Goal: Information Seeking & Learning: Learn about a topic

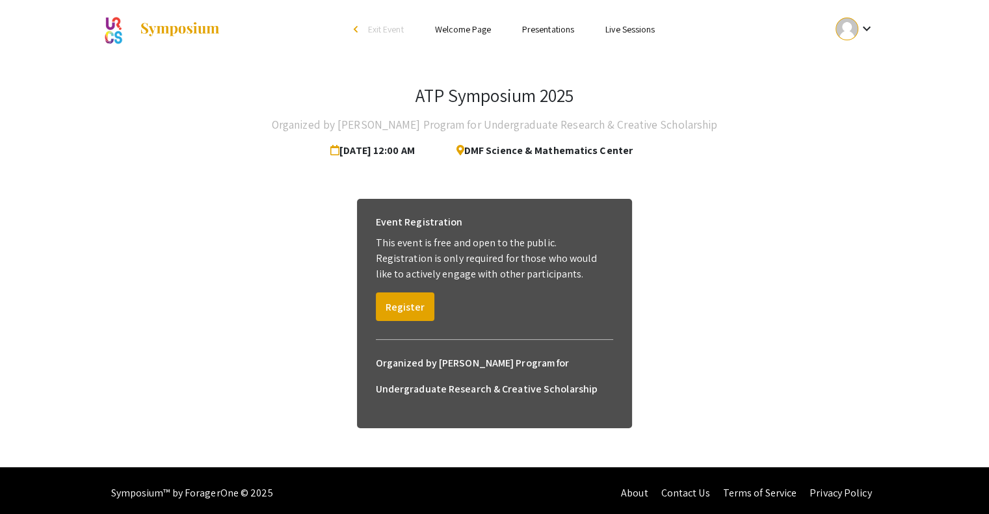
click at [848, 18] on div at bounding box center [846, 29] width 23 height 23
click at [854, 94] on button "My Submissions" at bounding box center [862, 95] width 80 height 31
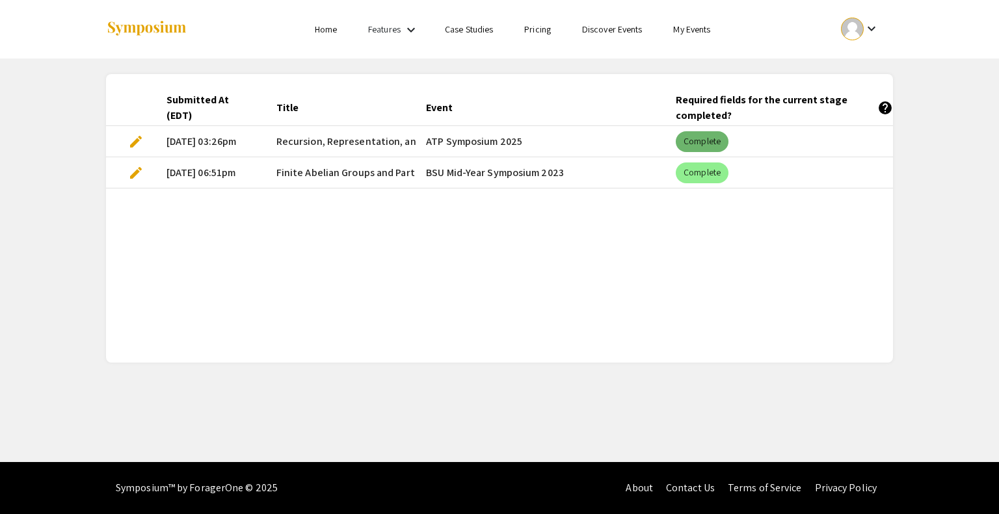
click at [709, 142] on mat-chip "Complete" at bounding box center [701, 141] width 53 height 21
click at [458, 143] on mat-cell "ATP Symposium 2025" at bounding box center [540, 141] width 250 height 31
click at [872, 23] on mat-icon "keyboard_arrow_down" at bounding box center [871, 29] width 16 height 16
click at [700, 31] on div at bounding box center [499, 257] width 999 height 514
click at [610, 31] on link "Discover Events" at bounding box center [612, 29] width 60 height 12
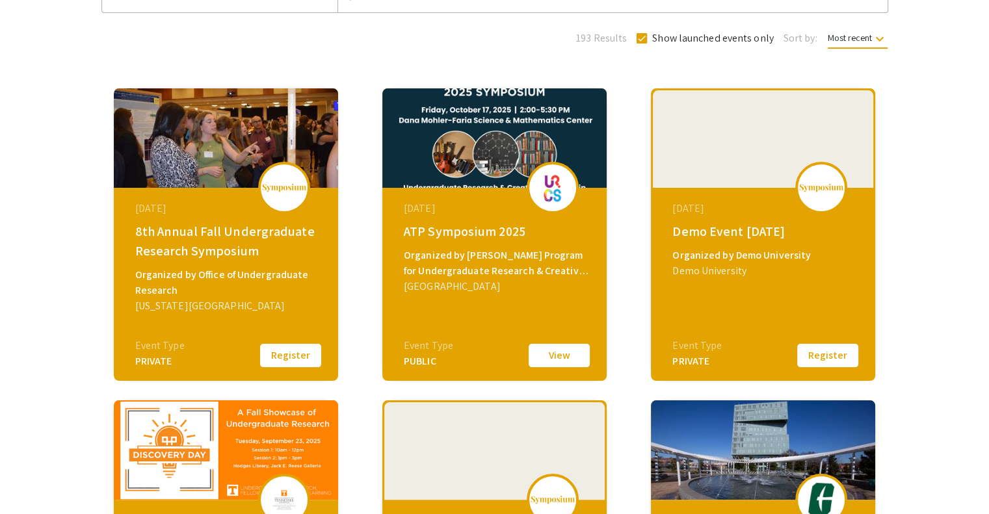
scroll to position [135, 0]
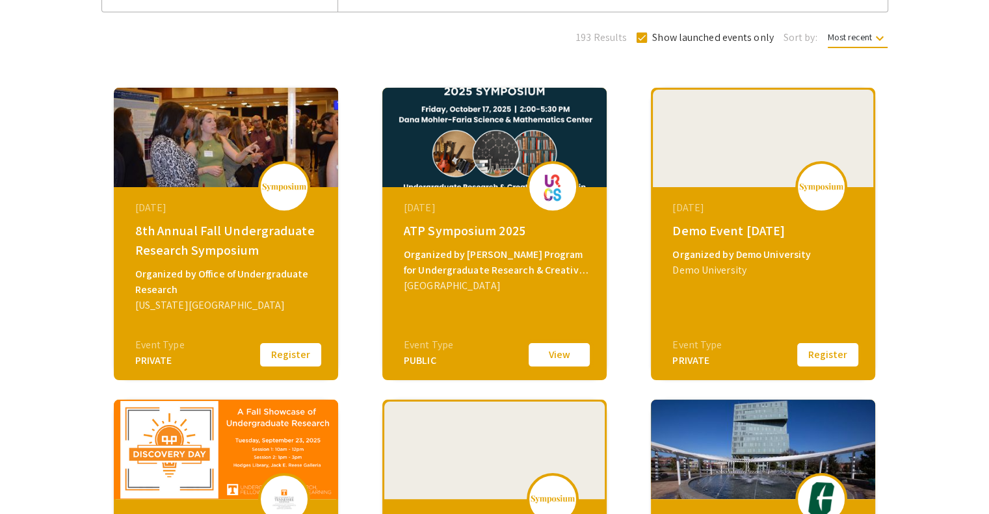
click at [542, 354] on button "View" at bounding box center [559, 354] width 65 height 27
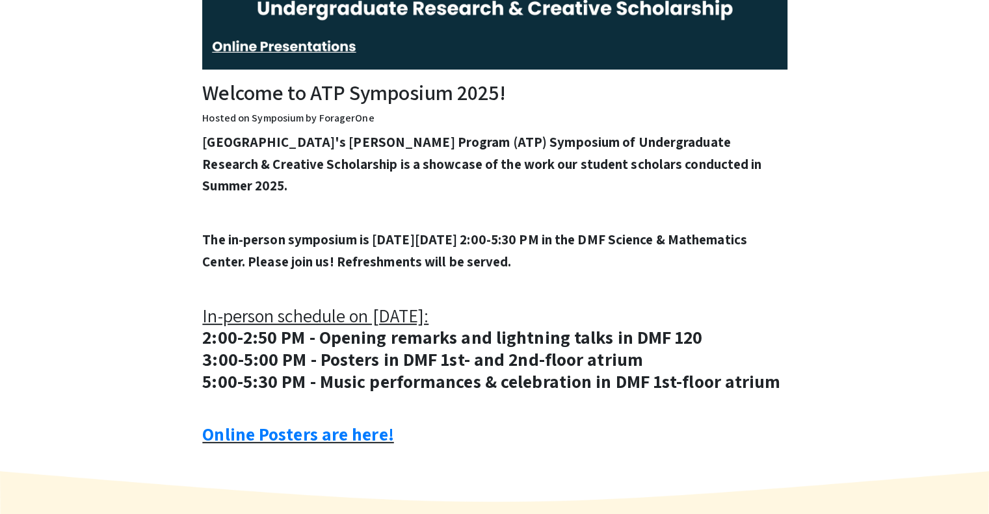
scroll to position [358, 0]
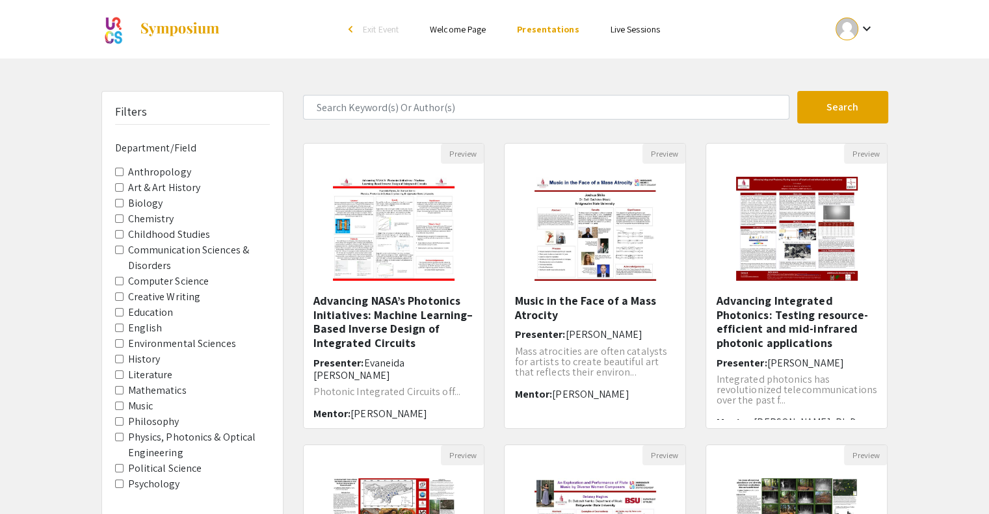
click at [120, 389] on input "Mathematics" at bounding box center [119, 390] width 8 height 8
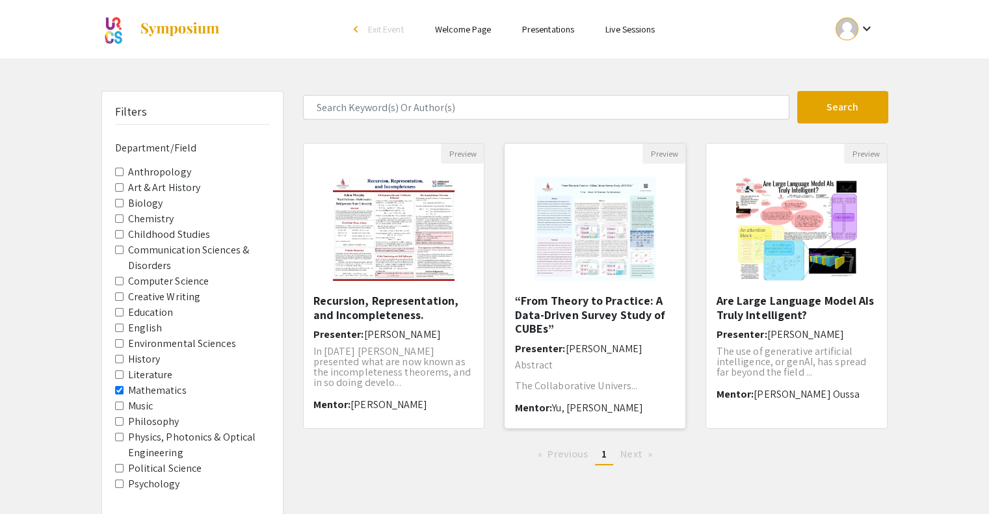
click at [581, 303] on h5 "“From Theory to Practice: A Data-Driven Survey Study of CUBEs”" at bounding box center [594, 315] width 161 height 42
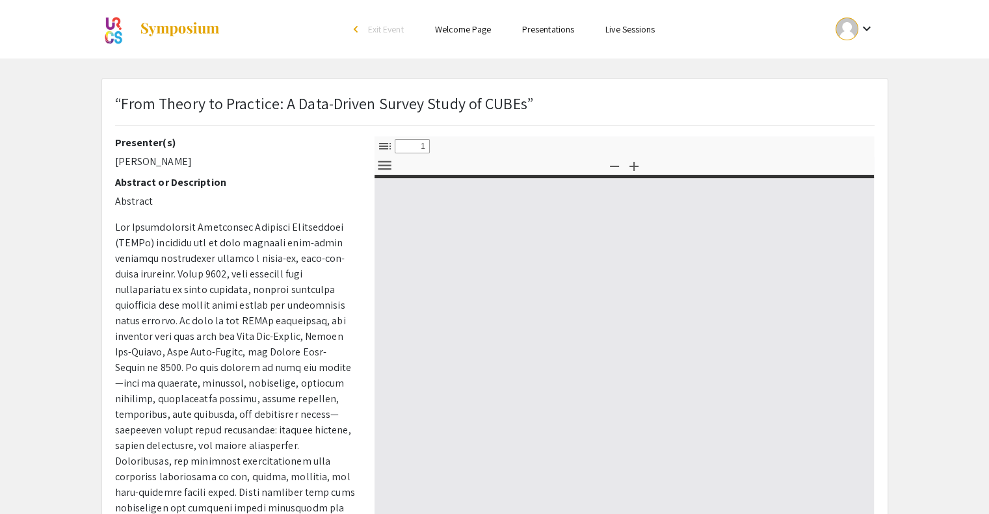
select select "custom"
type input "0"
select select "custom"
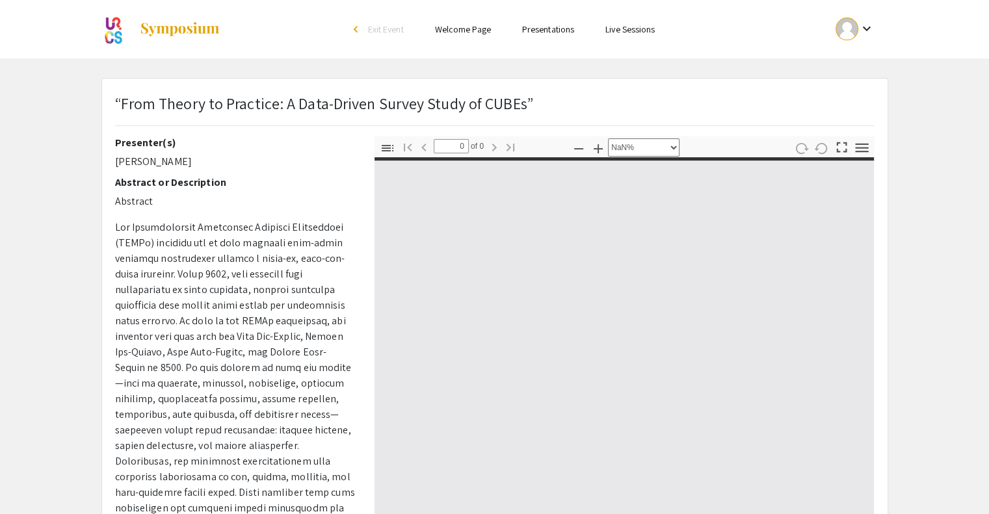
type input "1"
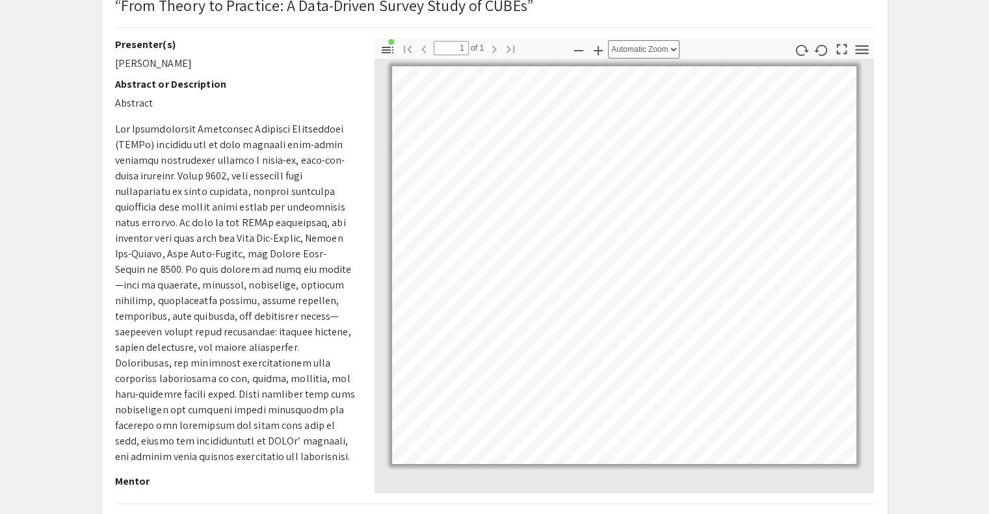
scroll to position [99, 0]
select select "custom"
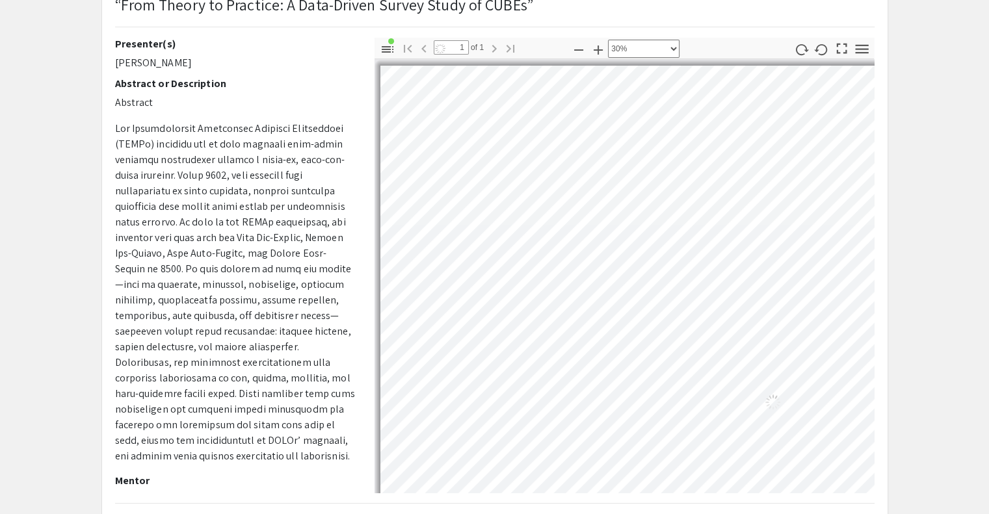
scroll to position [112, 131]
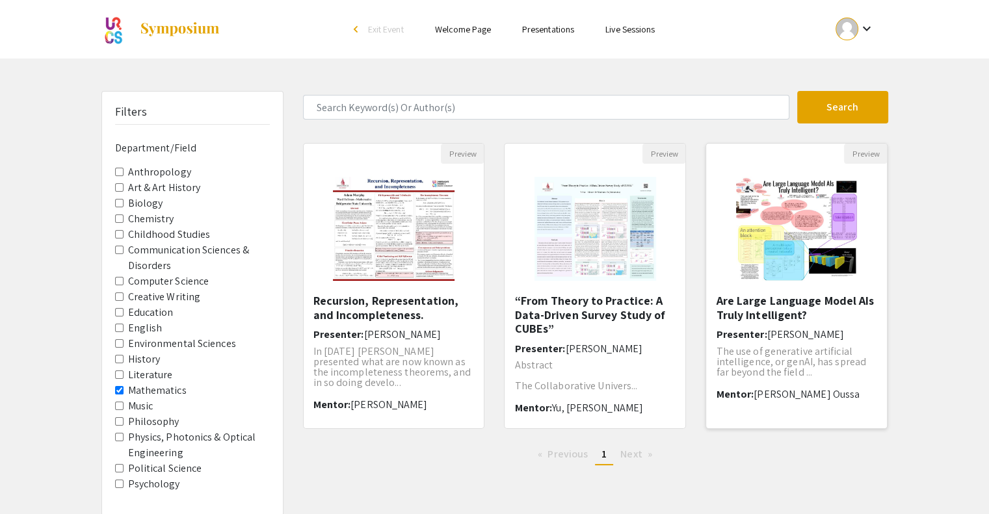
click at [791, 254] on img "Open Presentation <p>Are Large Language Model AIs Truly Intelligent?</p>" at bounding box center [797, 229] width 148 height 130
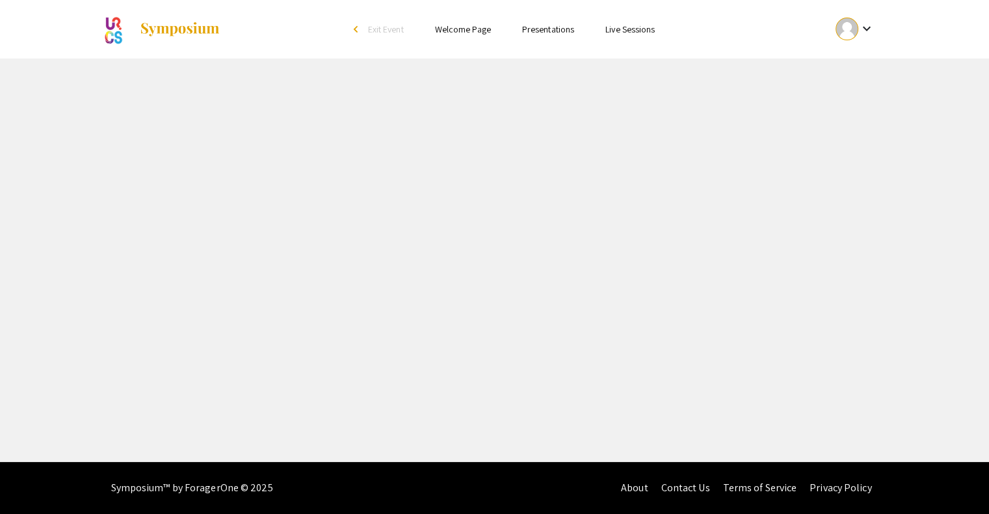
select select "custom"
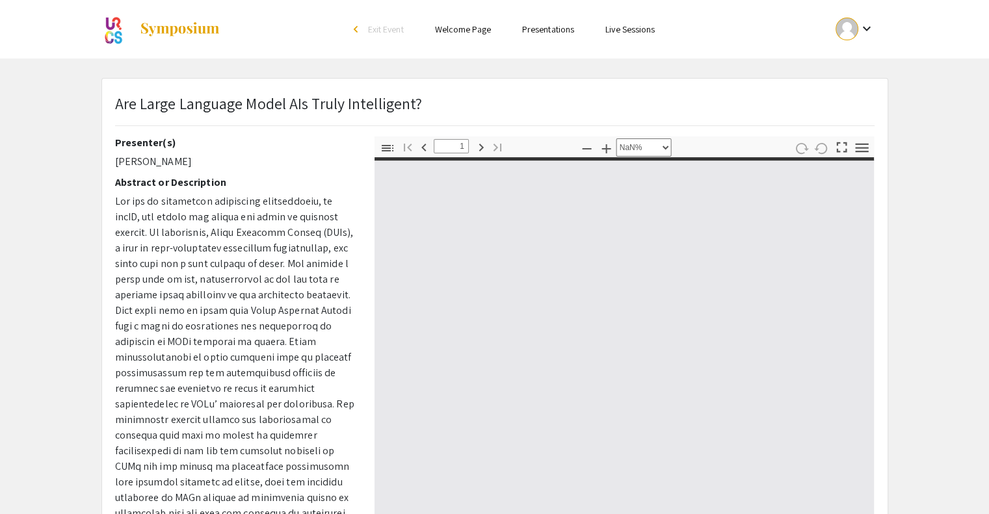
type input "0"
select select "custom"
type input "1"
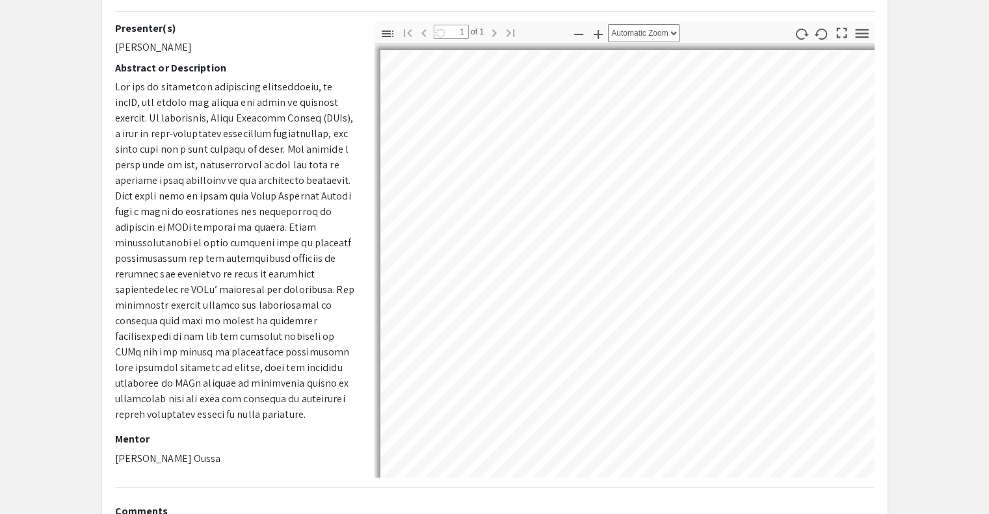
scroll to position [117, 0]
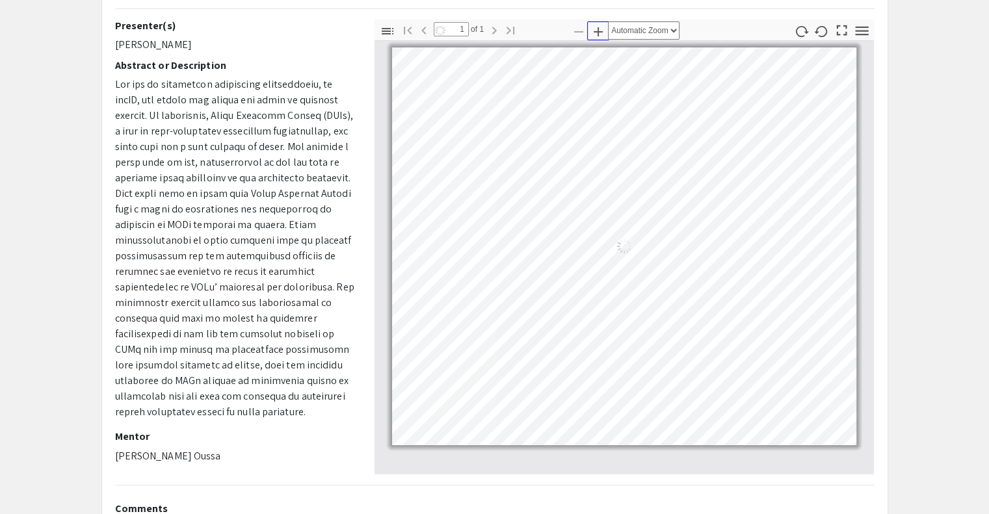
click at [597, 33] on icon "button" at bounding box center [598, 31] width 9 height 9
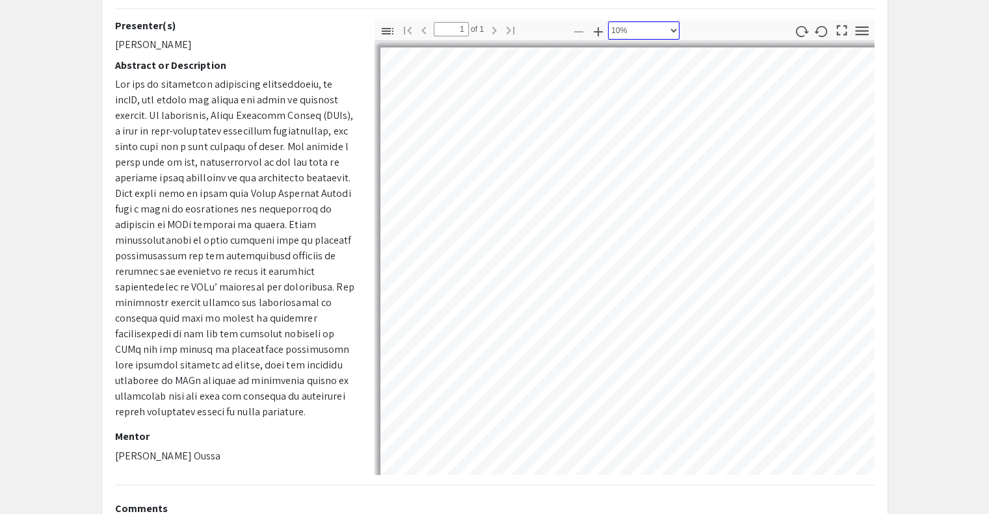
click at [672, 35] on select "Automatic Zoom Actual Size Page Fit Page Width 50% 100% 125% 150% 200% 300% 400…" at bounding box center [644, 30] width 72 height 18
click at [608, 21] on select "Automatic Zoom Actual Size Page Fit Page Width 50% 100% 125% 150% 200% 300% 400…" at bounding box center [644, 30] width 72 height 18
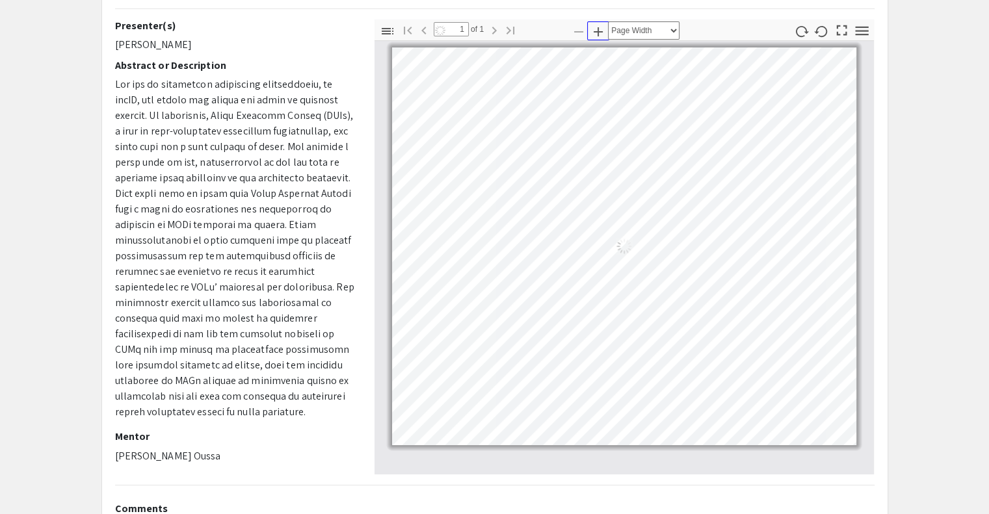
click at [600, 33] on icon "button" at bounding box center [598, 32] width 16 height 16
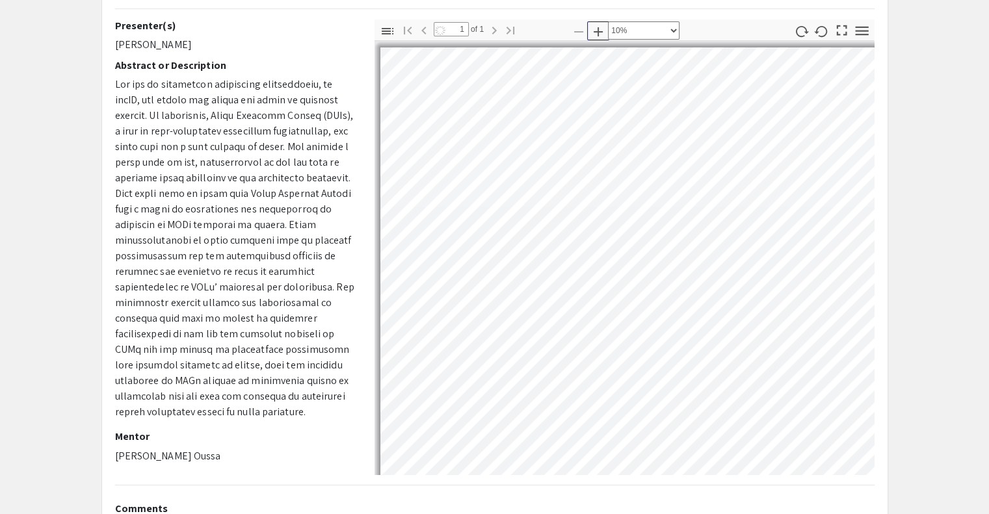
click at [600, 33] on icon "button" at bounding box center [598, 32] width 16 height 16
click at [577, 32] on icon "button" at bounding box center [579, 32] width 16 height 16
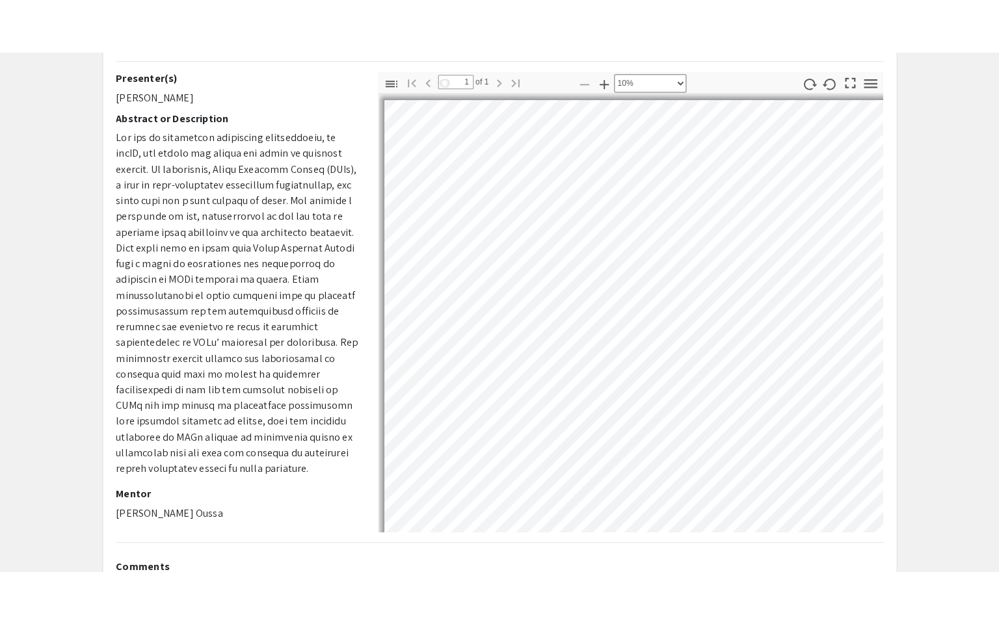
scroll to position [3, 3]
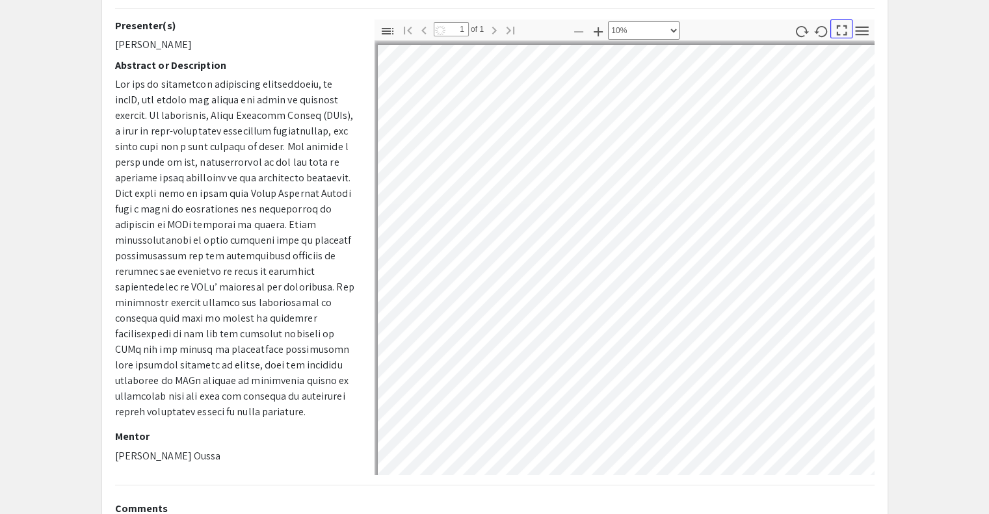
click at [845, 34] on icon "button" at bounding box center [842, 30] width 10 height 10
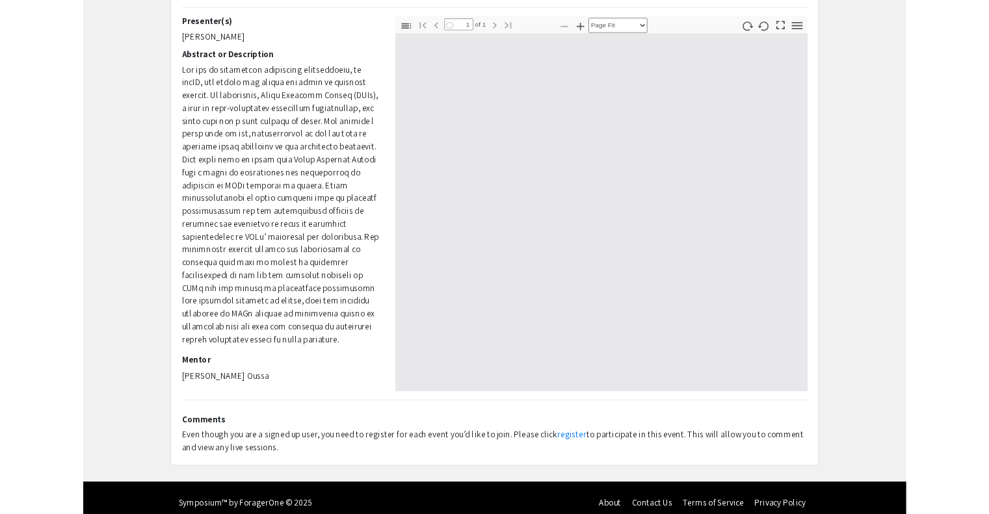
scroll to position [623, 0]
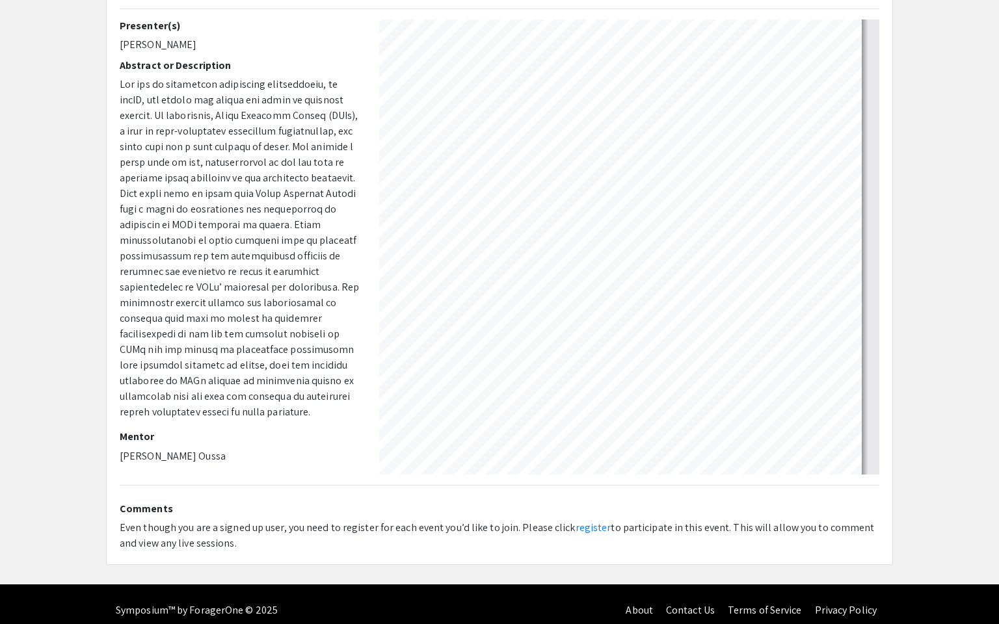
select select "custom"
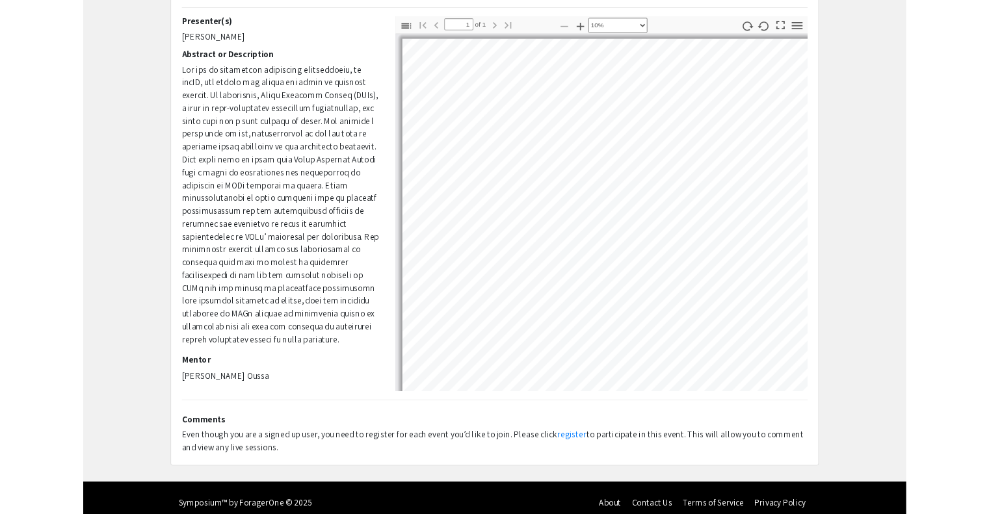
scroll to position [7, 5]
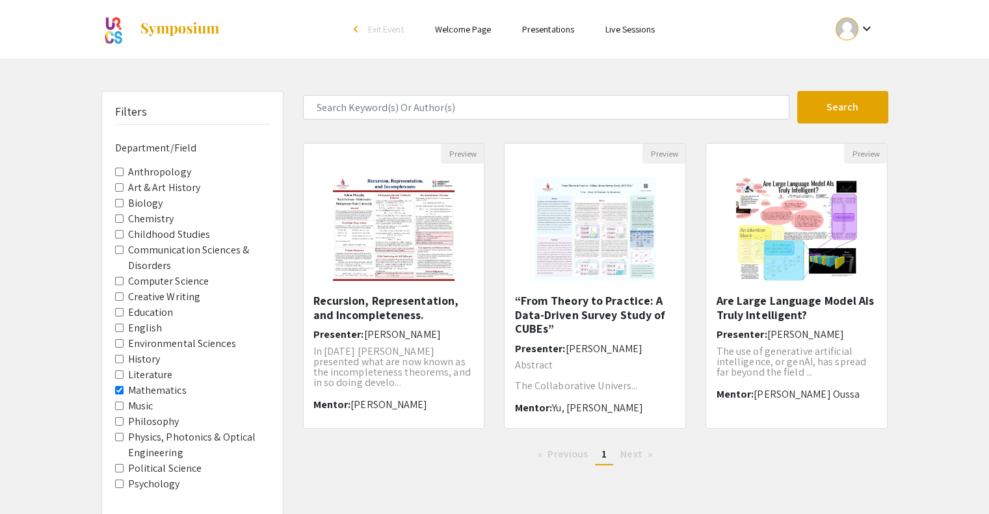
click at [146, 389] on label "Mathematics" at bounding box center [157, 391] width 59 height 16
click at [124, 389] on input "Mathematics" at bounding box center [119, 390] width 8 height 8
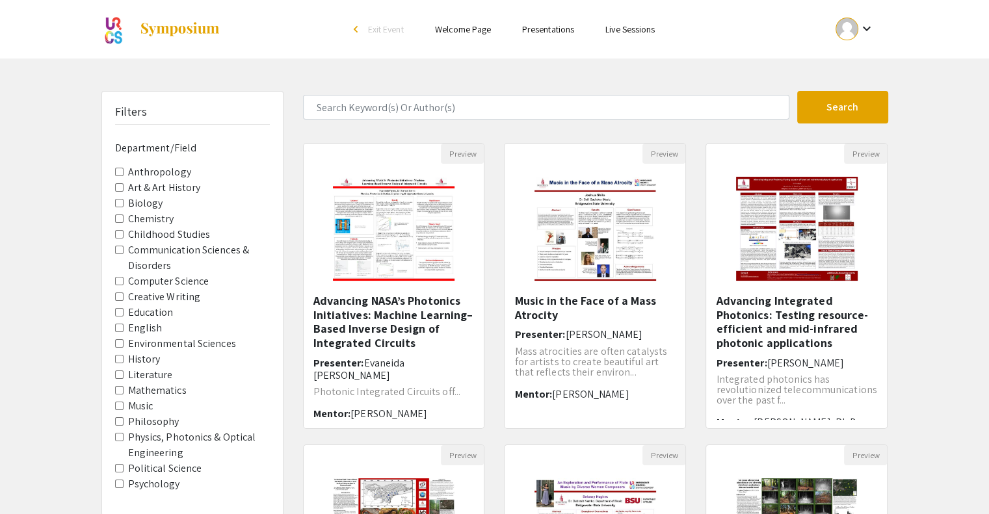
click at [122, 421] on input "Philosophy" at bounding box center [119, 421] width 8 height 8
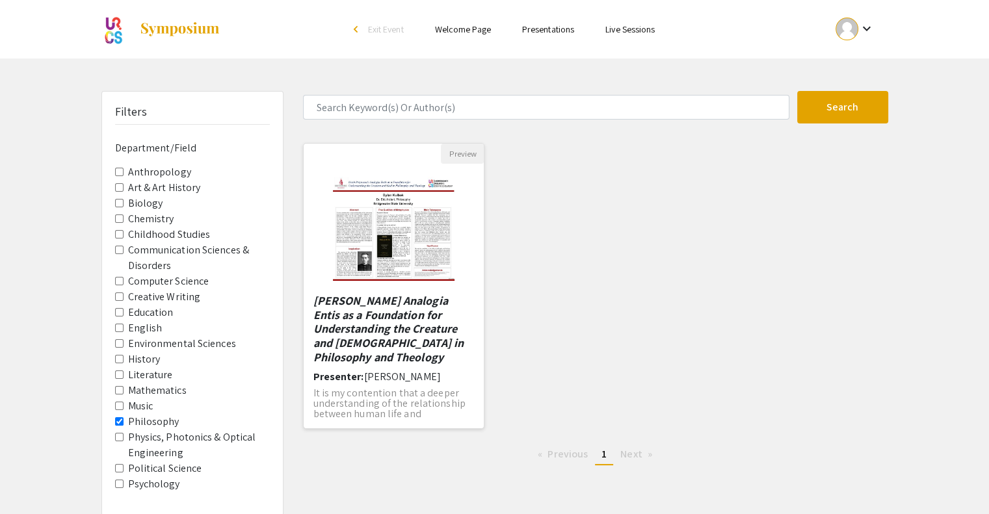
click at [374, 315] on em "Erich Przywara’s Analogia Entis as a Foundation for Understanding the Creature …" at bounding box center [388, 328] width 151 height 71
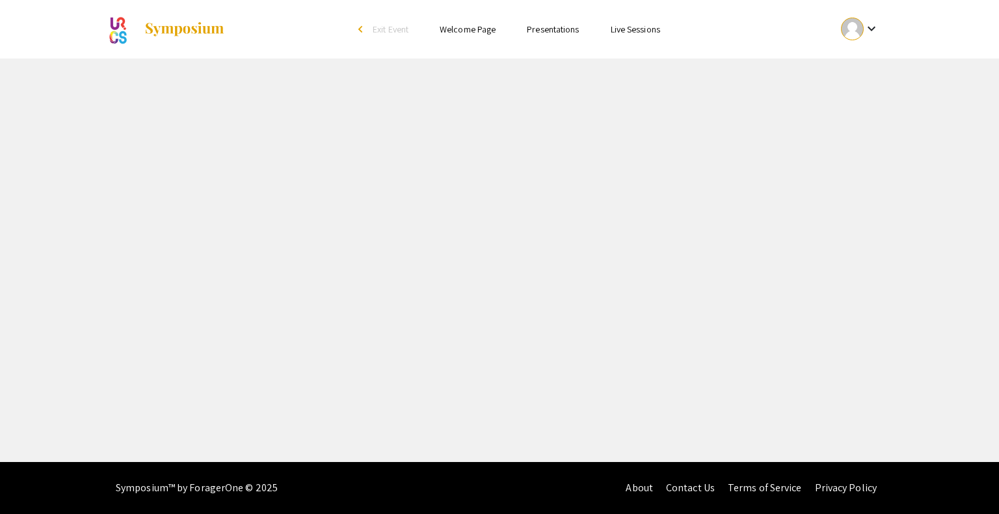
select select "custom"
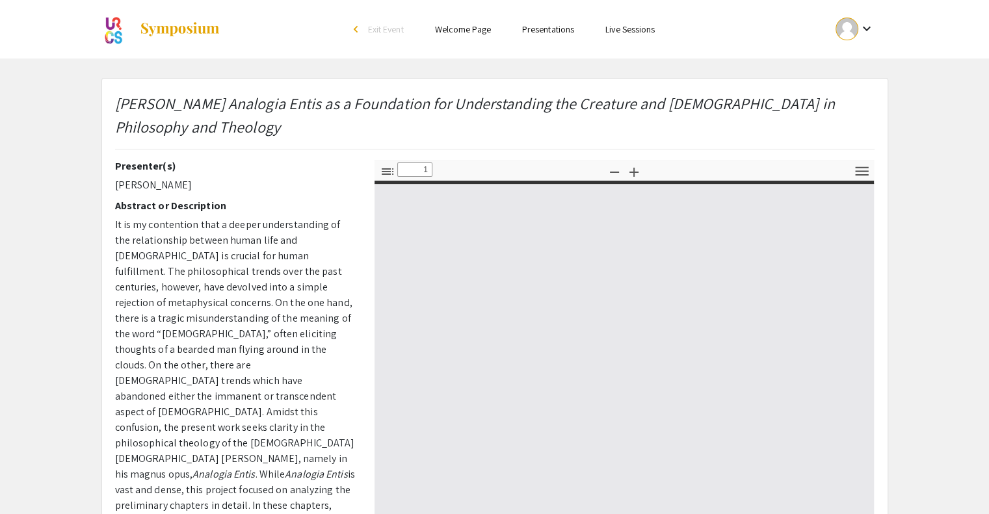
type input "0"
select select "custom"
type input "1"
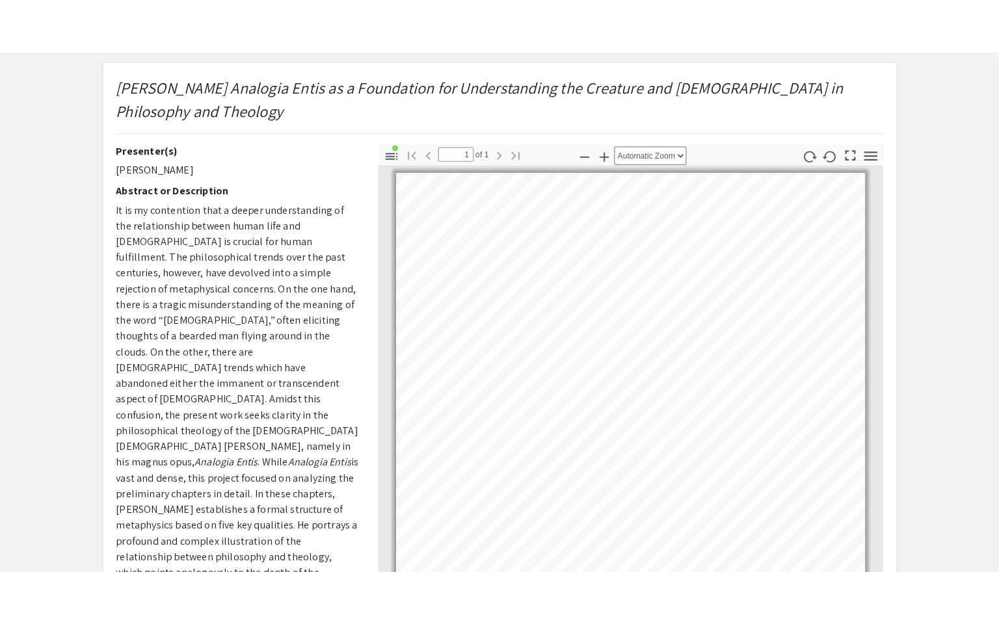
scroll to position [70, 0]
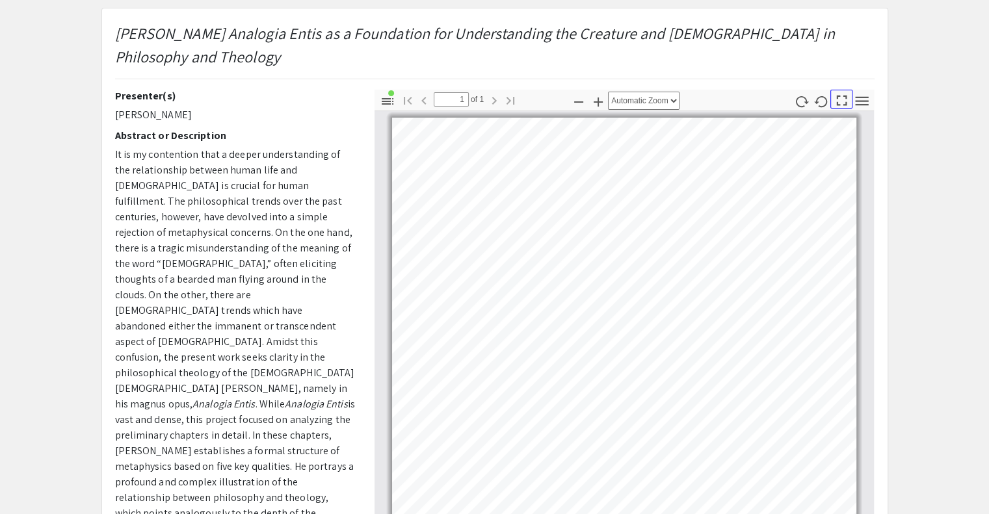
click at [843, 92] on icon "button" at bounding box center [842, 101] width 18 height 18
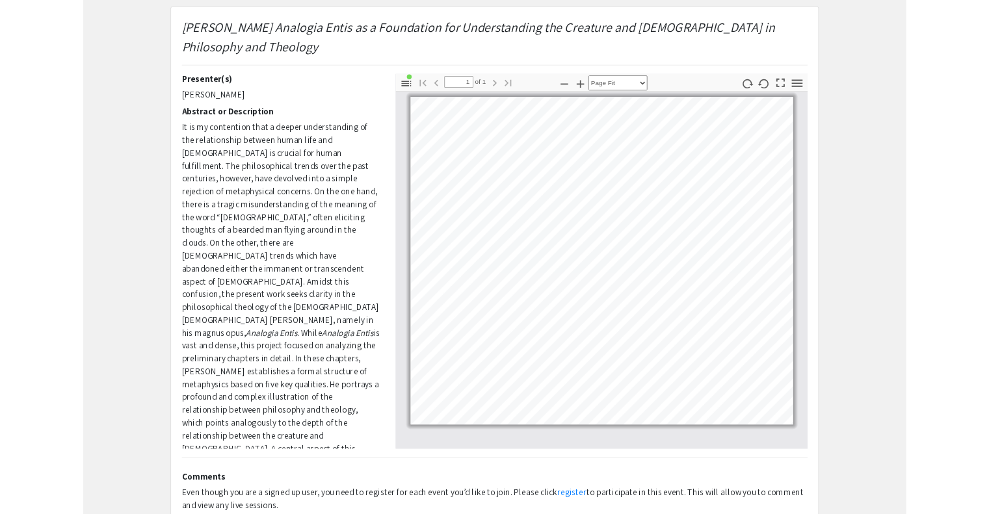
scroll to position [623, 0]
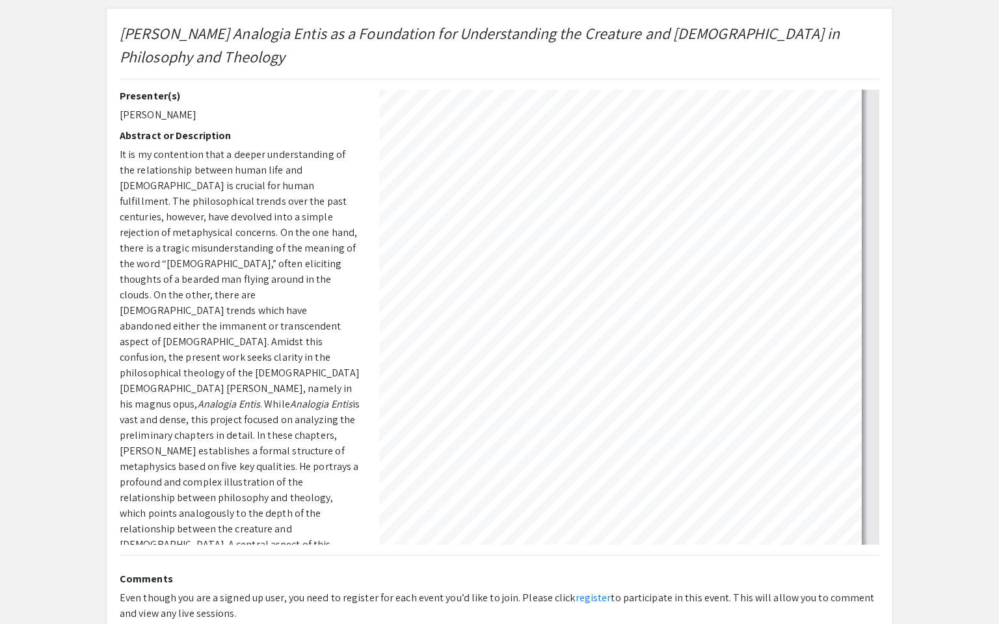
select select "auto"
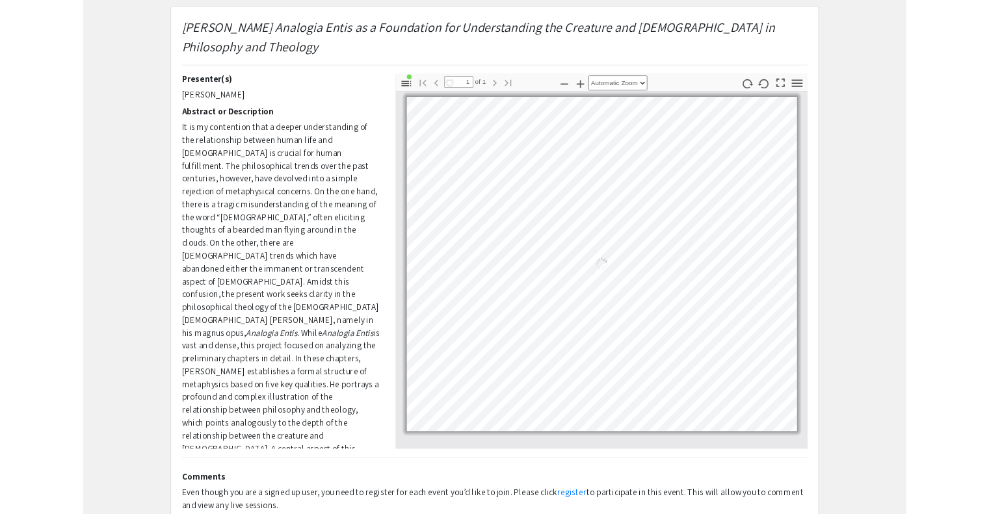
scroll to position [0, 0]
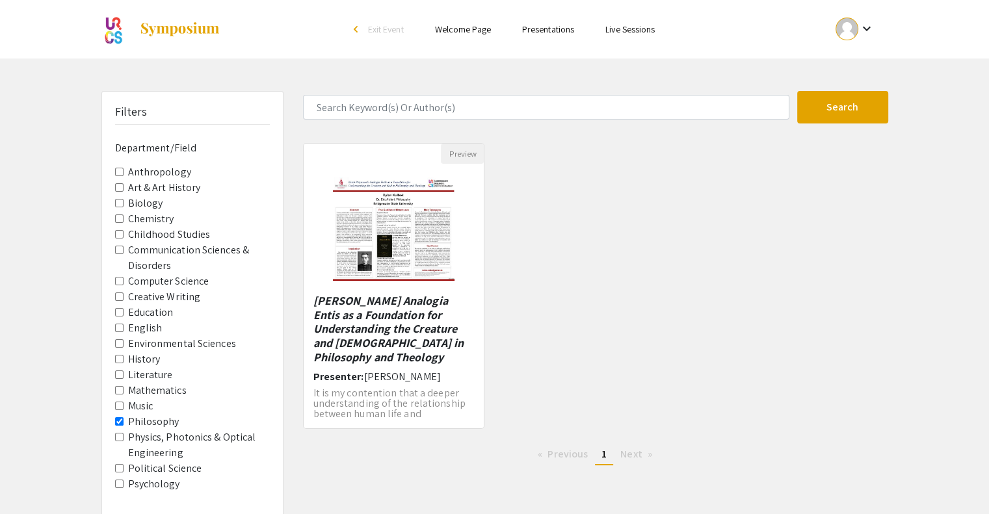
click at [120, 420] on input "Philosophy" at bounding box center [119, 421] width 8 height 8
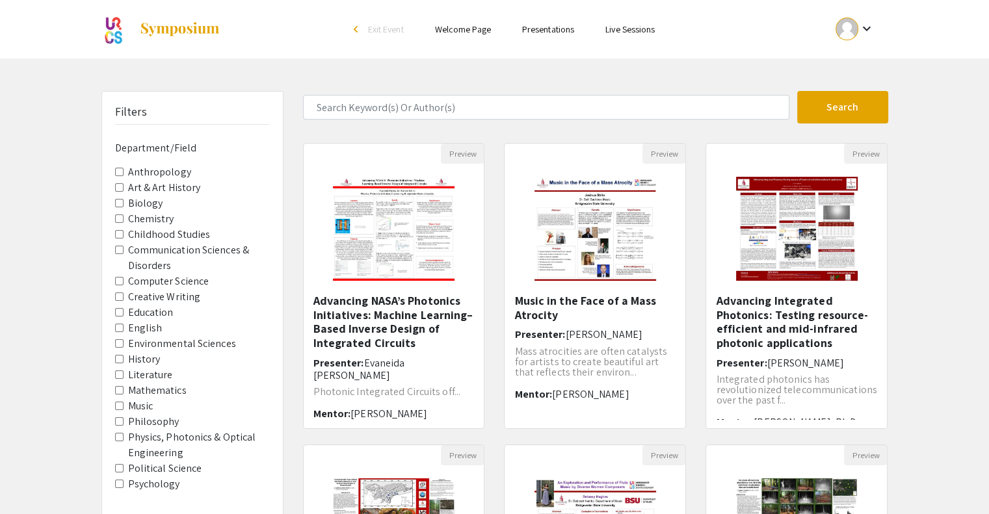
click at [128, 471] on label "Political Science" at bounding box center [165, 469] width 74 height 16
click at [124, 471] on Science "Political Science" at bounding box center [119, 468] width 8 height 8
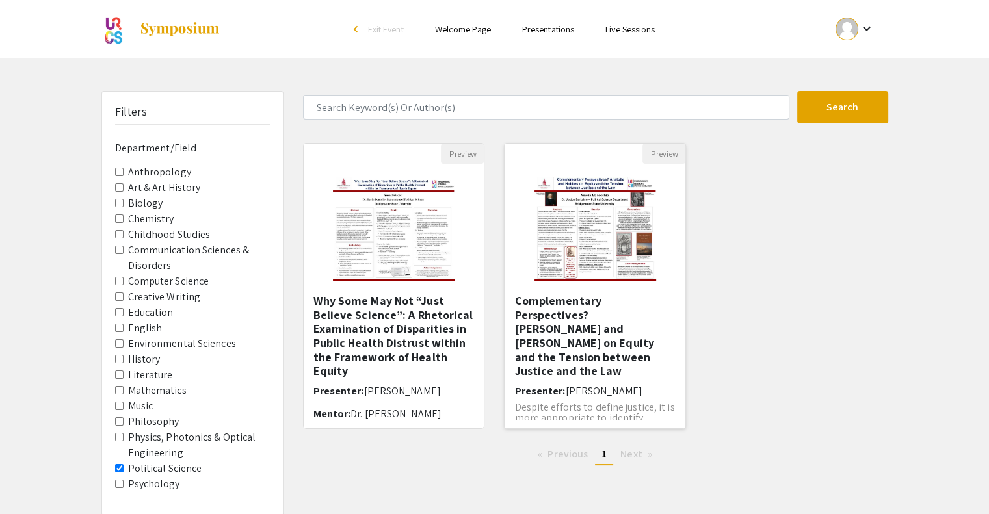
click at [583, 241] on img "Open Presentation <p>Complementary Perspectives? Aristotle and Hobbes on Equity…" at bounding box center [595, 229] width 148 height 130
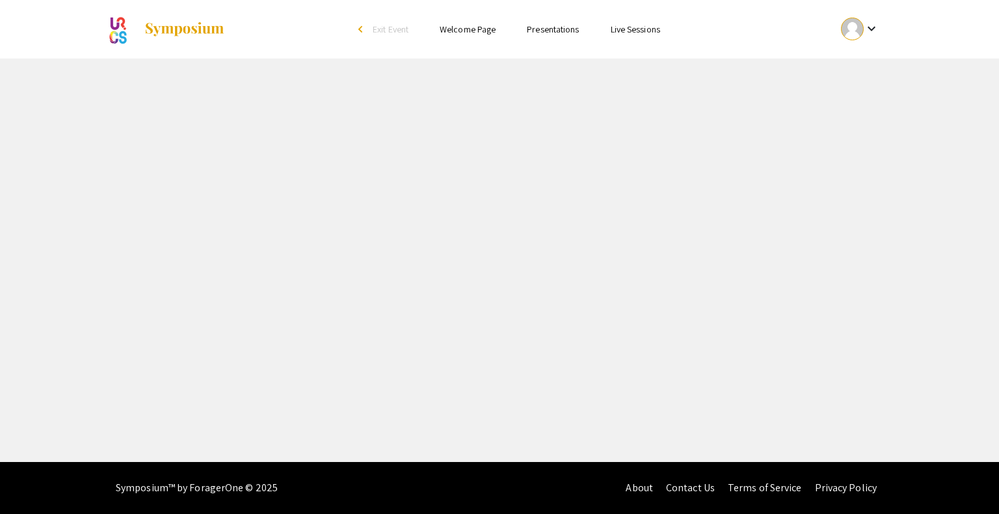
select select "custom"
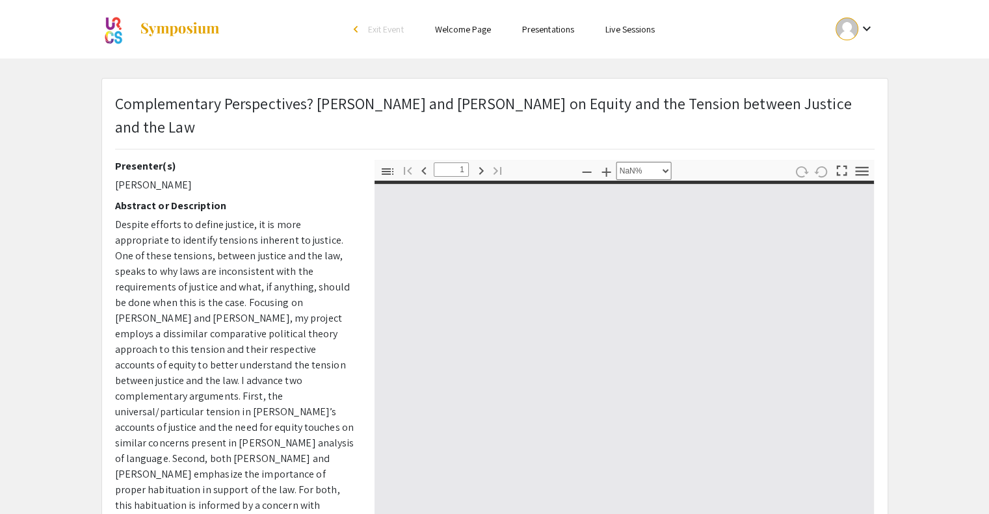
type input "0"
select select "custom"
type input "1"
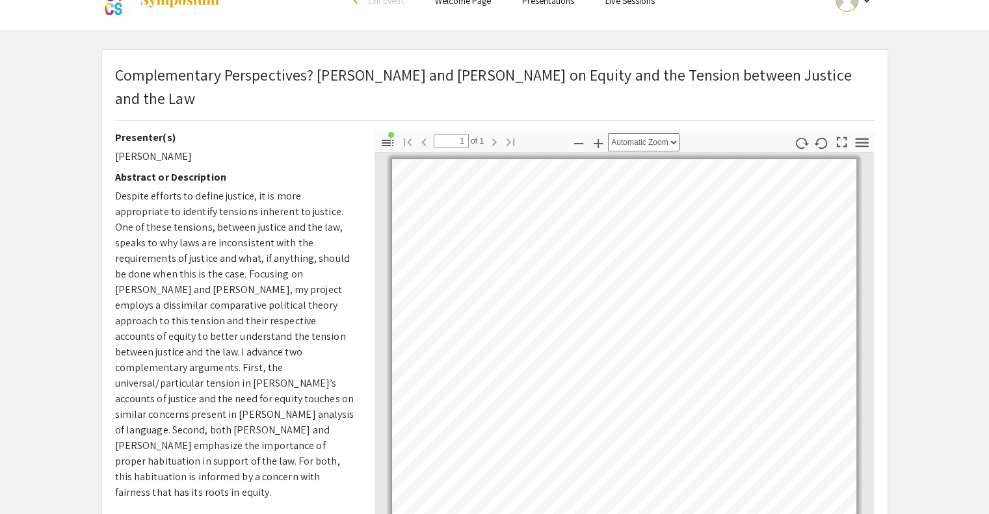
scroll to position [31, 0]
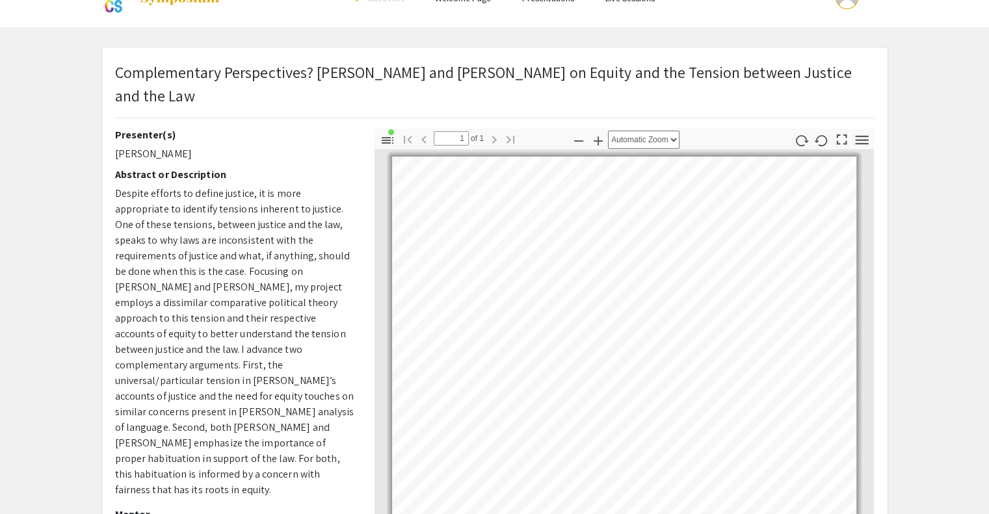
click at [906, 185] on app-presentation "Complementary Perspectives? Aristotle and Hobbes on Equity and the Tension betw…" at bounding box center [494, 360] width 989 height 627
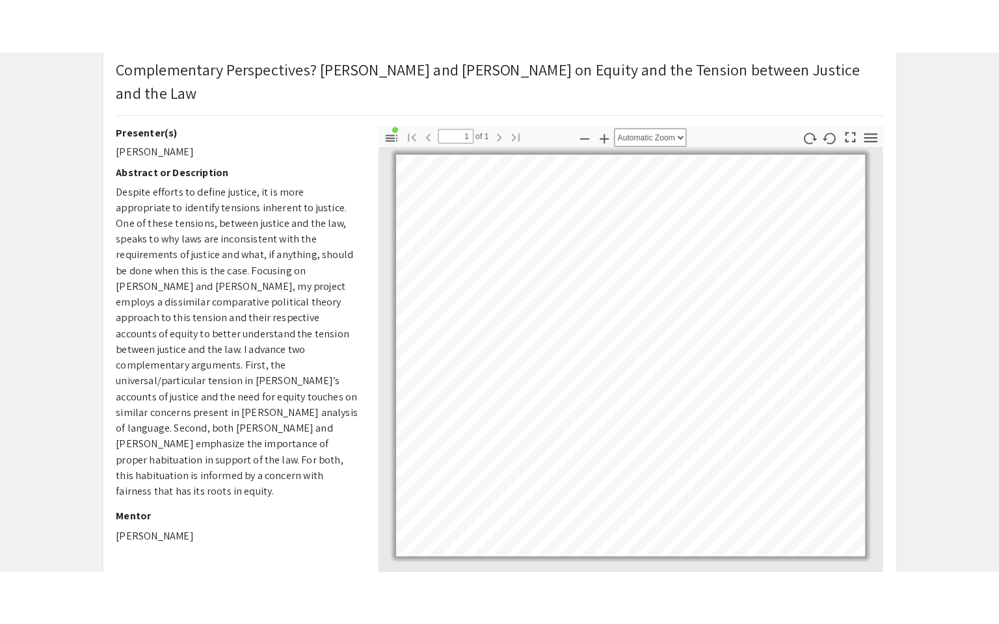
scroll to position [90, 0]
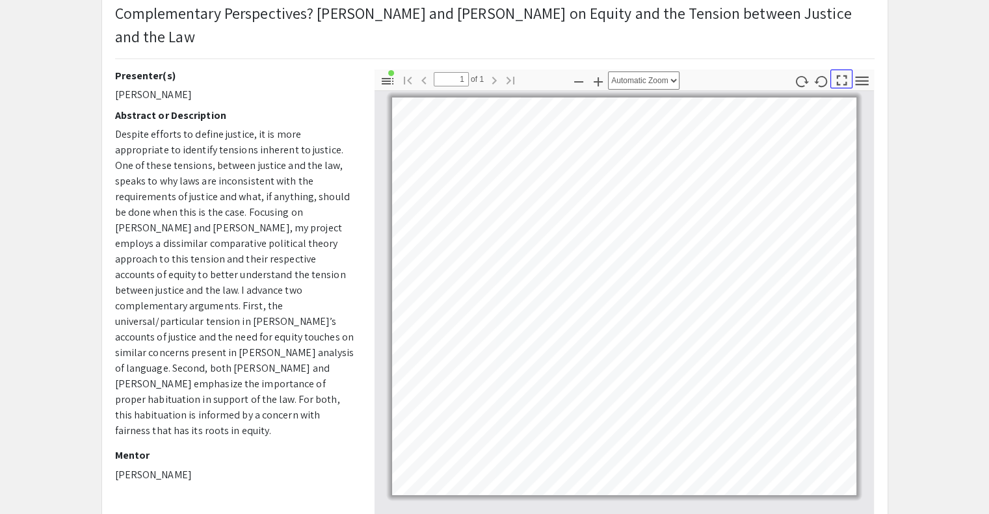
click at [843, 72] on icon "button" at bounding box center [842, 81] width 18 height 18
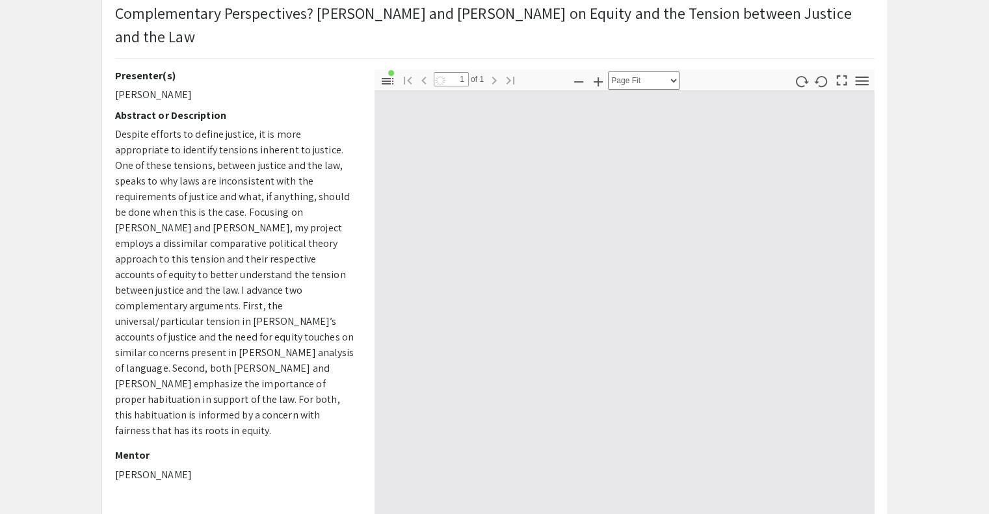
scroll to position [623, 0]
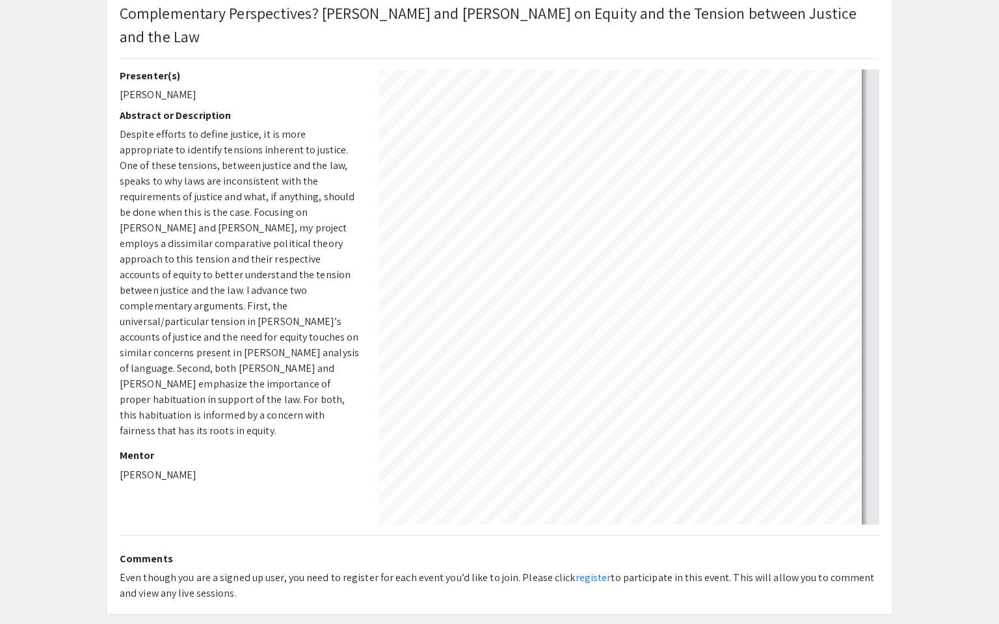
click at [75, 263] on div at bounding box center [500, 4] width 994 height 1255
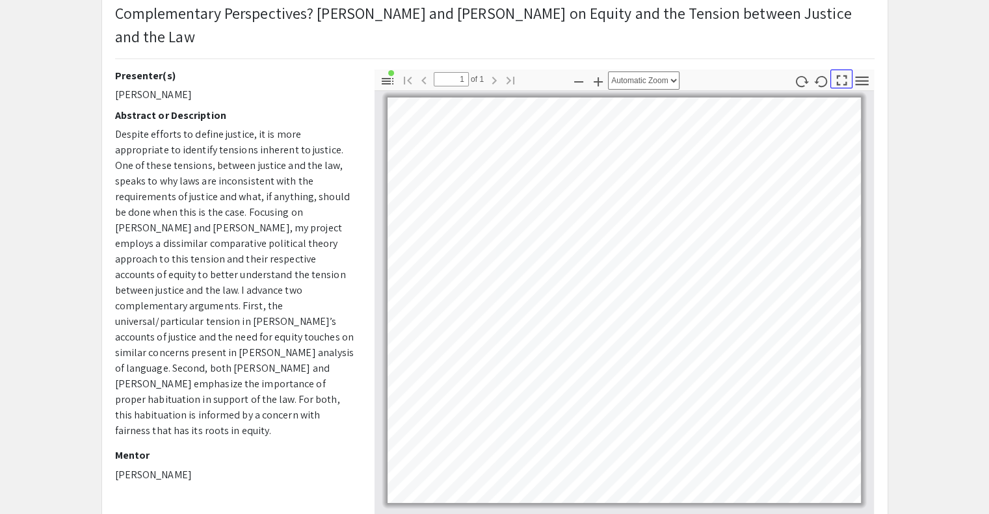
click at [837, 72] on icon "button" at bounding box center [842, 81] width 18 height 18
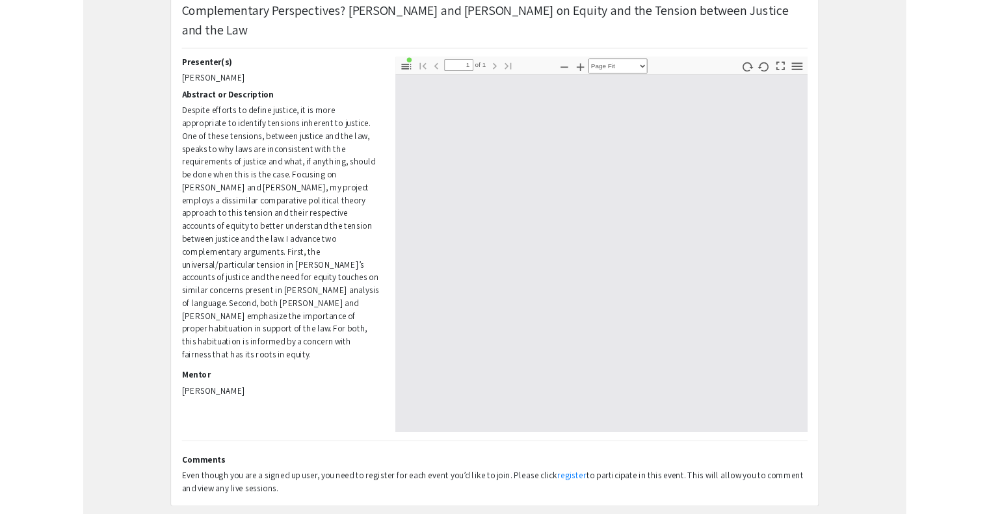
scroll to position [623, 0]
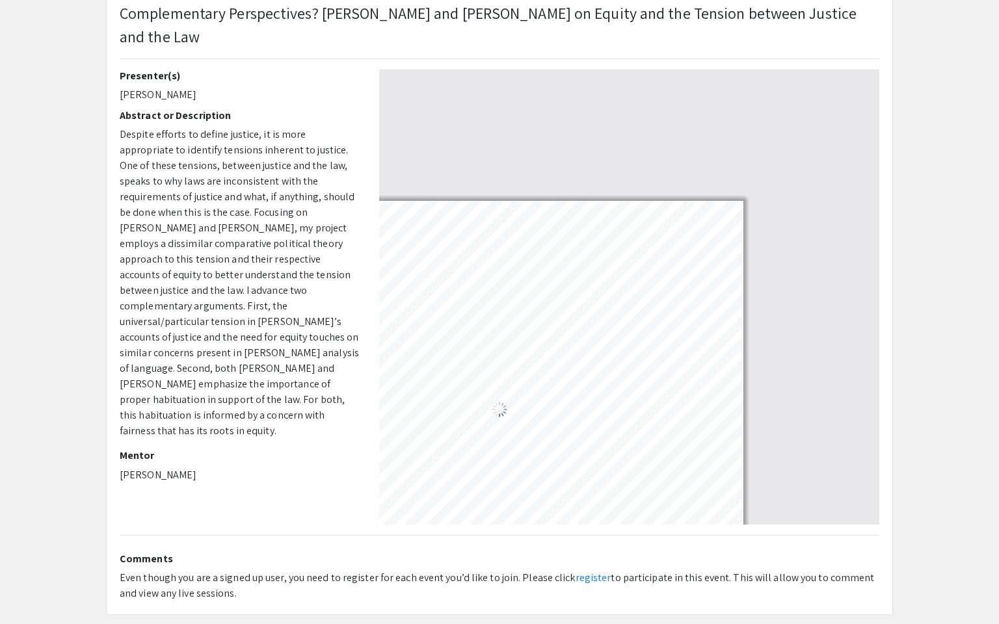
select select "auto"
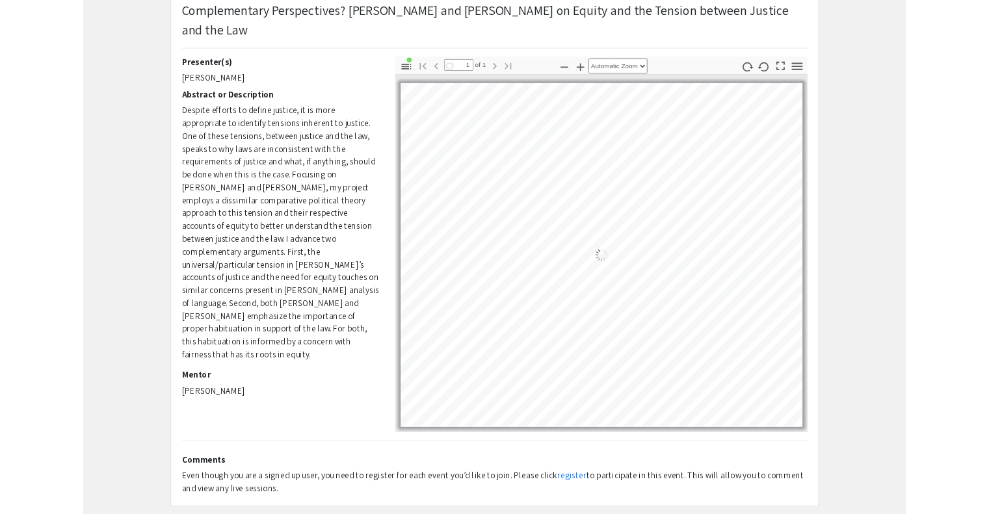
scroll to position [0, 0]
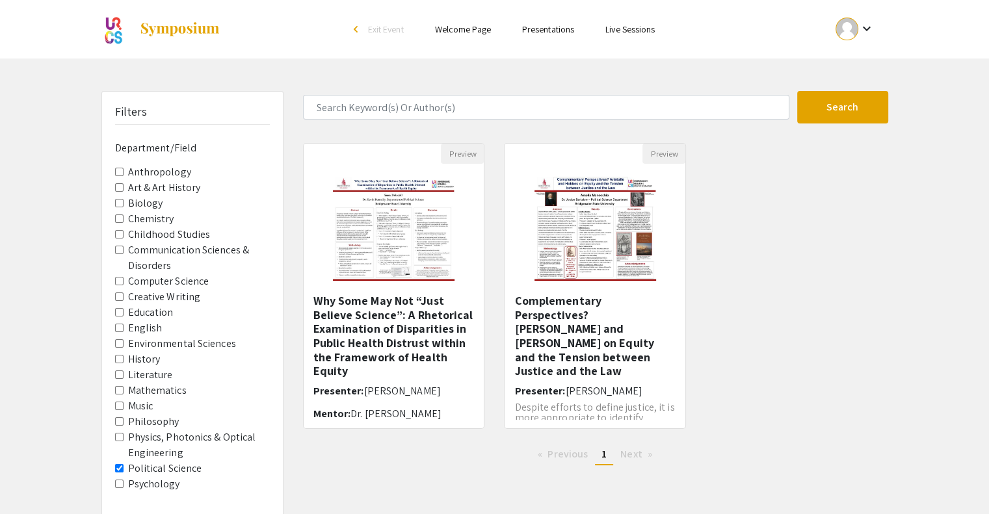
click at [174, 467] on label "Political Science" at bounding box center [165, 469] width 74 height 16
click at [124, 467] on Science "Political Science" at bounding box center [119, 468] width 8 height 8
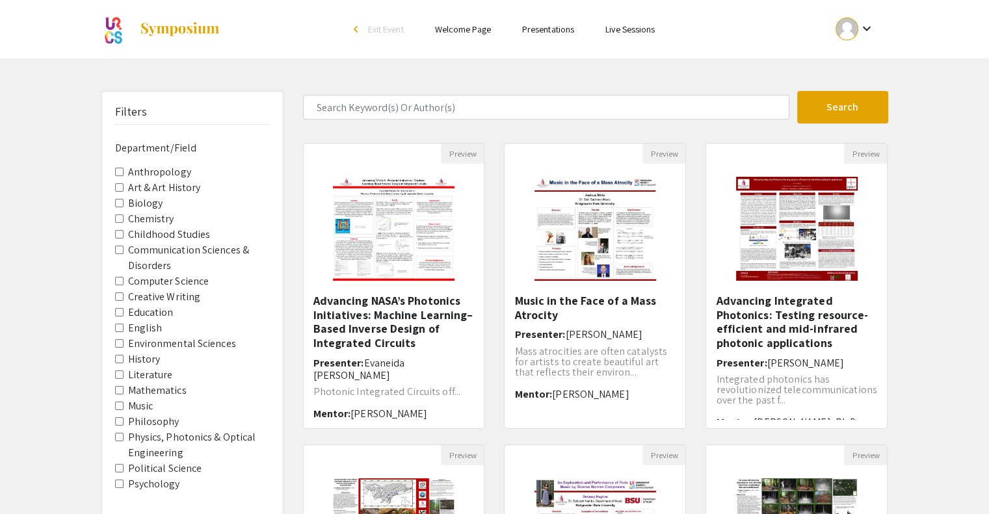
click at [159, 480] on label "Psychology" at bounding box center [154, 485] width 52 height 16
click at [124, 480] on input "Psychology" at bounding box center [119, 484] width 8 height 8
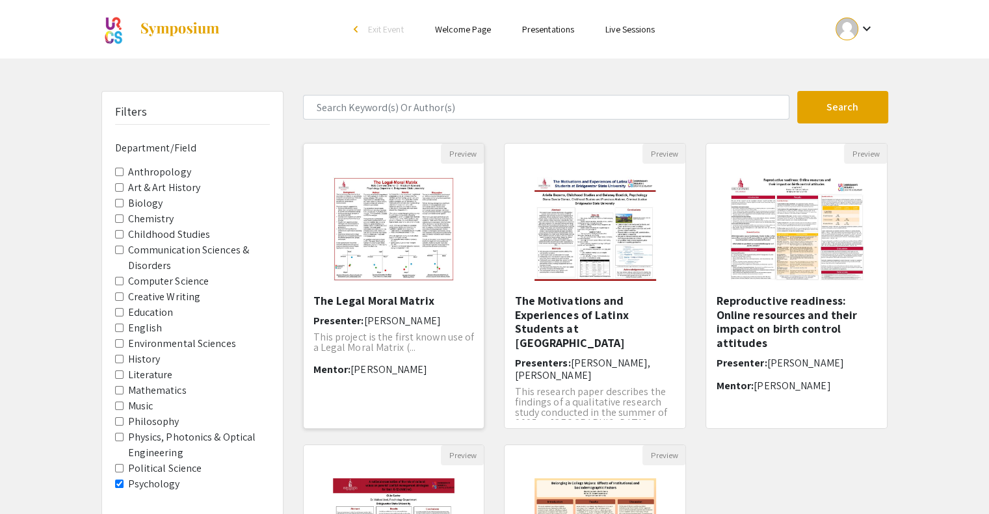
click at [349, 247] on img "Open Presentation <p>The Legal Moral Matrix</p>" at bounding box center [394, 229] width 148 height 130
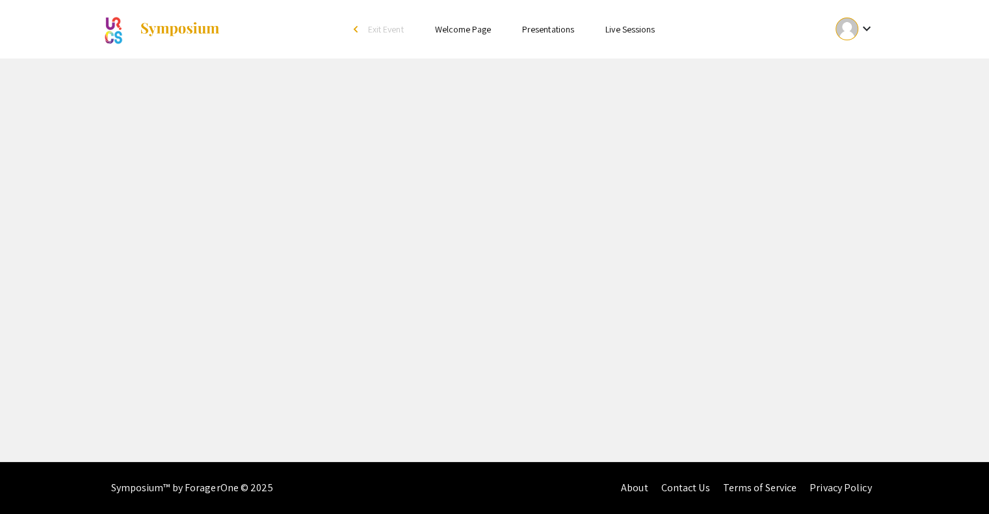
select select "custom"
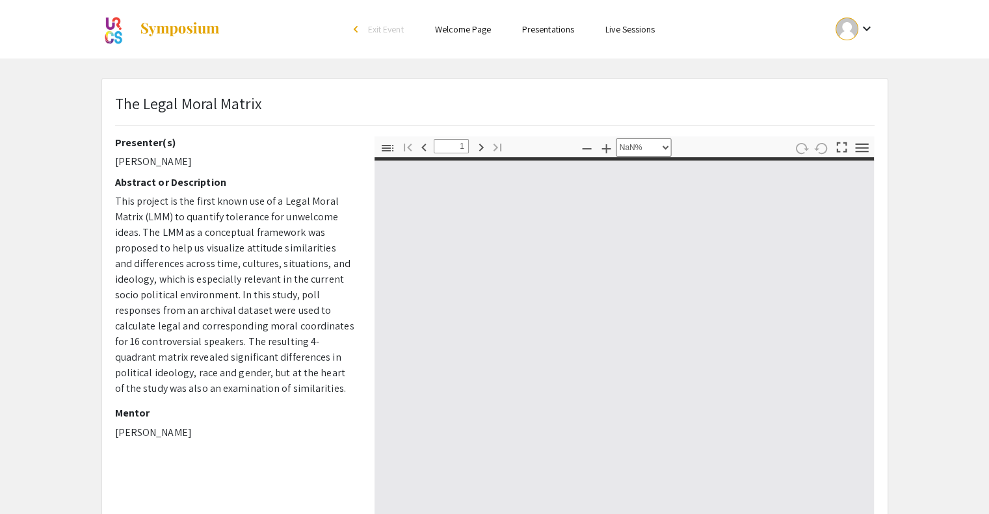
type input "0"
select select "custom"
type input "1"
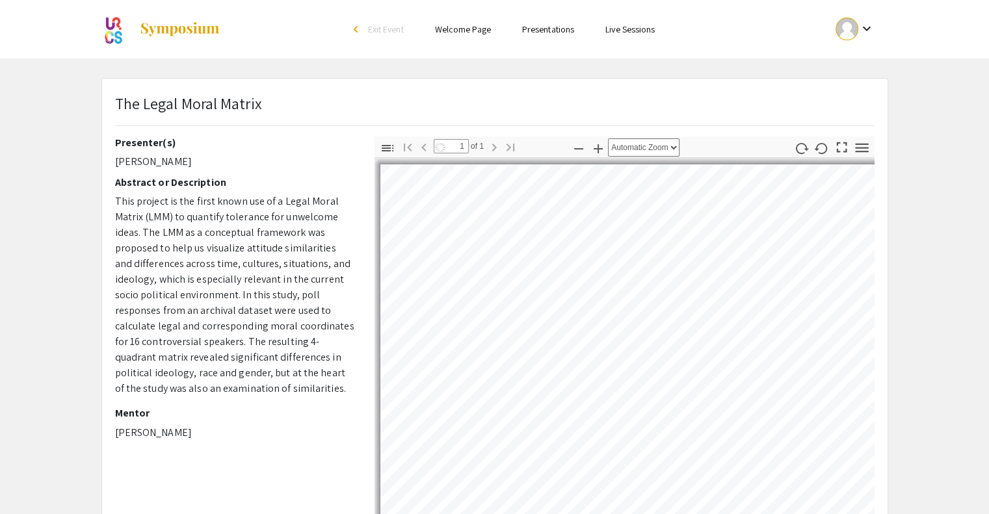
select select "auto"
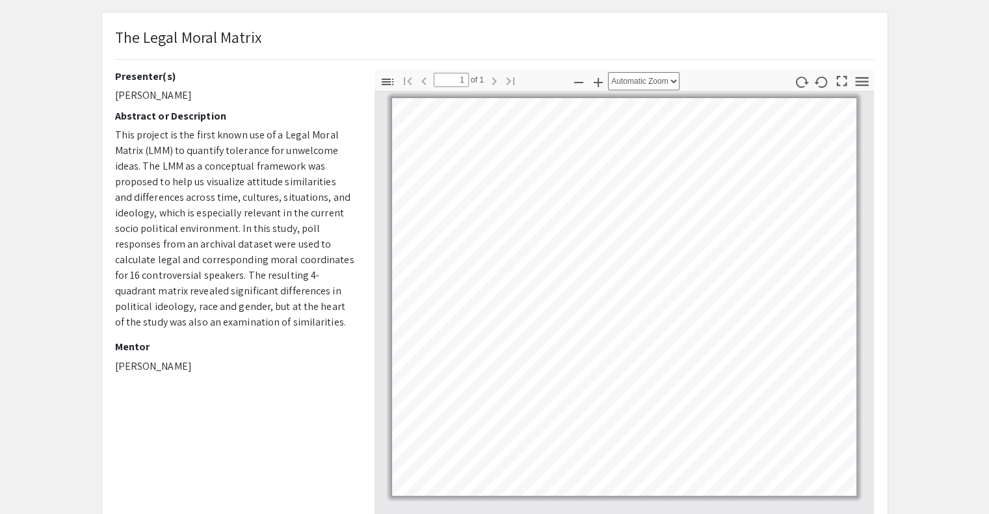
scroll to position [80, 0]
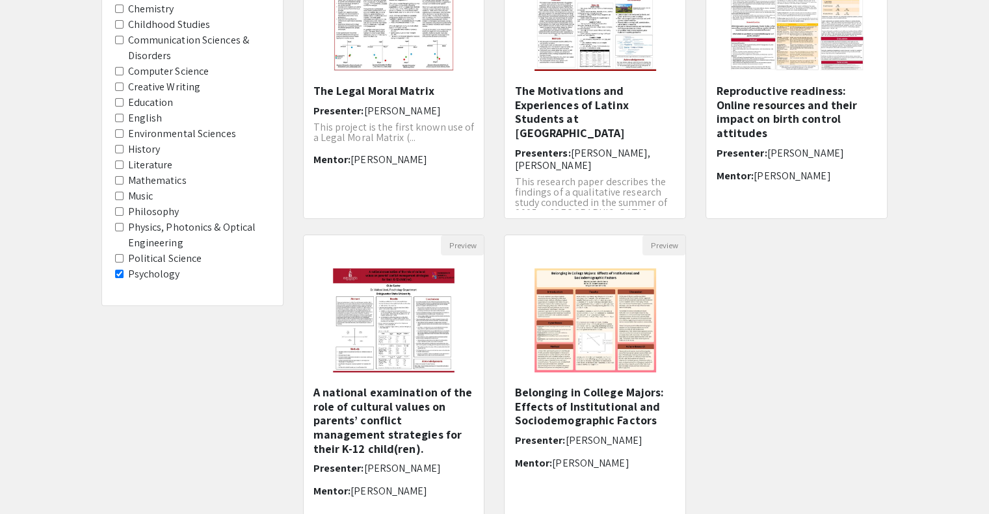
scroll to position [211, 0]
click at [748, 69] on img at bounding box center [796, 18] width 164 height 130
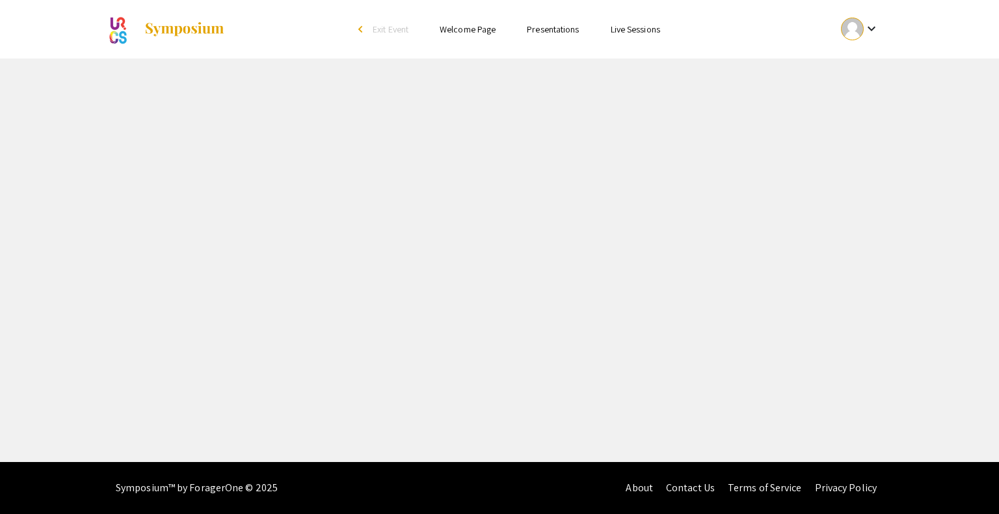
select select "custom"
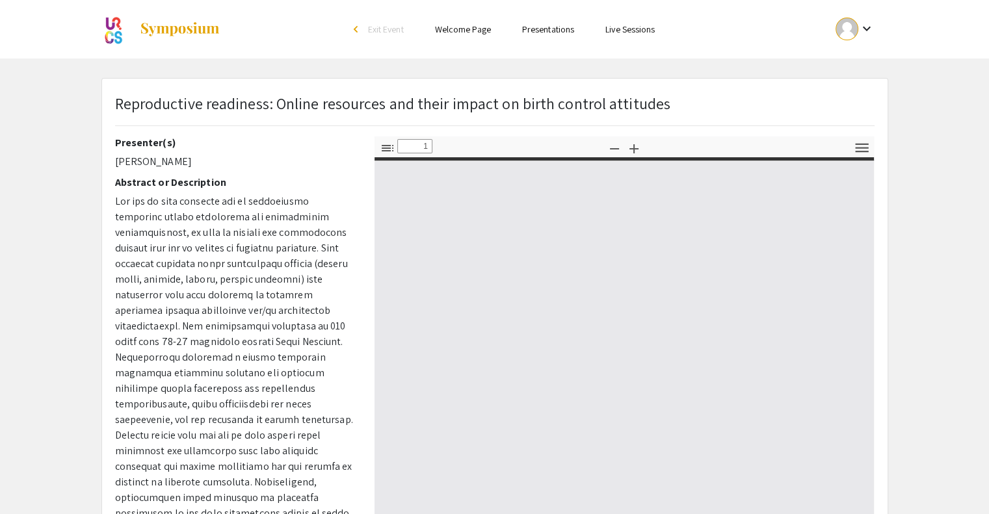
type input "0"
select select "auto"
type input "1"
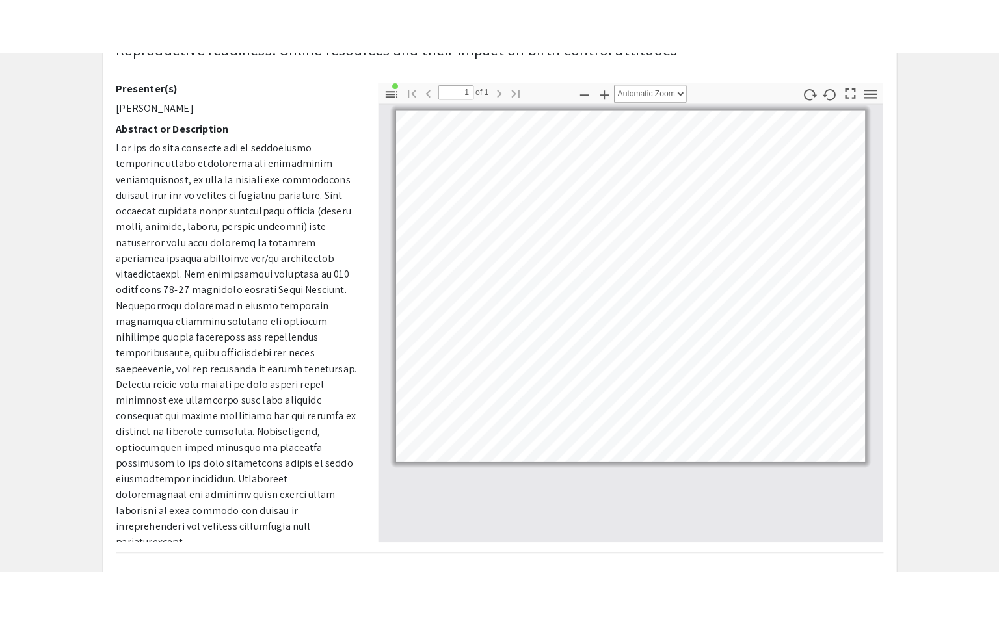
scroll to position [62, 0]
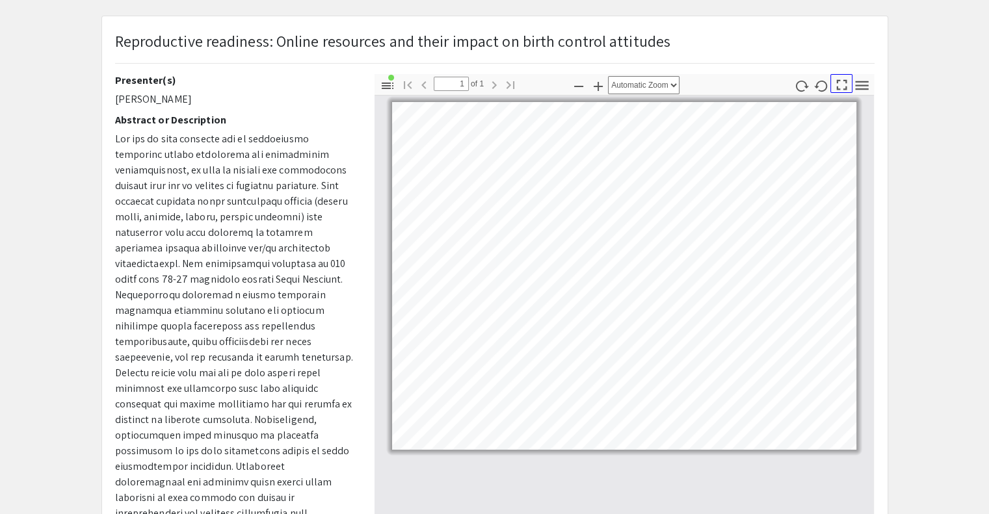
click at [840, 85] on icon "button" at bounding box center [842, 85] width 18 height 18
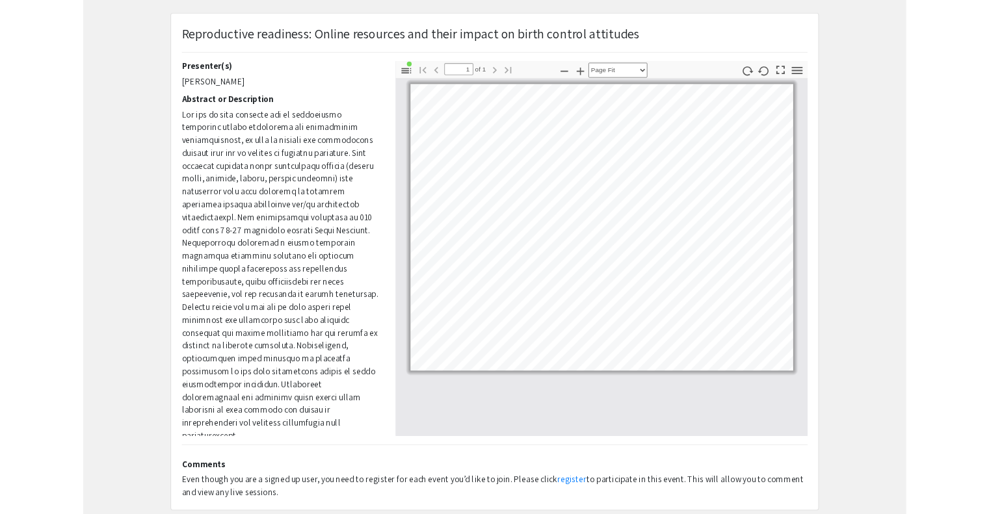
scroll to position [623, 0]
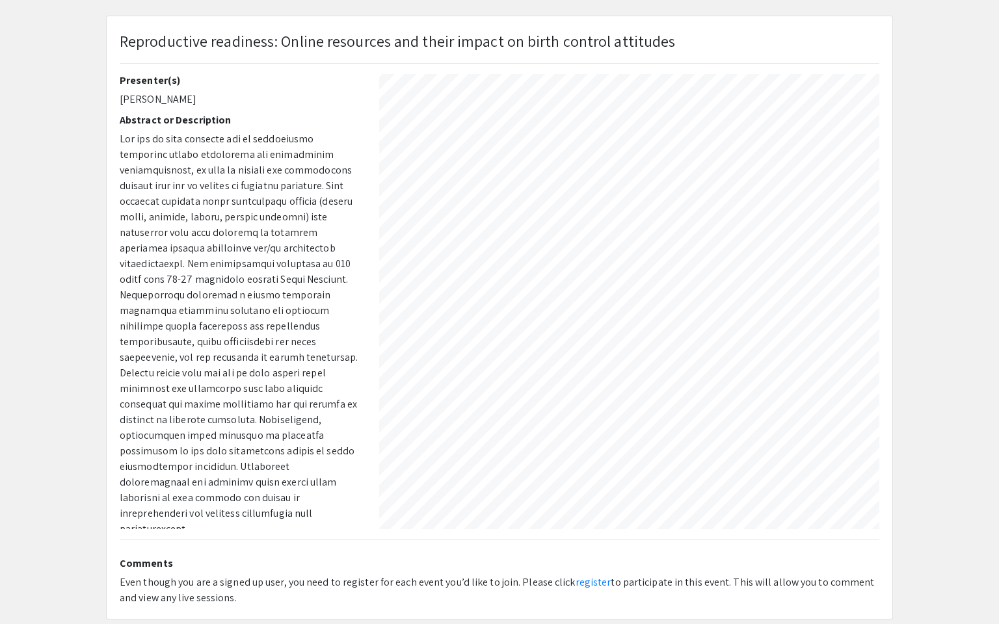
select select "auto"
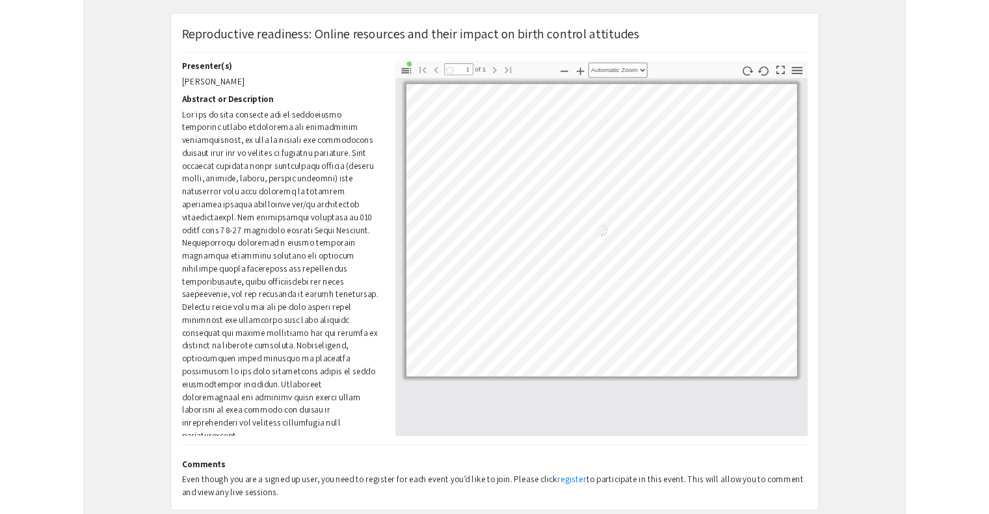
scroll to position [0, 0]
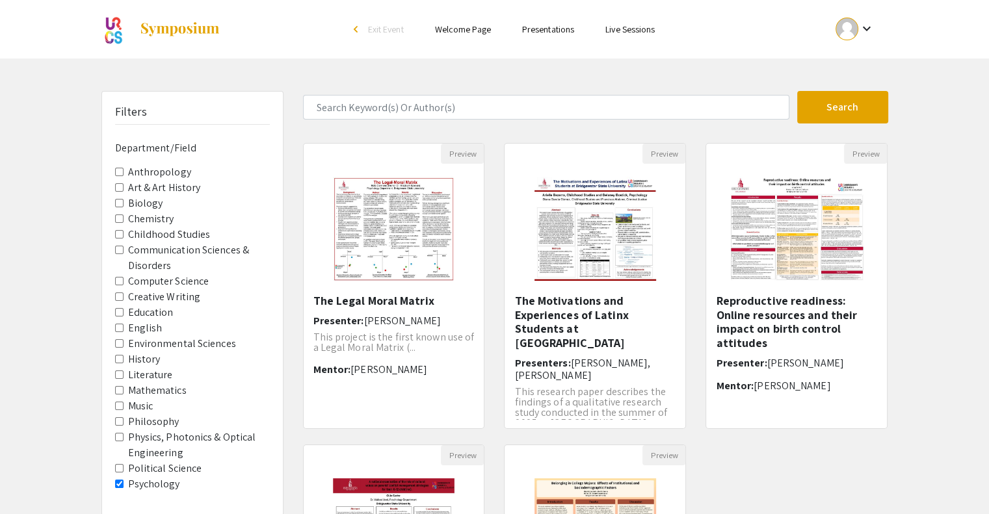
click at [118, 482] on input "Psychology" at bounding box center [119, 484] width 8 height 8
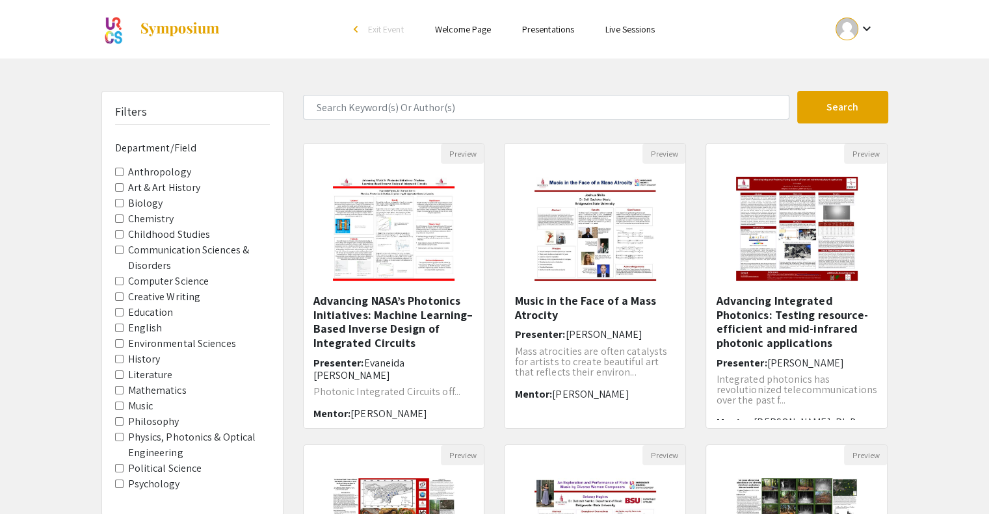
click at [122, 285] on span "Computer Science" at bounding box center [192, 282] width 155 height 16
click at [117, 279] on Science "Computer Science" at bounding box center [119, 281] width 8 height 8
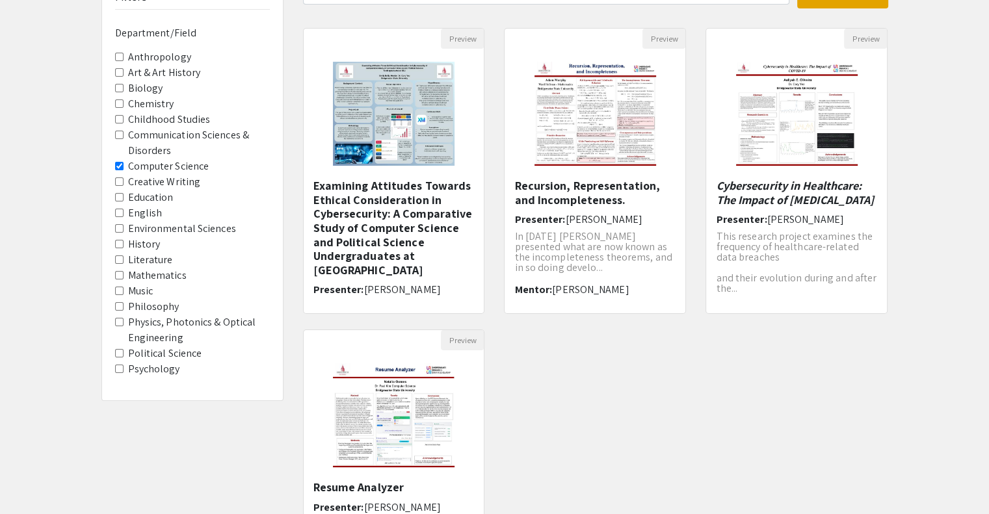
scroll to position [114, 0]
click at [432, 223] on h5 "Examining Attitudes Towards Ethical Consideration in Cybersecurity: A Comparati…" at bounding box center [393, 228] width 161 height 98
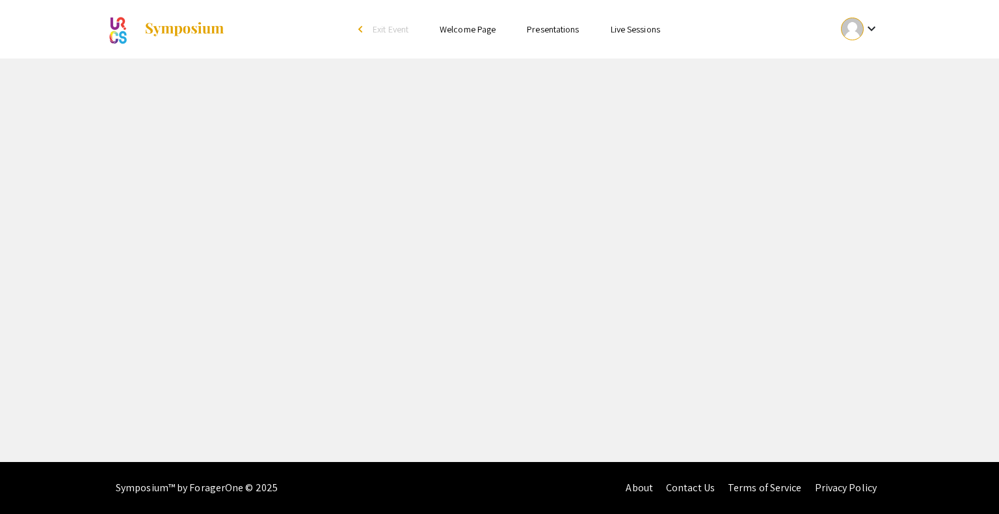
select select "custom"
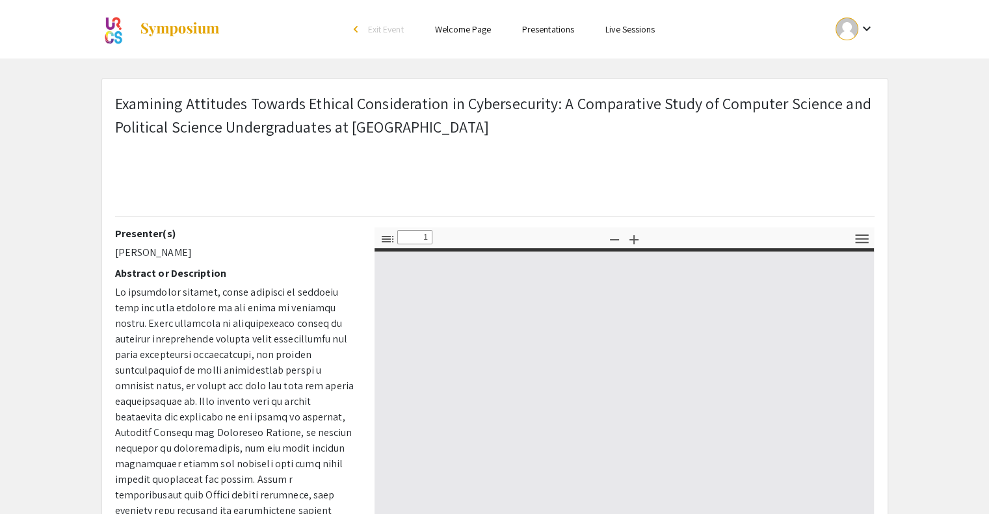
type input "0"
select select "custom"
type input "1"
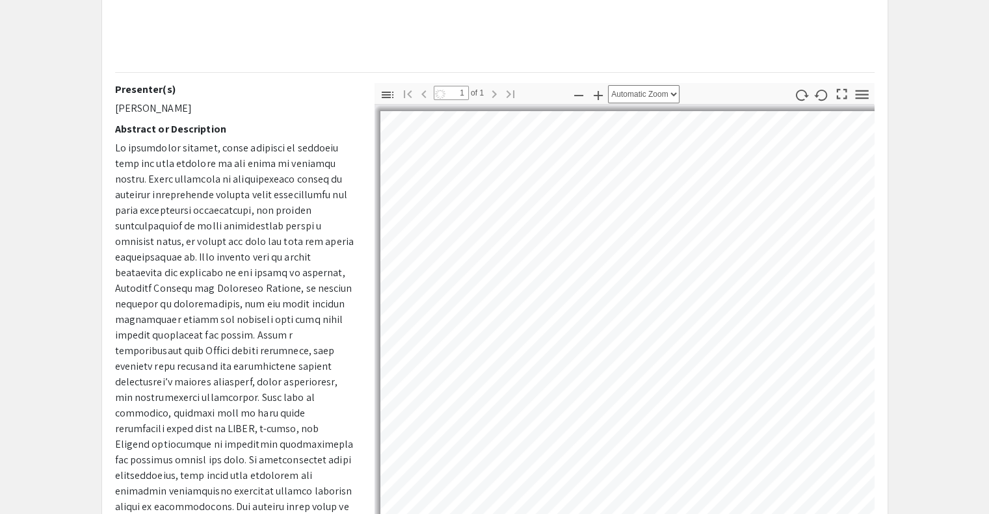
select select "auto"
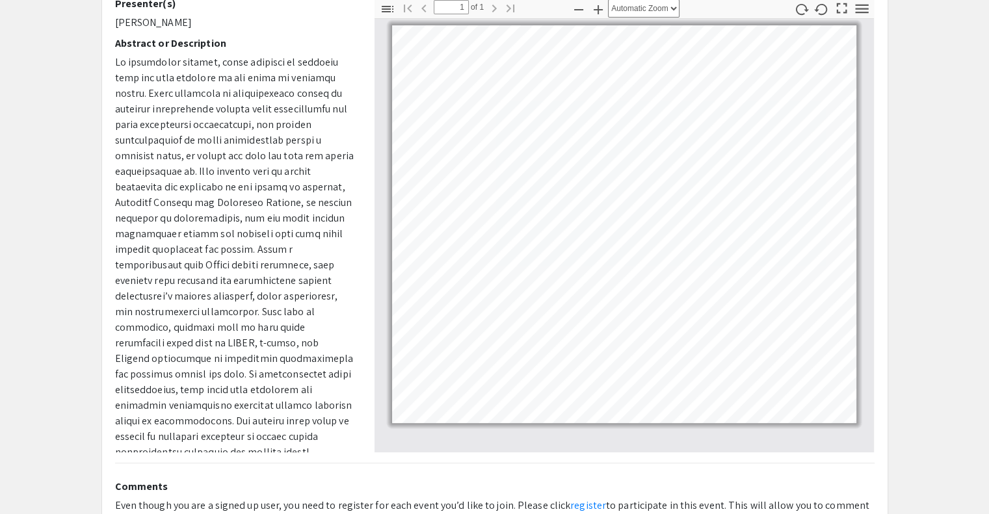
scroll to position [231, 0]
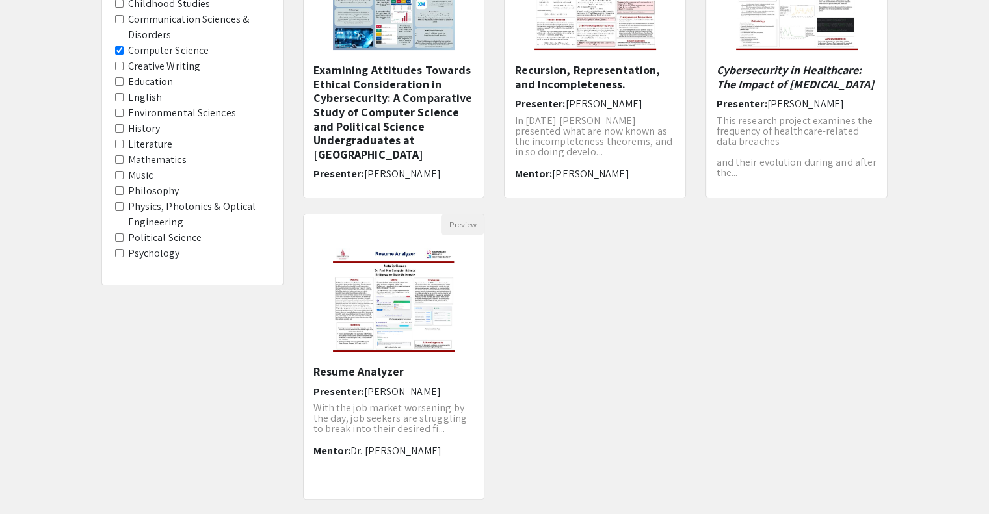
scroll to position [114, 0]
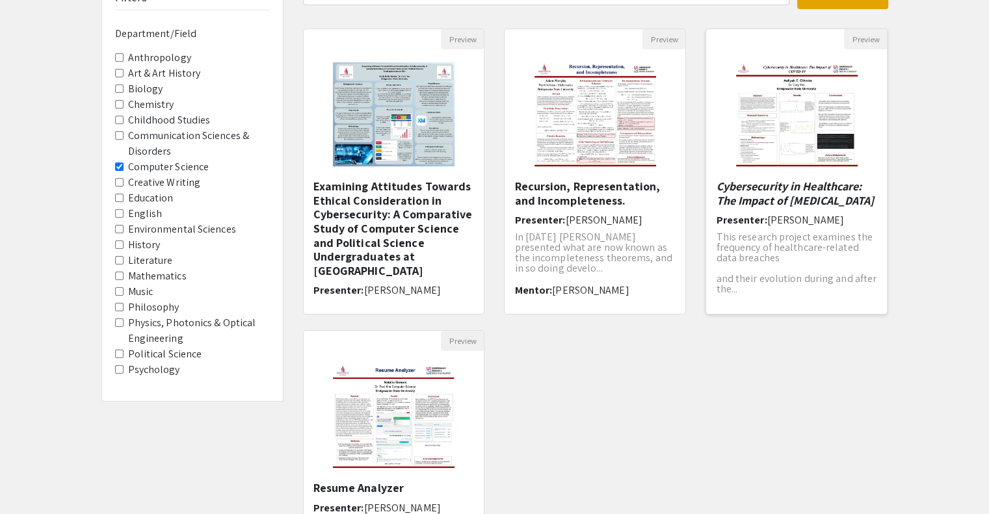
click at [753, 184] on em "Cybersecurity in Healthcare: The Impact of COVID-19" at bounding box center [795, 193] width 158 height 29
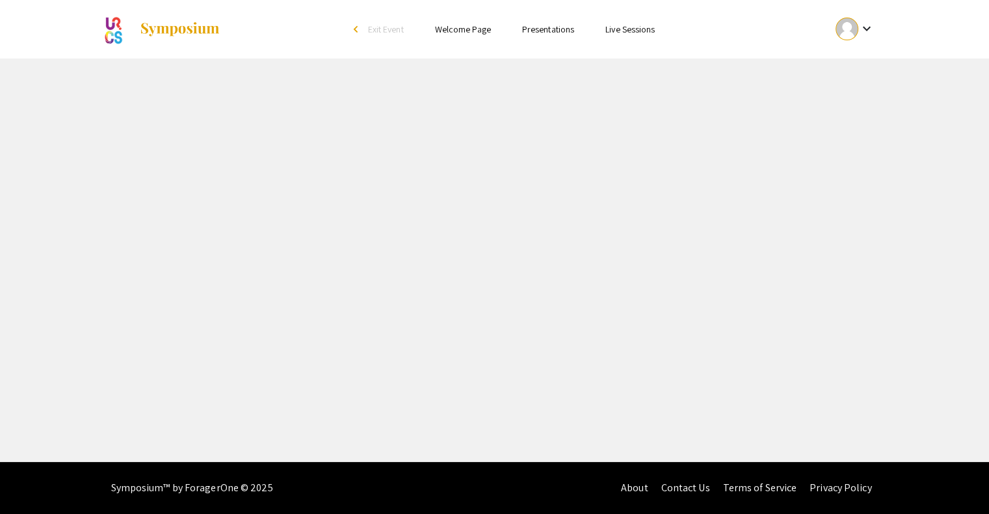
select select "custom"
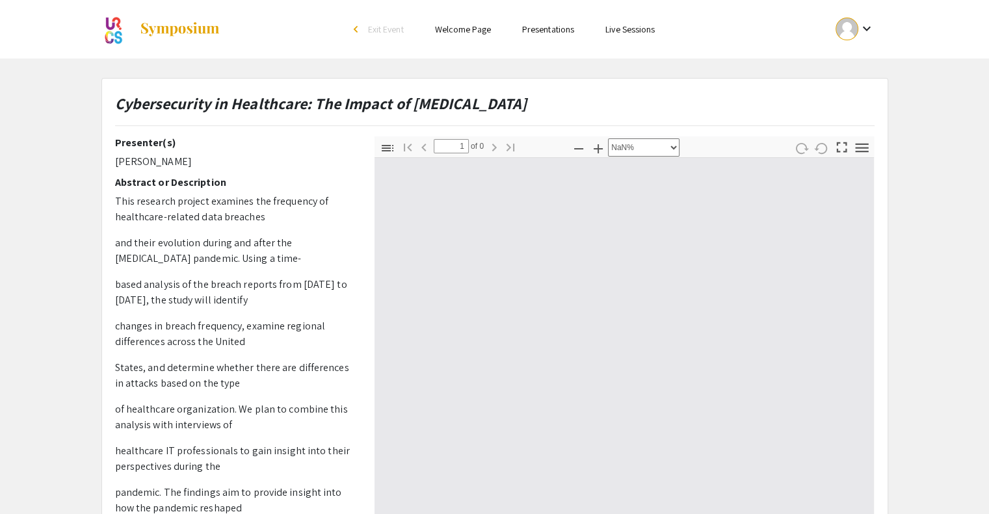
type input "0"
select select "custom"
type input "1"
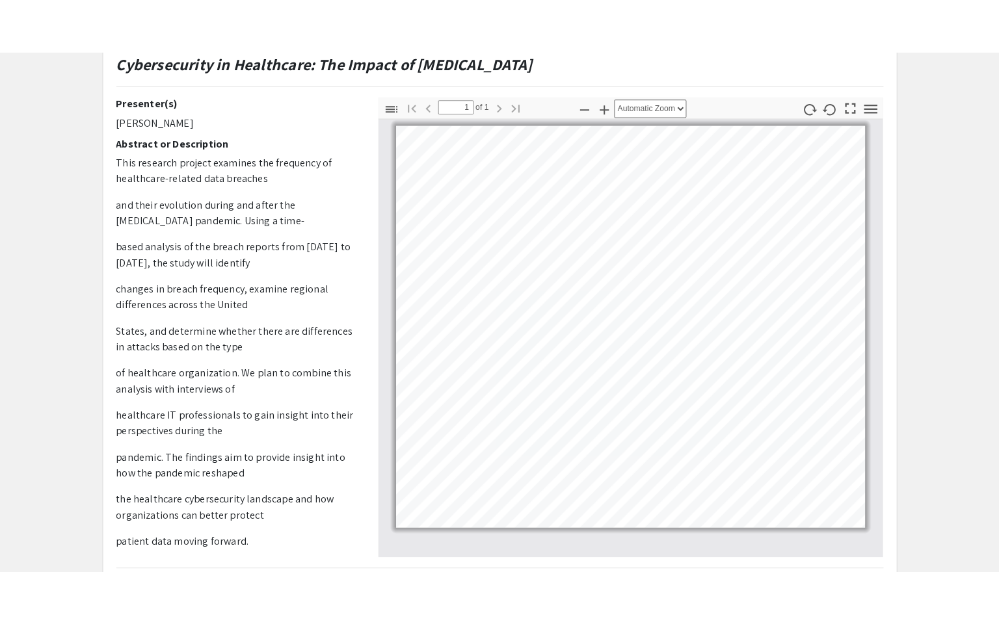
scroll to position [79, 0]
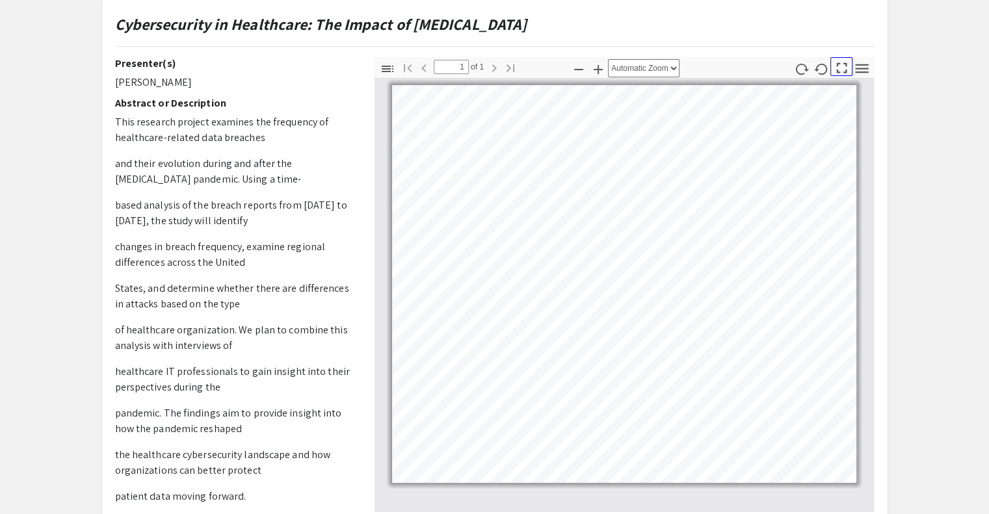
click at [839, 67] on icon "button" at bounding box center [842, 68] width 18 height 18
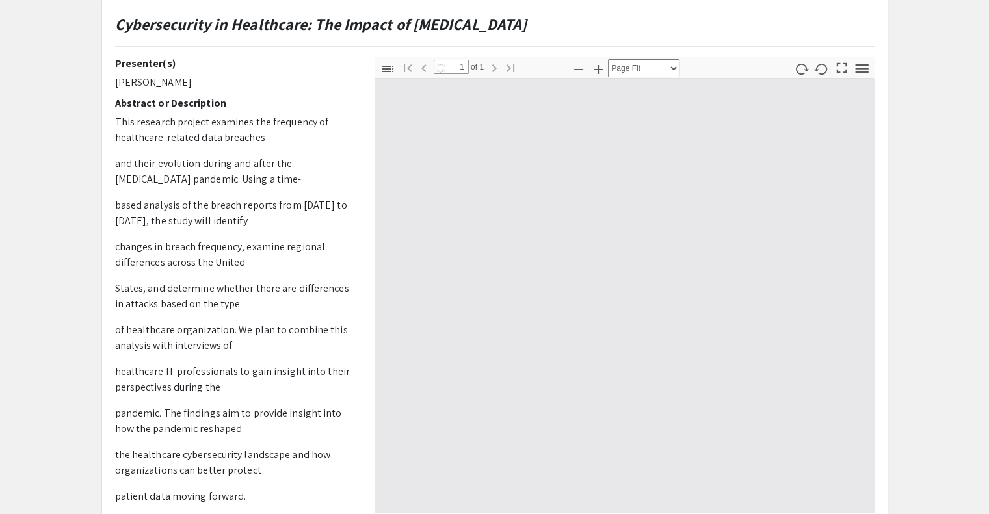
scroll to position [623, 0]
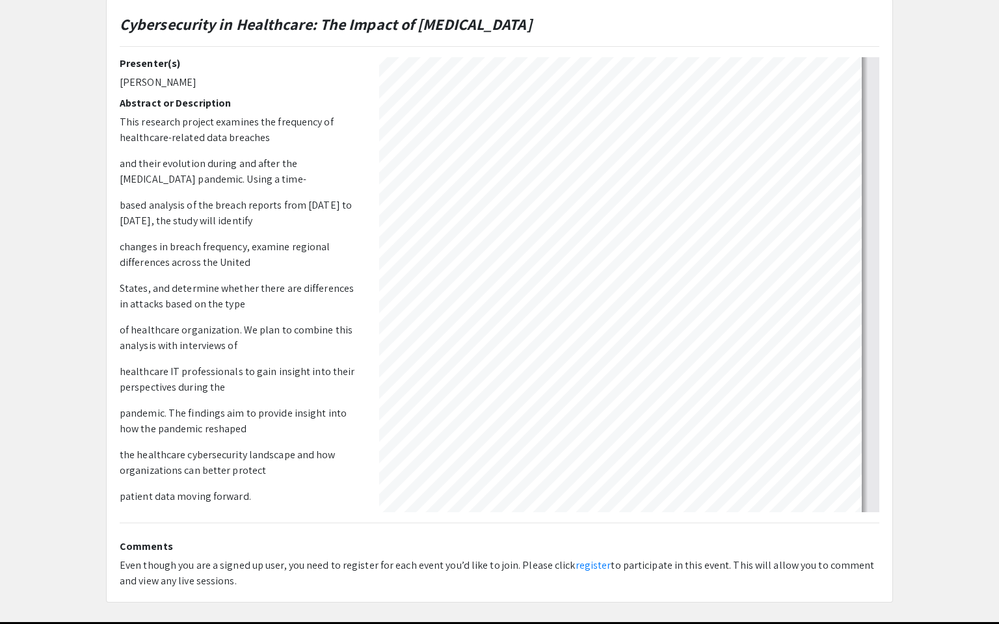
select select "auto"
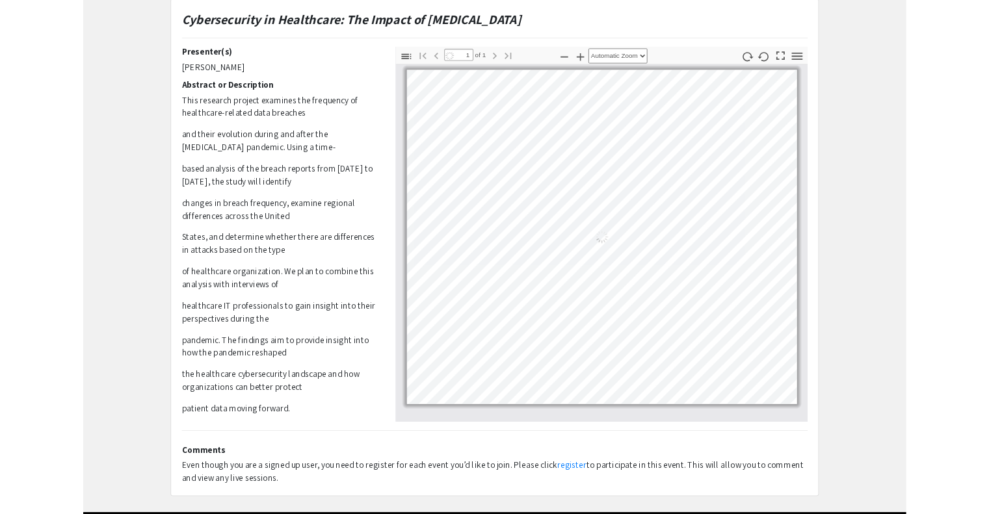
scroll to position [0, 0]
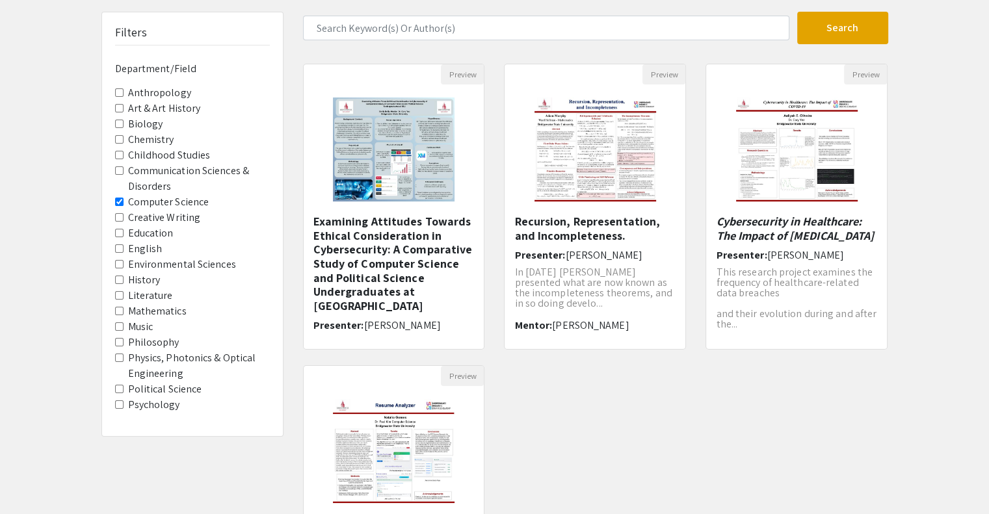
scroll to position [114, 0]
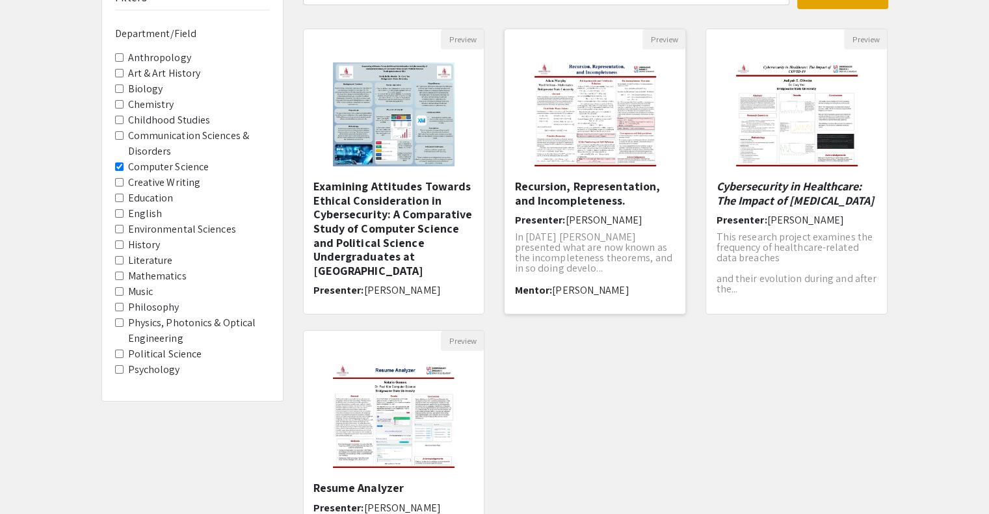
click at [607, 200] on h5 "Recursion, Representation, and Incompleteness." at bounding box center [594, 193] width 161 height 28
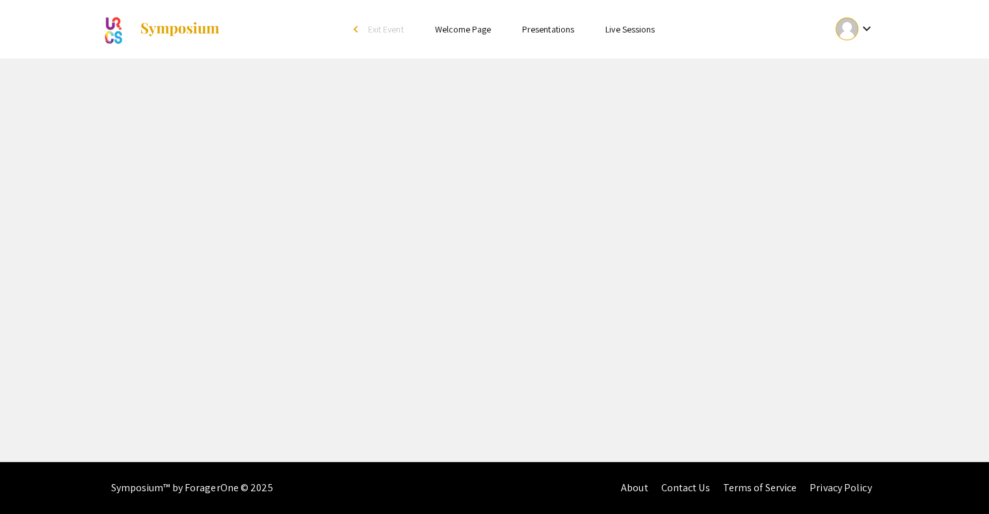
select select "custom"
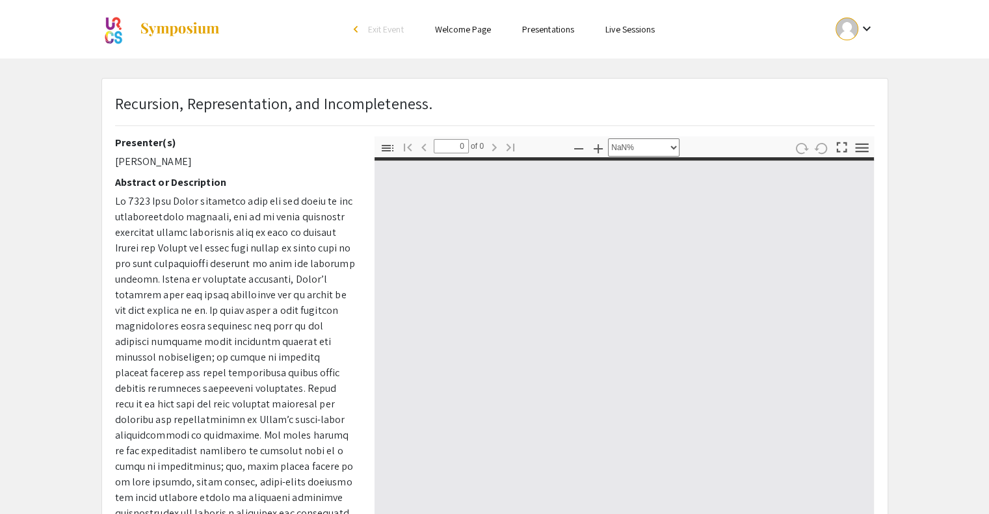
type input "1"
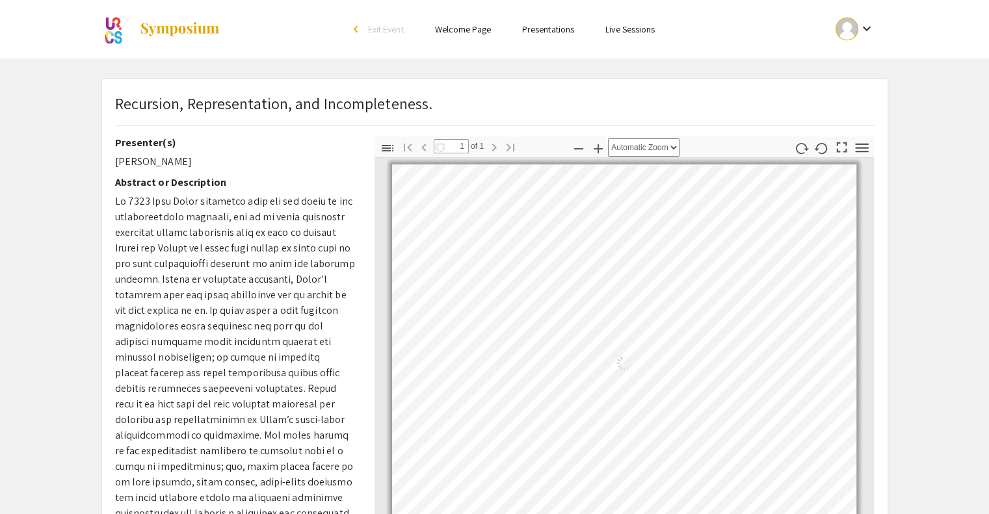
select select "auto"
click at [926, 185] on app-presentation "Recursion, Representation, and Incompleteness. Presenter(s) Adam Murphy Abstrac…" at bounding box center [494, 380] width 989 height 604
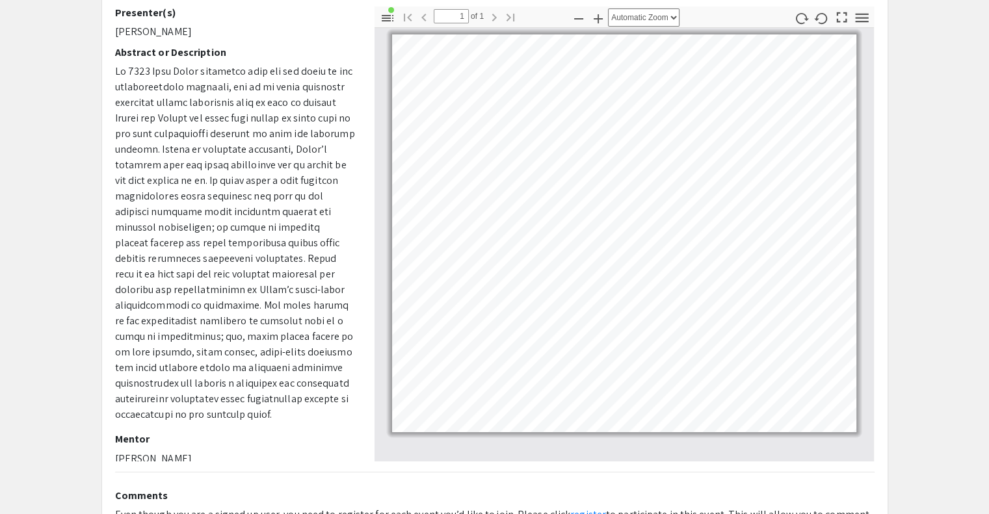
scroll to position [132, 0]
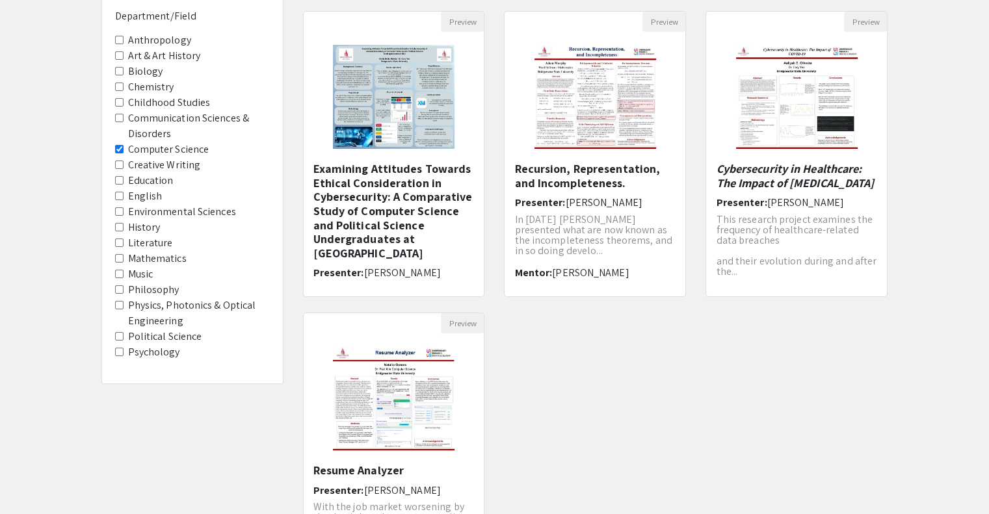
scroll to position [114, 0]
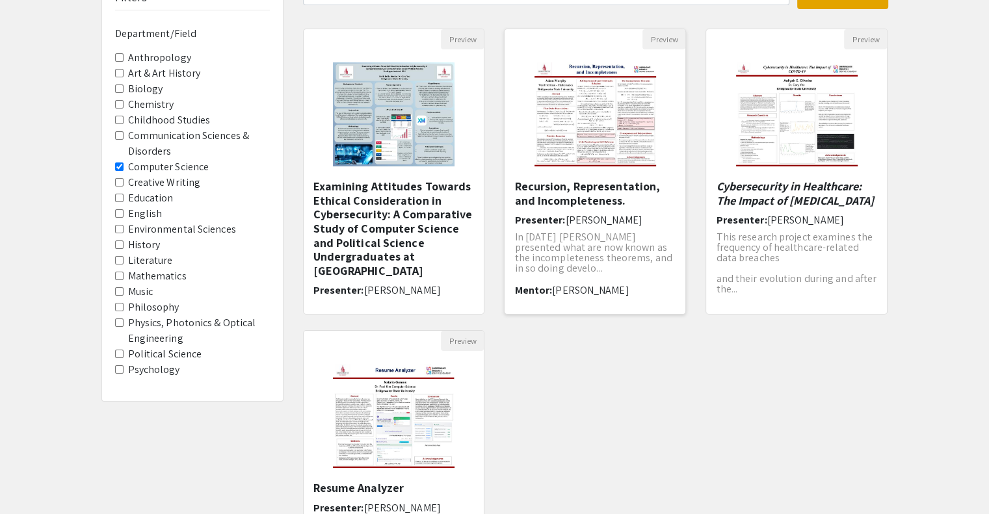
click at [557, 189] on h5 "Recursion, Representation, and Incompleteness." at bounding box center [594, 193] width 161 height 28
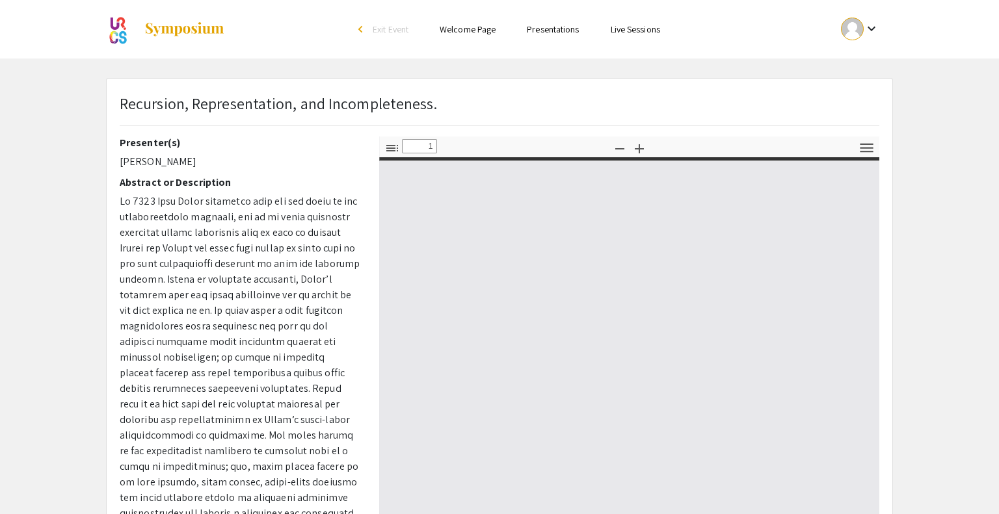
select select "custom"
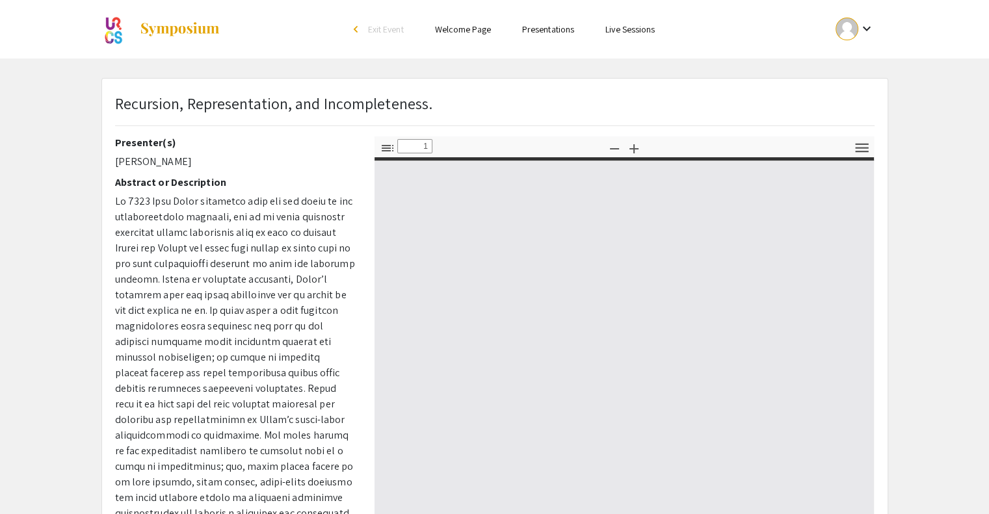
type input "0"
select select "custom"
type input "1"
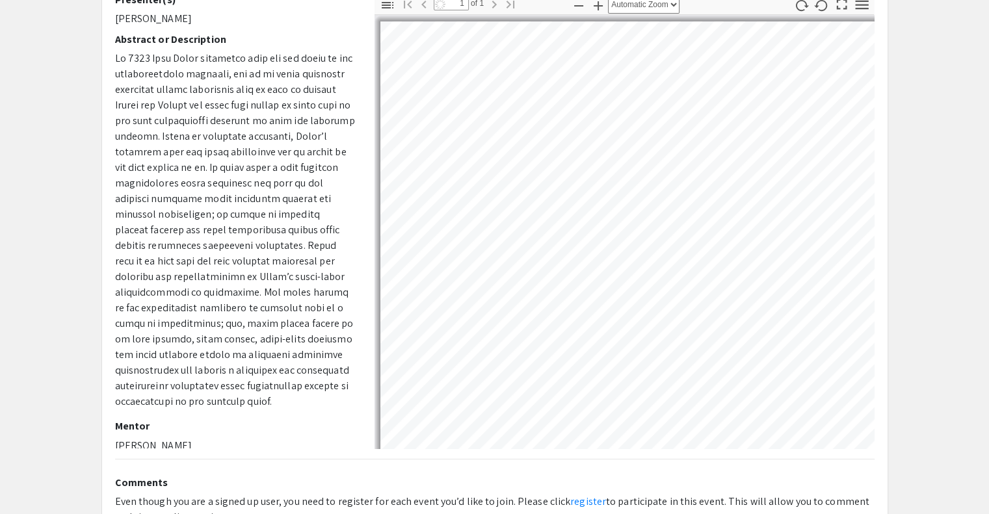
select select "auto"
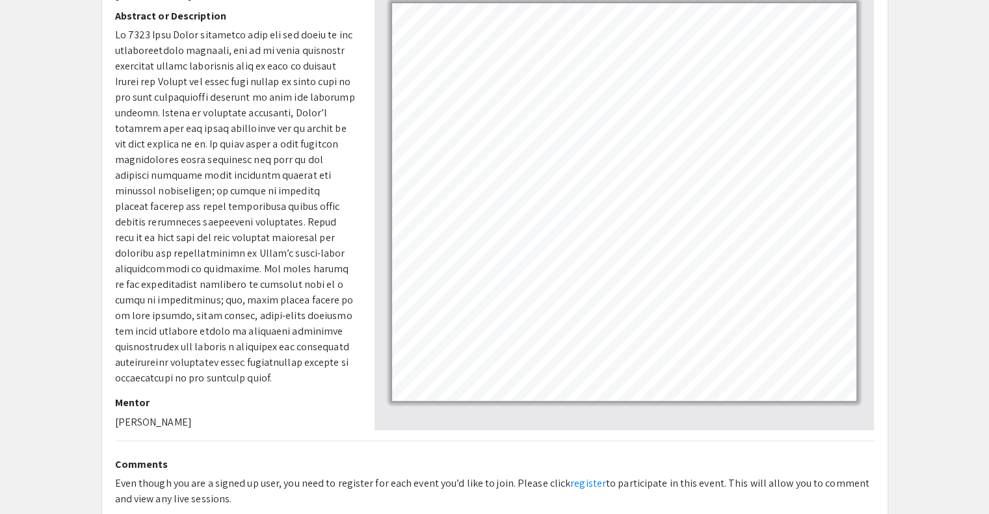
scroll to position [11, 0]
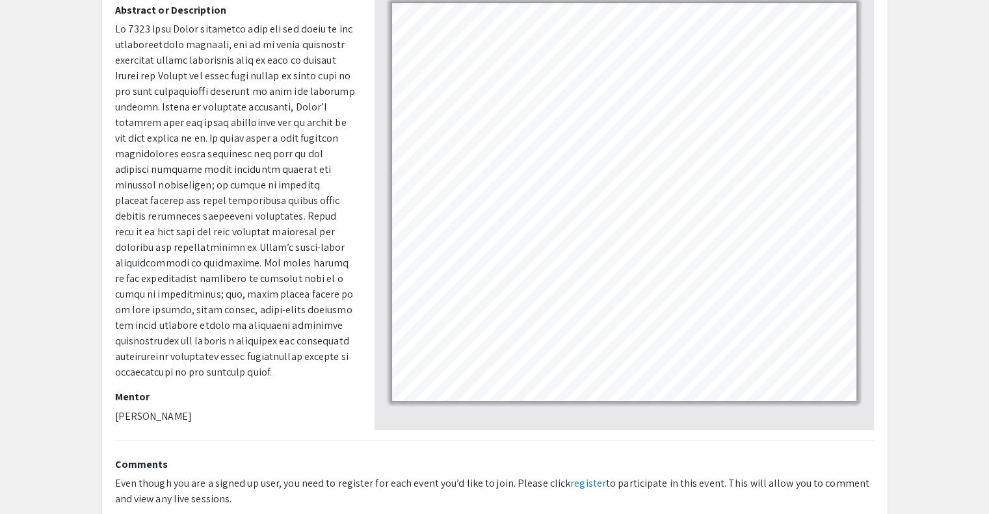
click at [150, 261] on p at bounding box center [235, 200] width 240 height 359
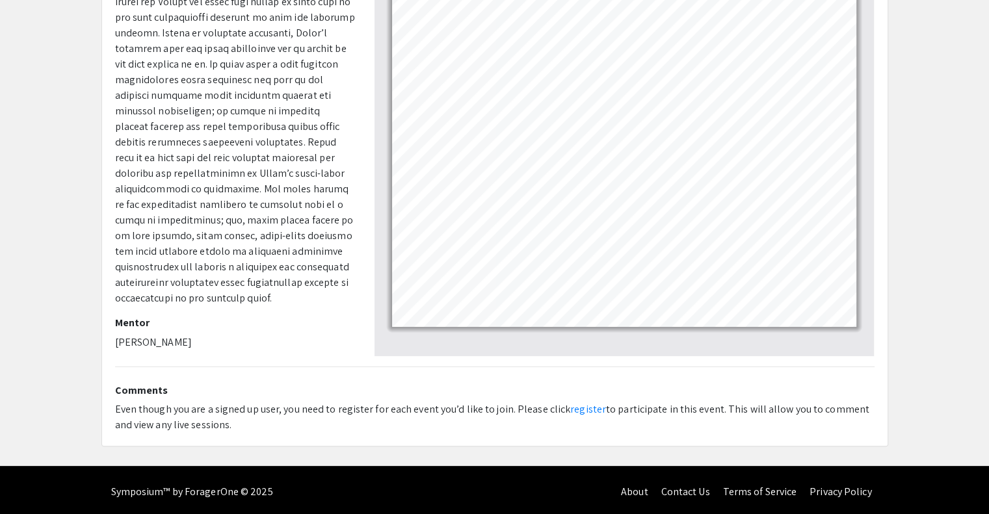
scroll to position [239, 0]
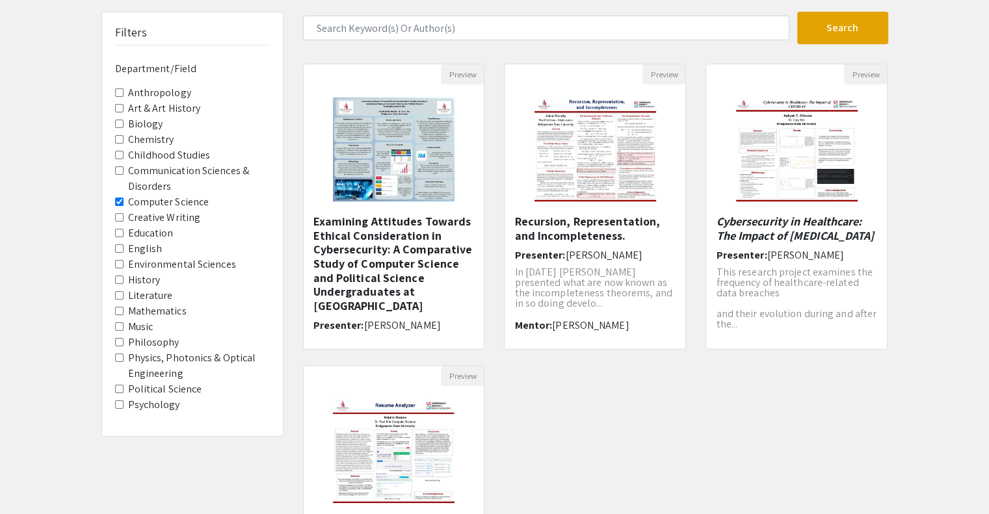
scroll to position [77, 0]
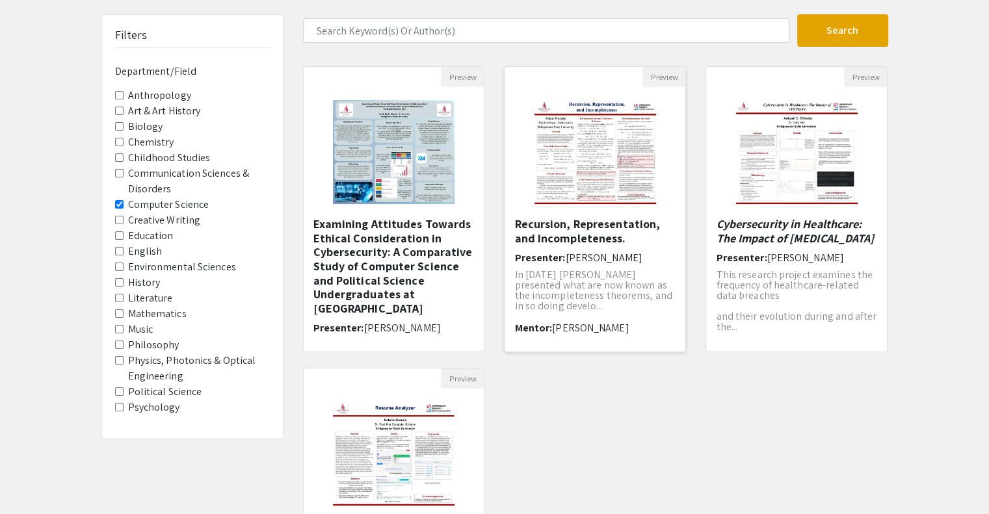
click at [603, 174] on img "Open Presentation <p>Recursion, Representation, and Incompleteness.</p>" at bounding box center [595, 152] width 148 height 130
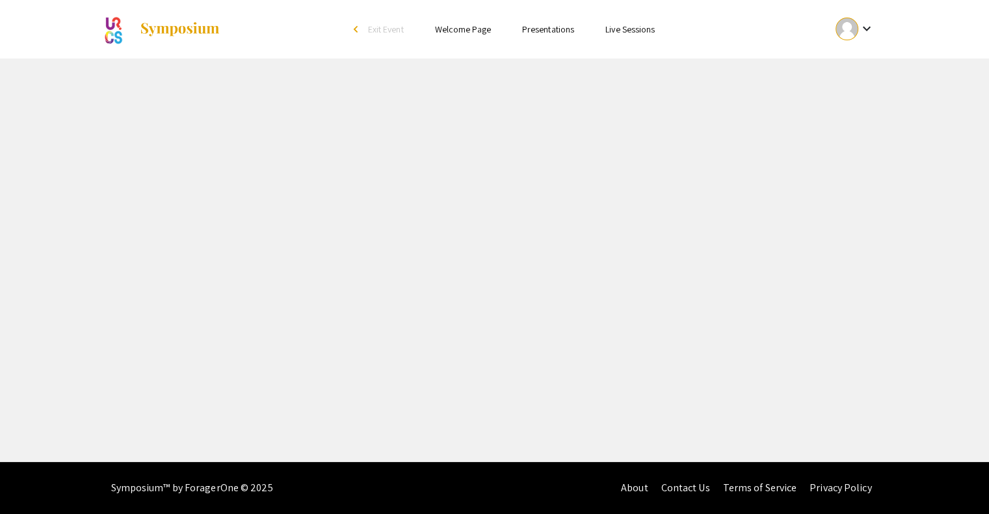
select select "custom"
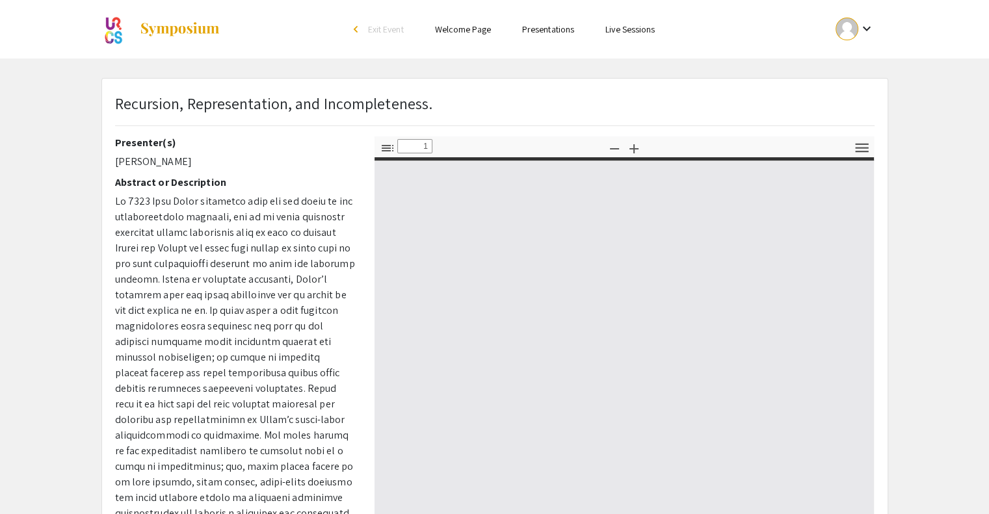
type input "0"
select select "custom"
type input "1"
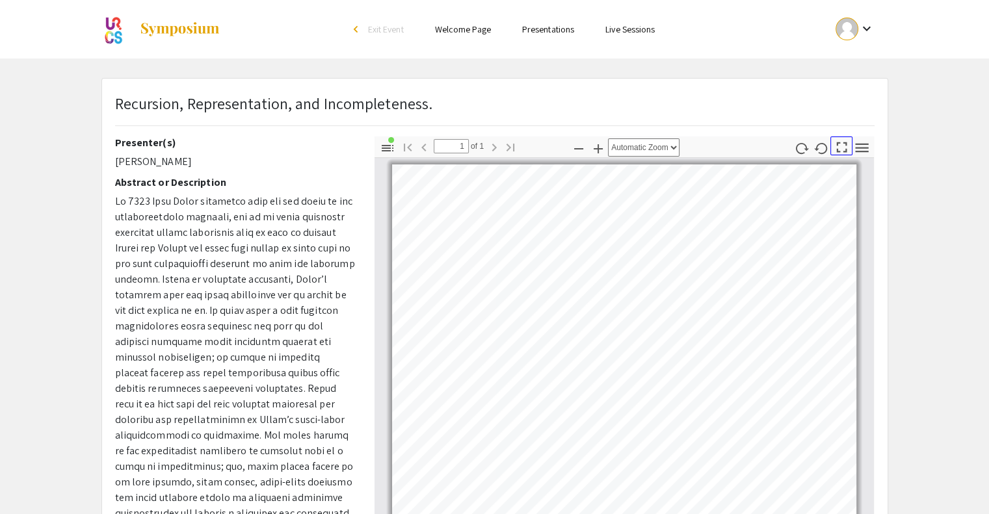
click at [842, 149] on icon "button" at bounding box center [842, 147] width 18 height 18
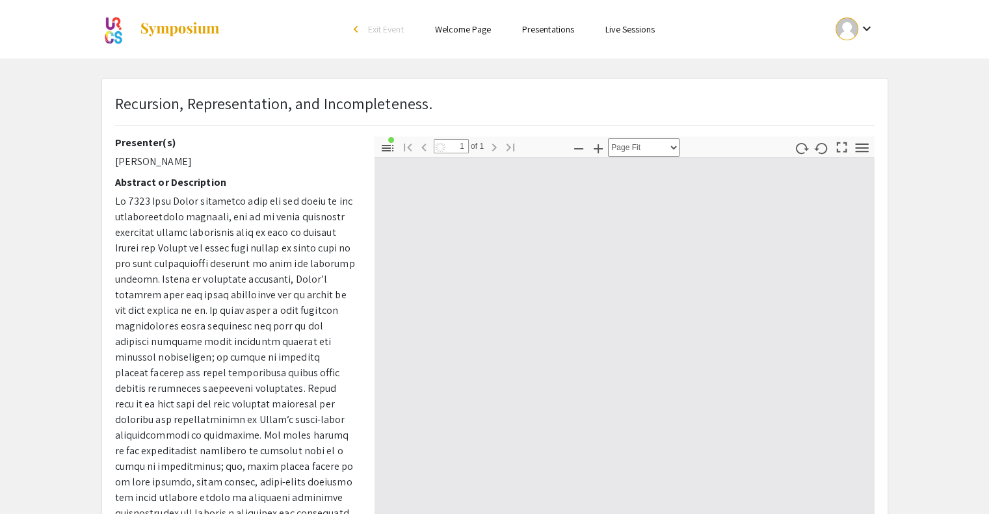
scroll to position [623, 0]
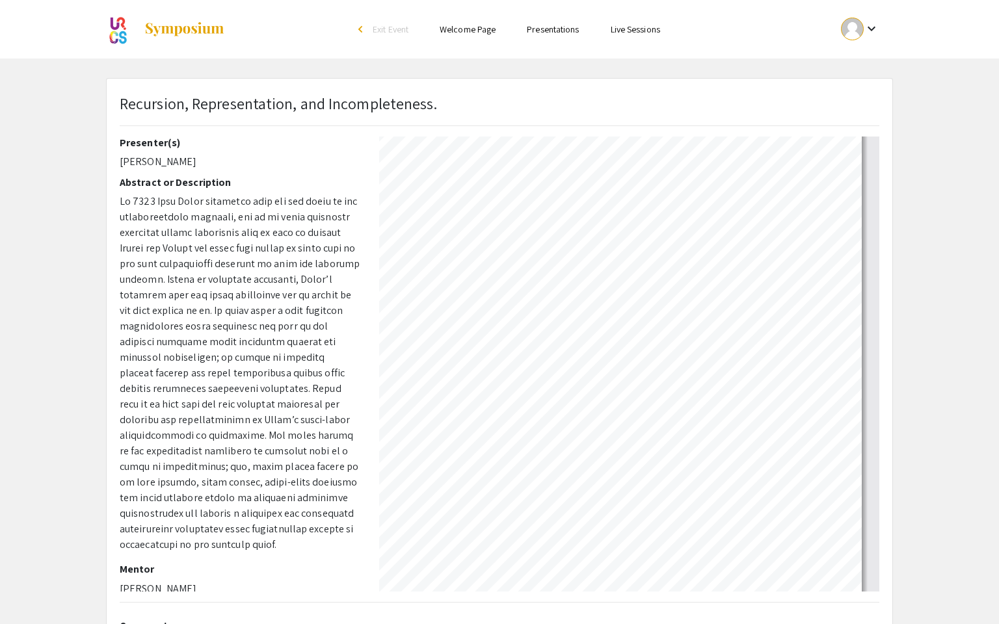
click at [87, 133] on div at bounding box center [500, 4] width 994 height 1255
select select "auto"
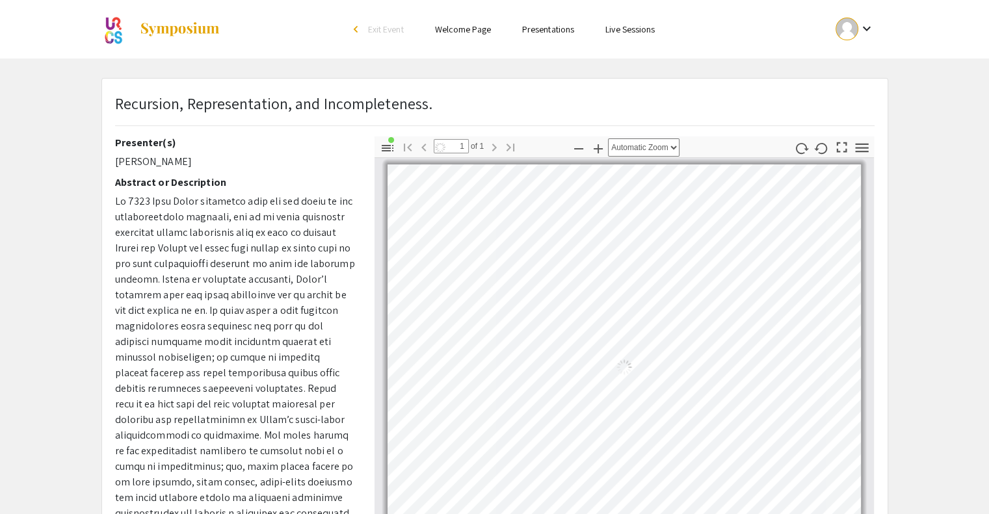
scroll to position [0, 0]
click at [859, 148] on icon "button" at bounding box center [861, 147] width 13 height 9
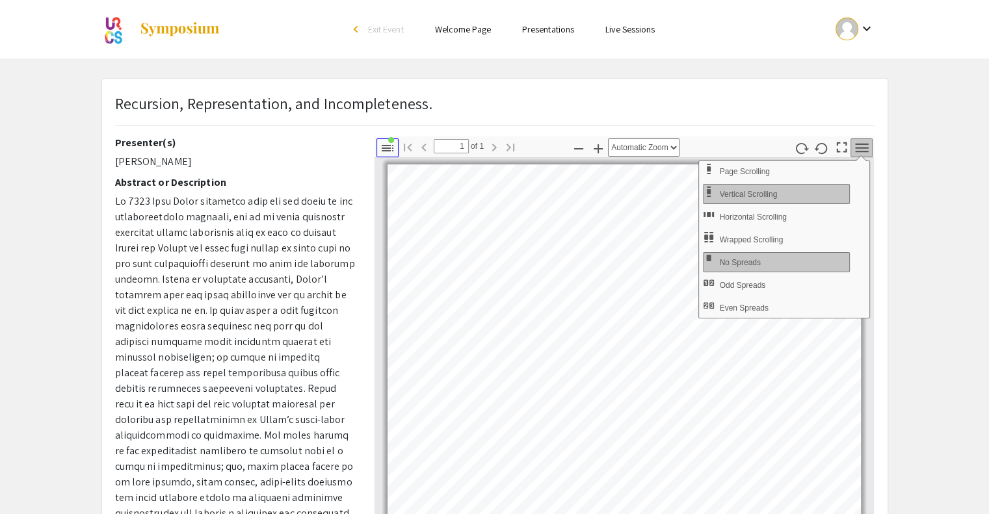
click at [387, 148] on icon "button" at bounding box center [388, 148] width 16 height 16
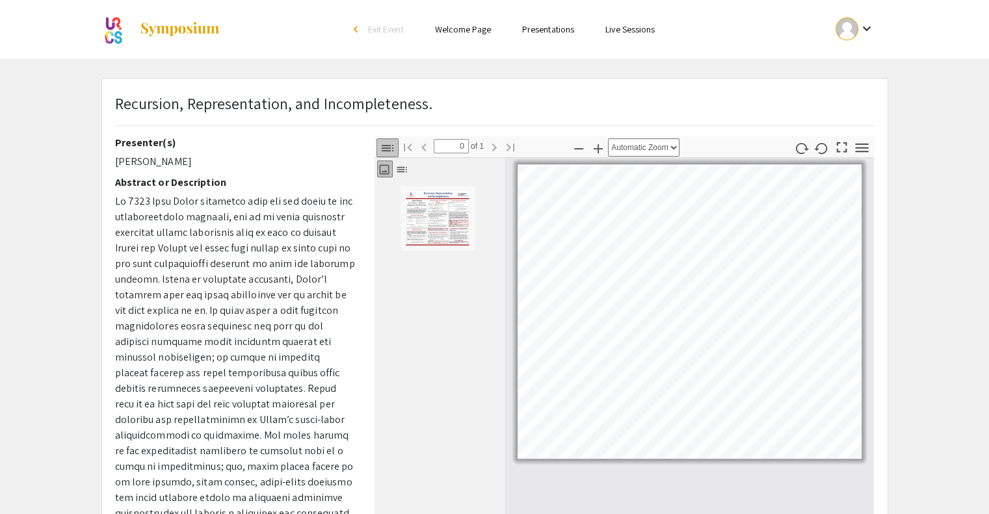
scroll to position [77, 0]
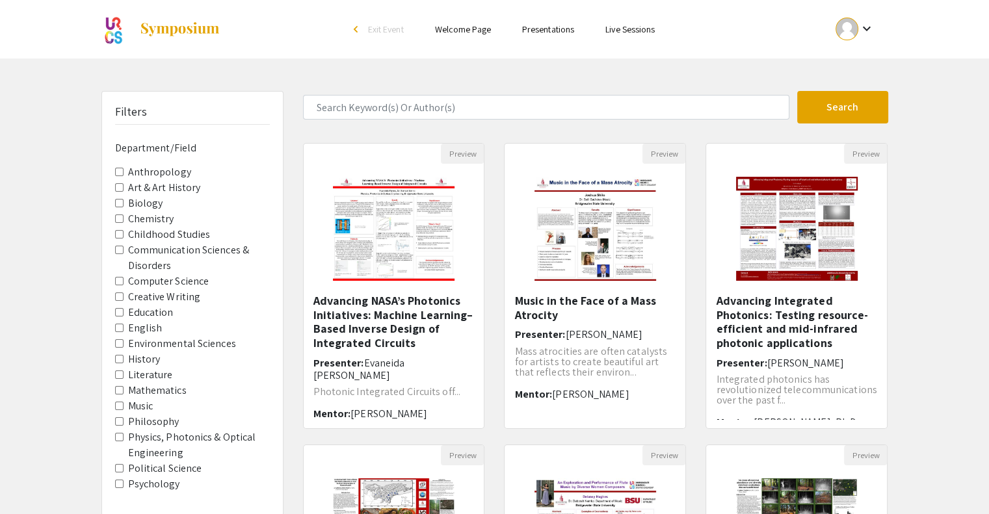
click at [289, 145] on div "Filters Department/Field Anthropology Art & Art History Biology Chemistry Child…" at bounding box center [193, 434] width 202 height 687
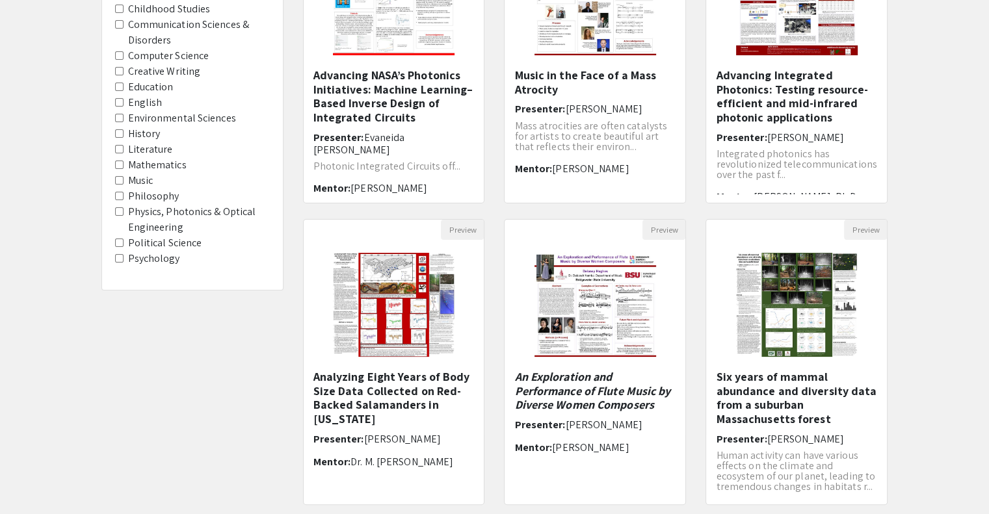
scroll to position [244, 0]
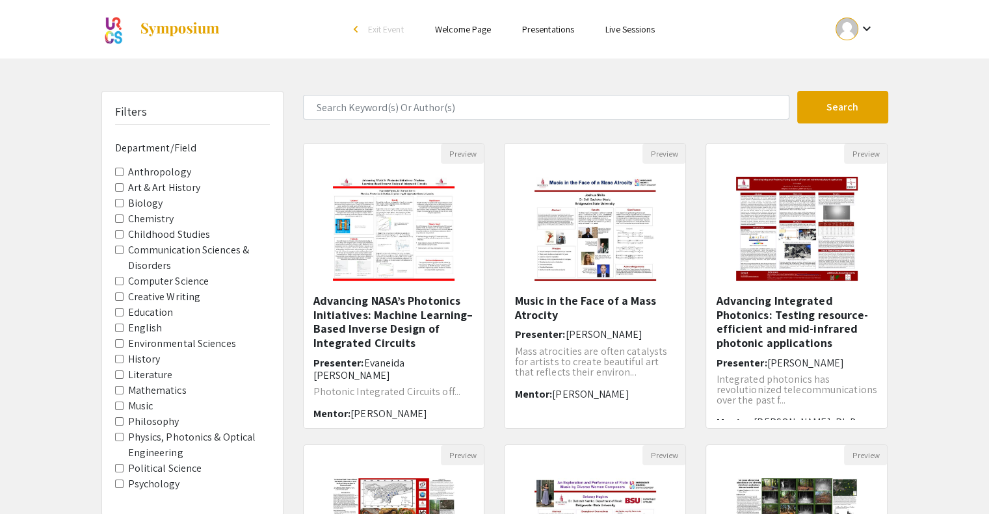
click at [140, 387] on label "Mathematics" at bounding box center [157, 391] width 59 height 16
click at [124, 387] on input "Mathematics" at bounding box center [119, 390] width 8 height 8
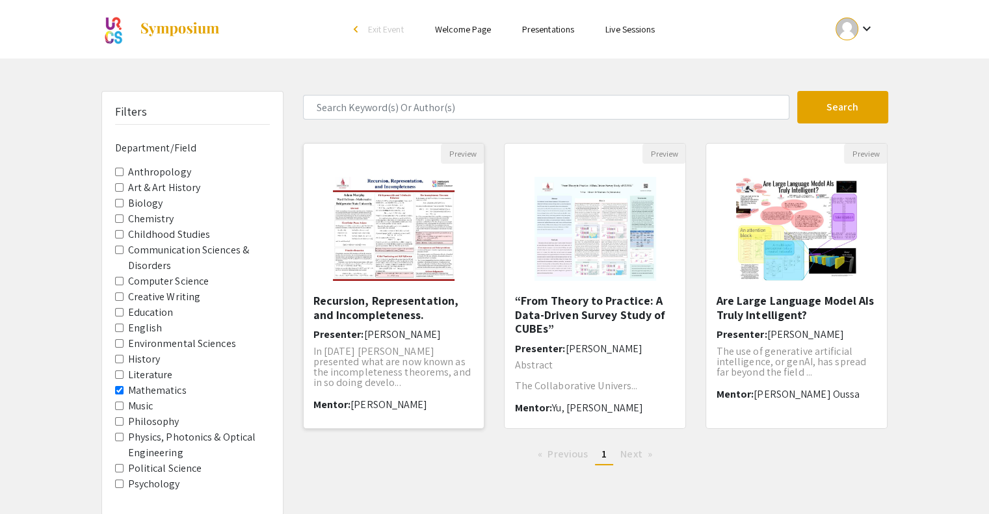
click at [397, 343] on div "Recursion, Representation, and Incompleteness. Presenter: Adam Murphy In 1931 K…" at bounding box center [393, 357] width 161 height 126
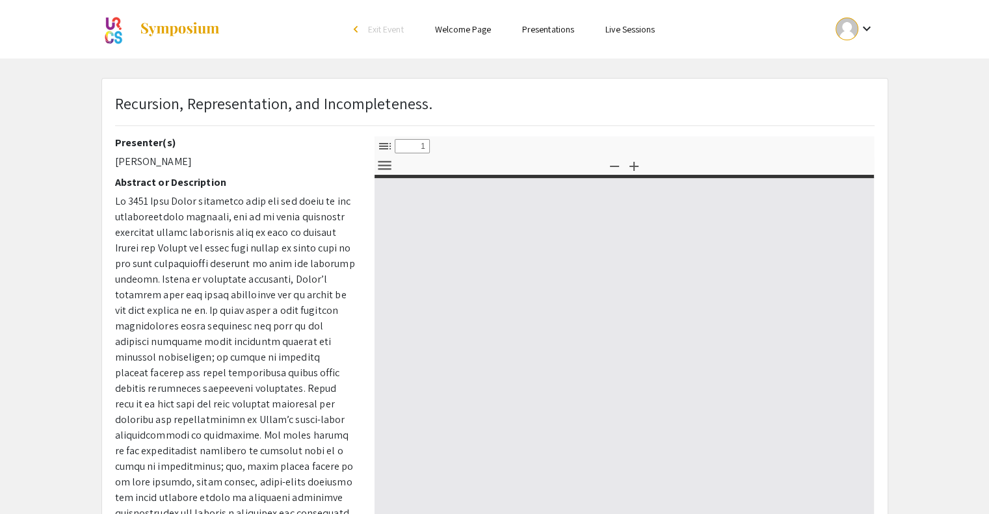
select select "custom"
type input "0"
select select "custom"
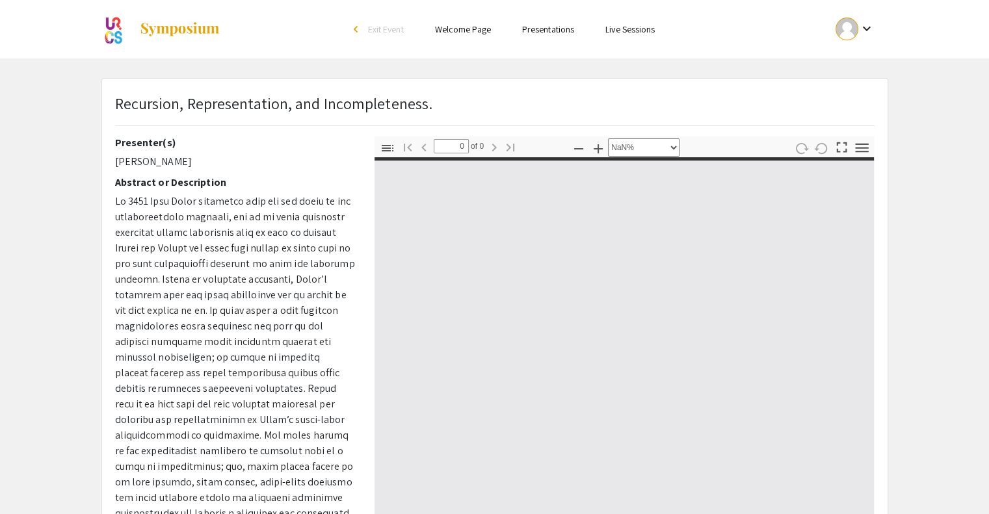
type input "1"
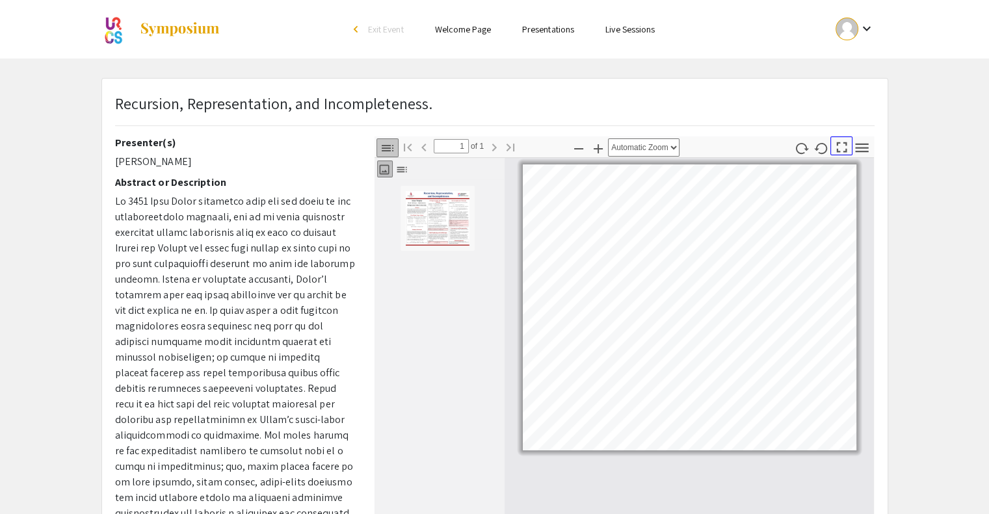
click at [843, 150] on icon "button" at bounding box center [842, 147] width 10 height 10
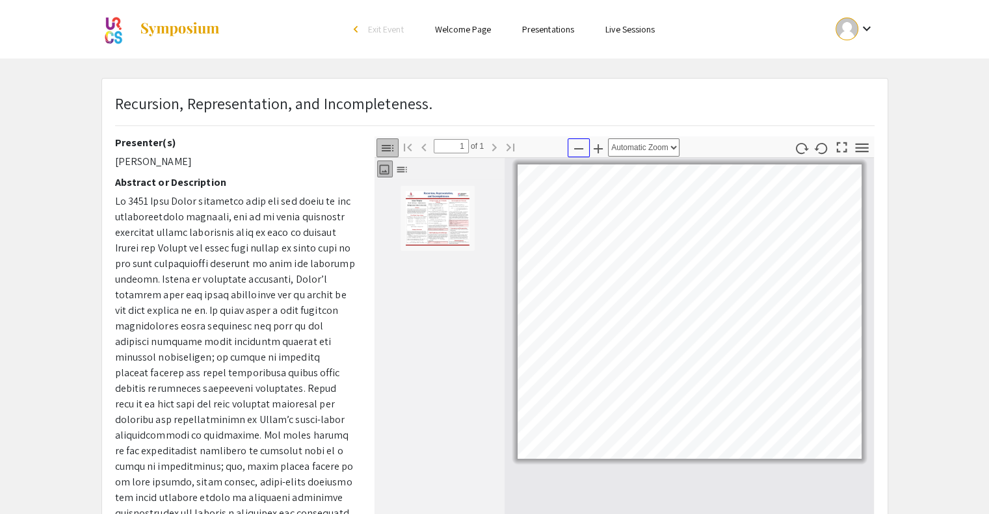
click at [581, 147] on icon "button" at bounding box center [579, 149] width 16 height 16
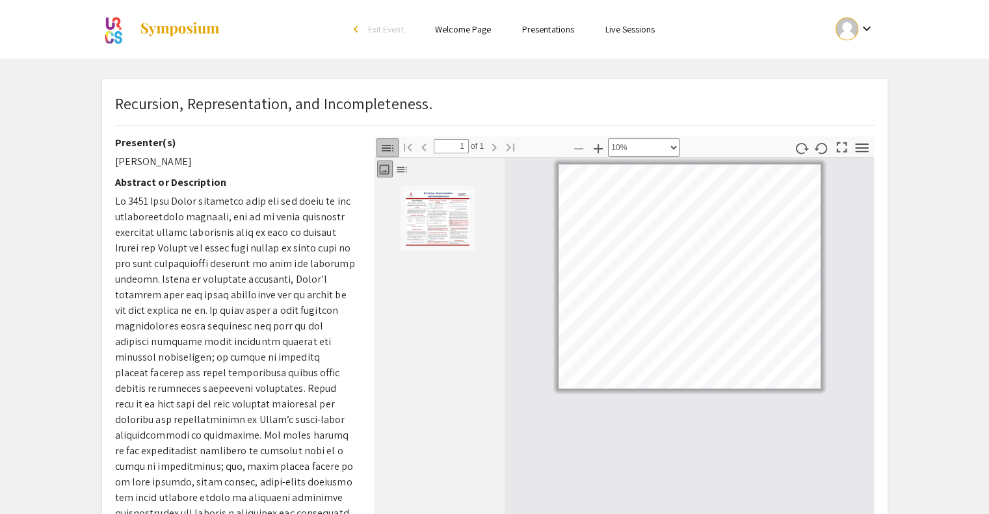
click at [684, 244] on div at bounding box center [689, 277] width 370 height 236
click at [858, 145] on icon "button" at bounding box center [862, 148] width 18 height 18
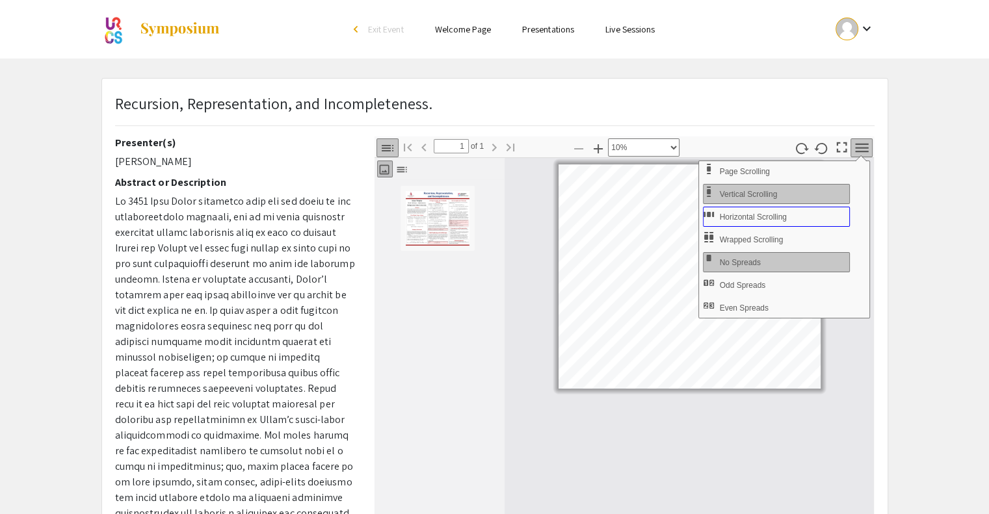
click at [778, 215] on span "Horizontal Scrolling" at bounding box center [754, 217] width 70 height 9
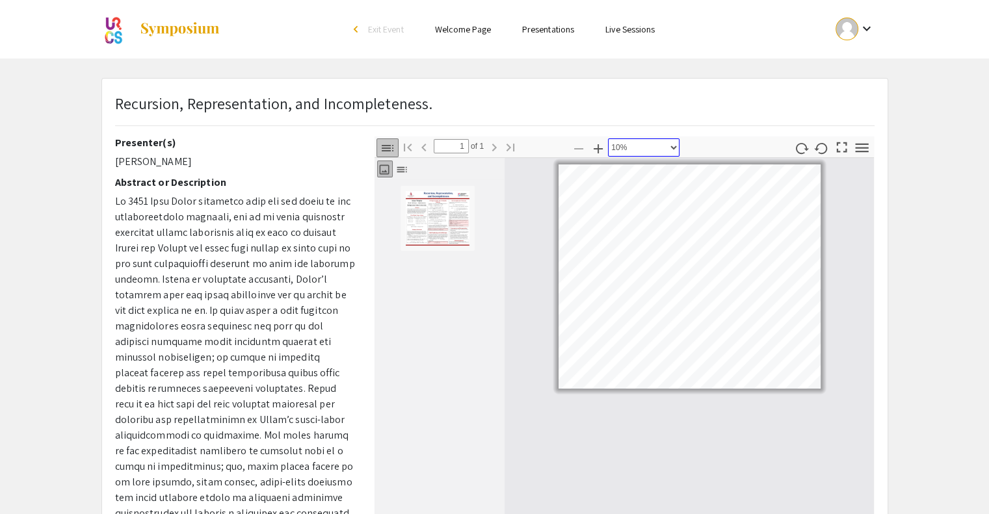
click at [668, 154] on select "Automatic Zoom Actual Size Page Fit Page Width 50% 100% 125% 150% 200% 300% 400…" at bounding box center [644, 147] width 72 height 18
select select "page-actual"
click at [608, 138] on select "Automatic Zoom Actual Size Page Fit Page Width 50% 100% 125% 150% 200% 300% 400…" at bounding box center [644, 147] width 72 height 18
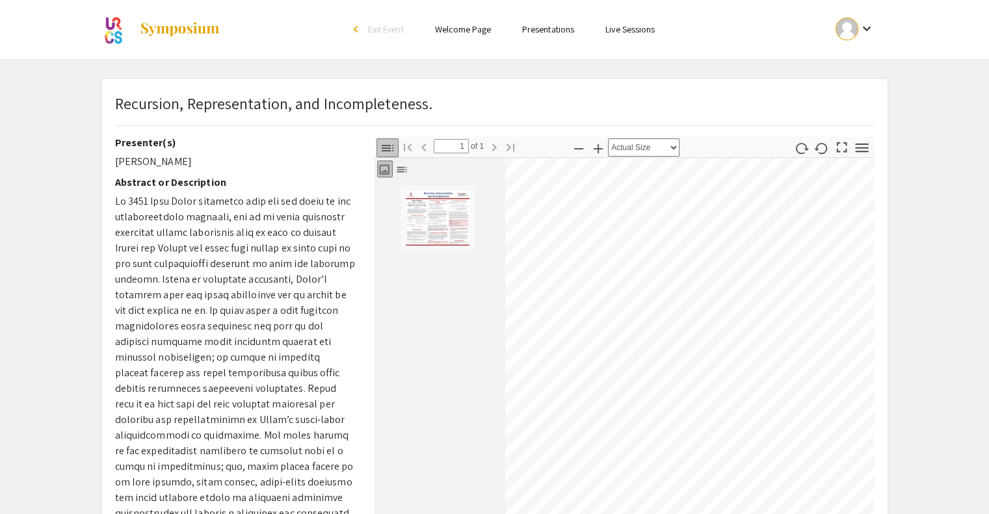
click at [413, 176] on div "Thumbnails Document Outline Attachments Layers Current Outline Item Slide 1 Tog…" at bounding box center [624, 364] width 500 height 455
click at [439, 242] on div "Thumbnails Document Outline Attachments Layers Current Outline Item Slide 1 Tog…" at bounding box center [624, 364] width 500 height 455
click at [343, 237] on div "Presenter(s) Adam Murphy Abstract or Description Mentor Ward Heilman Thumbnails…" at bounding box center [494, 364] width 779 height 455
click at [278, 189] on div "Presenter(s) Adam Murphy Abstract or Description Mentor Ward Heilman Thumbnails…" at bounding box center [494, 364] width 779 height 455
click at [356, 239] on div "Presenter(s) Adam Murphy Abstract or Description Mentor Ward Heilman Thumbnails…" at bounding box center [494, 364] width 779 height 455
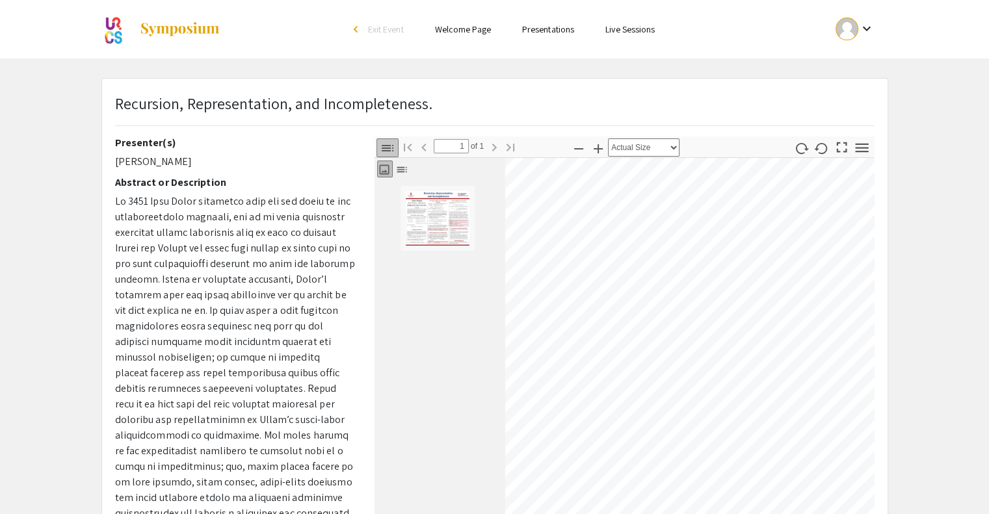
click at [368, 250] on div "Thumbnails Document Outline Attachments Layers Current Outline Item Slide 1 Tog…" at bounding box center [624, 364] width 519 height 455
click at [402, 262] on div "Thumbnails Document Outline Attachments Layers Current Outline Item Slide 1 Tog…" at bounding box center [624, 364] width 500 height 455
click at [456, 225] on div "Thumbnails Document Outline Attachments Layers Current Outline Item Slide 1 Tog…" at bounding box center [624, 364] width 500 height 455
click at [517, 153] on div "Toggle Sidebar Find Go to First Page Previous 1 of 1 Next Go to Last Page Zoom …" at bounding box center [624, 364] width 500 height 455
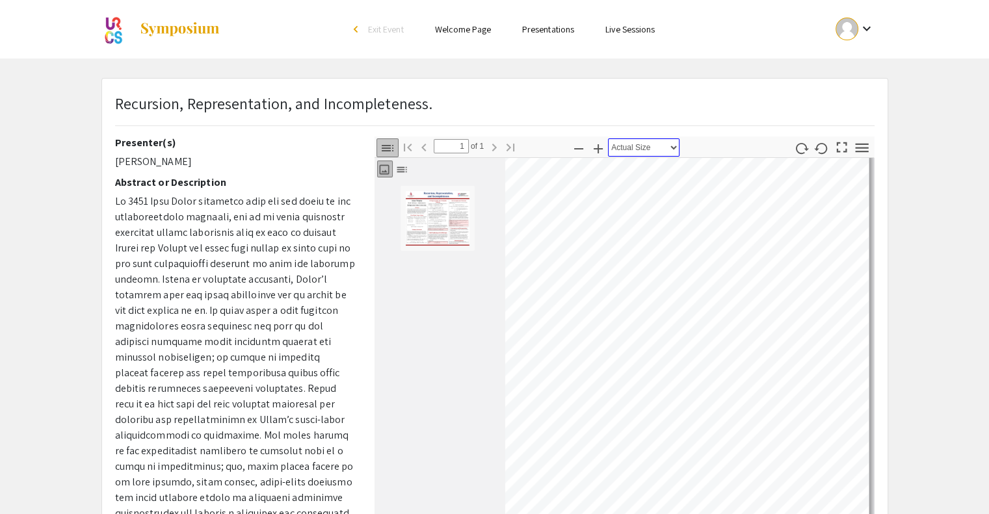
click at [648, 153] on select "Automatic Zoom Actual Size Page Fit Page Width 50% 100% 125% 150% 200% 300% 400…" at bounding box center [644, 147] width 72 height 18
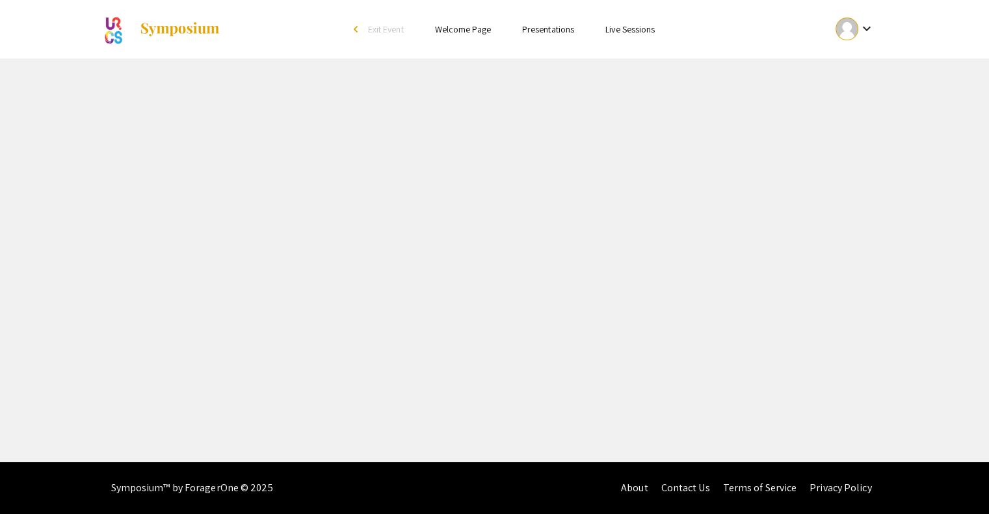
select select "custom"
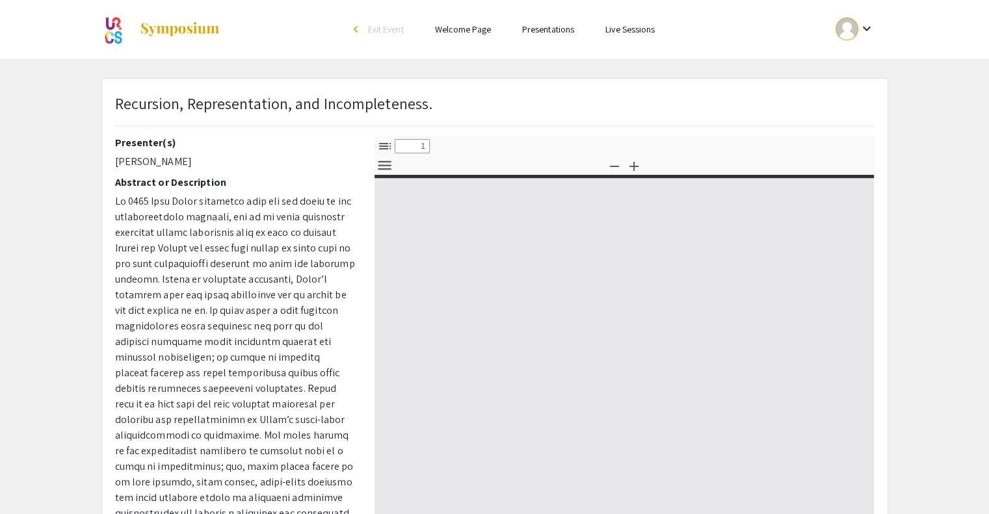
type input "0"
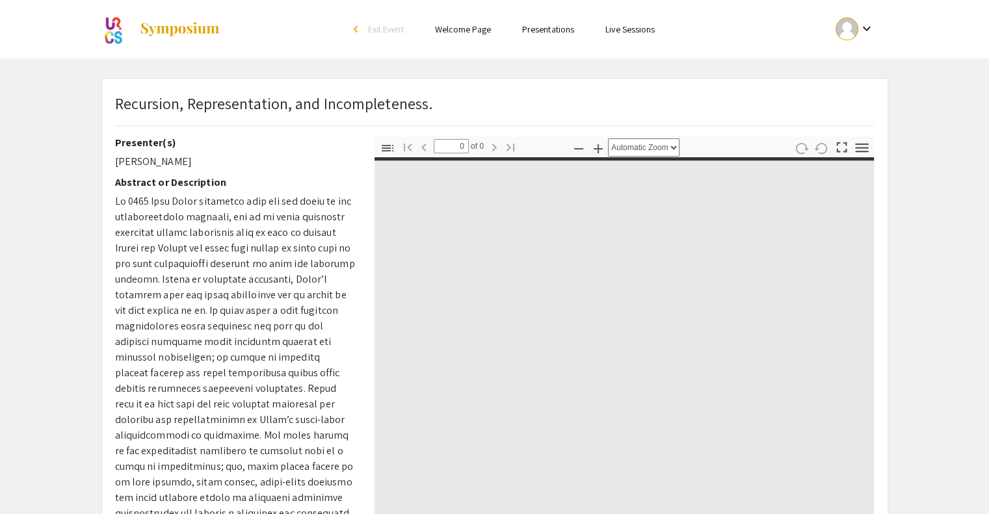
select select "custom"
type input "1"
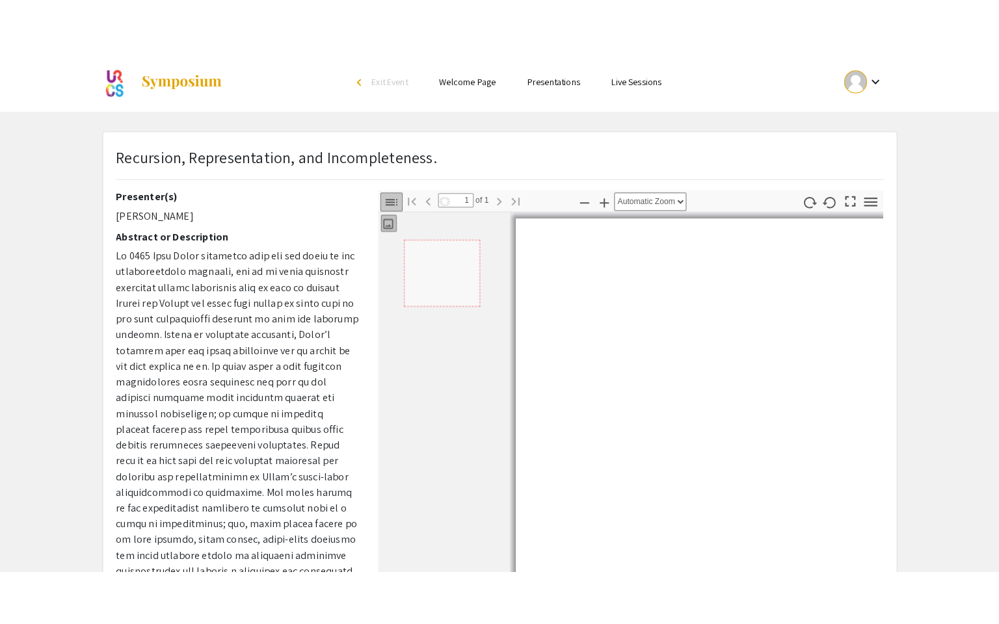
scroll to position [7, 5]
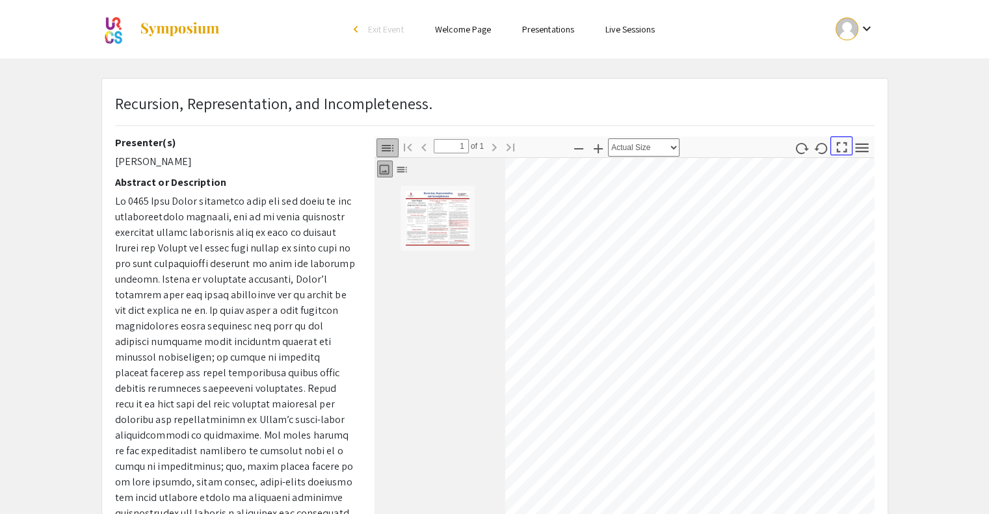
click at [842, 148] on icon "button" at bounding box center [842, 147] width 18 height 18
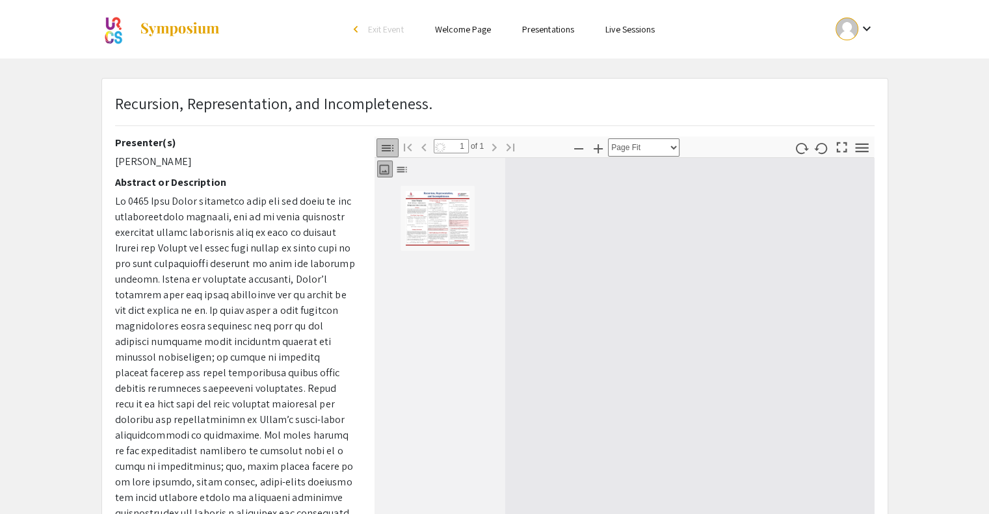
scroll to position [623, 0]
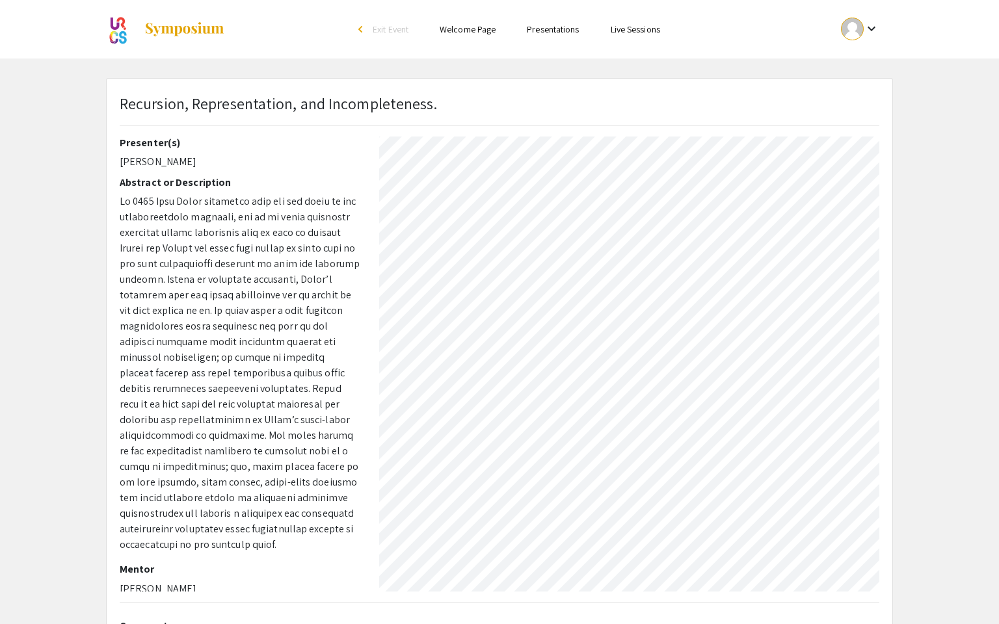
select select "page-actual"
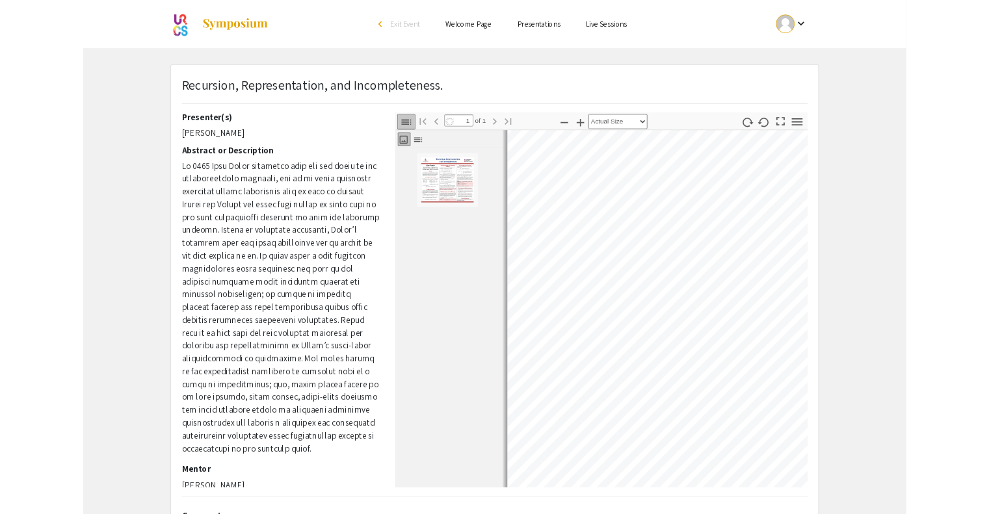
scroll to position [7, 5]
